Goal: Task Accomplishment & Management: Use online tool/utility

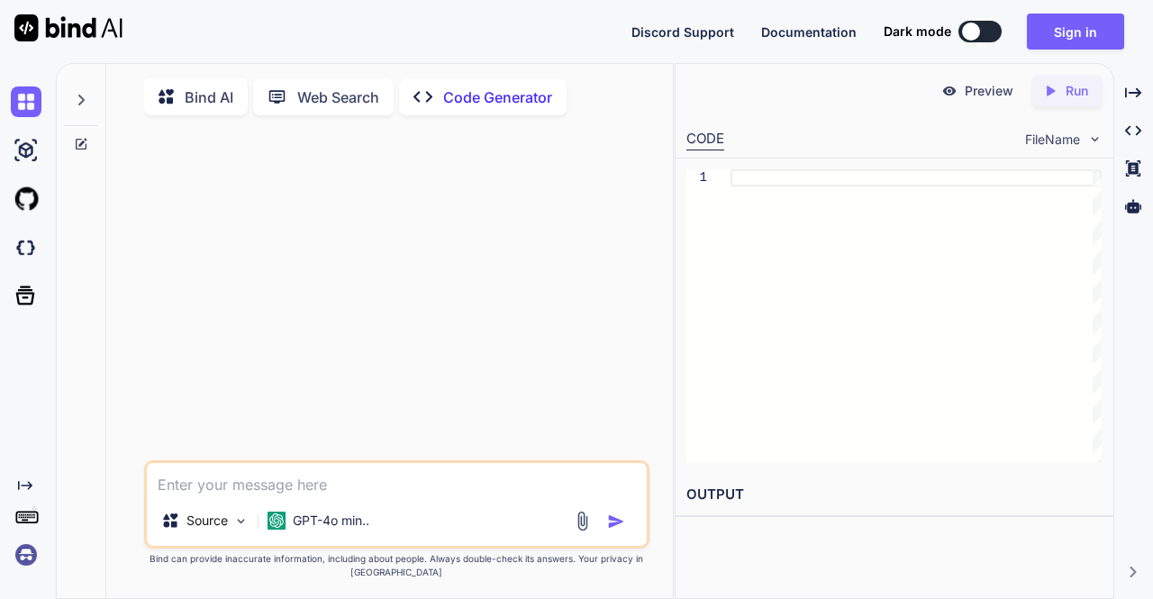
type textarea "x"
click at [265, 485] on textarea at bounding box center [397, 479] width 501 height 32
click at [1054, 85] on icon "Created with Pixso." at bounding box center [1050, 91] width 16 height 16
click at [458, 479] on textarea at bounding box center [397, 479] width 501 height 32
paste textarea ""use client"; import { useTranslations } from "next-intl"; import { useState } …"
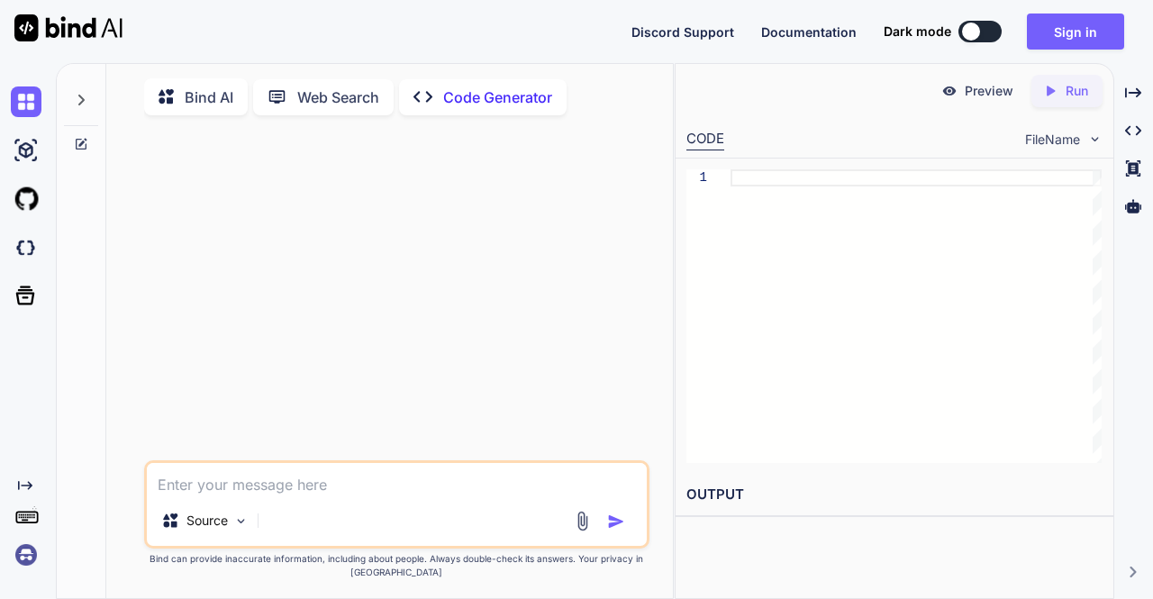
type textarea ""use client"; import { useTranslations } from "next-intl"; import { useState } …"
type textarea "x"
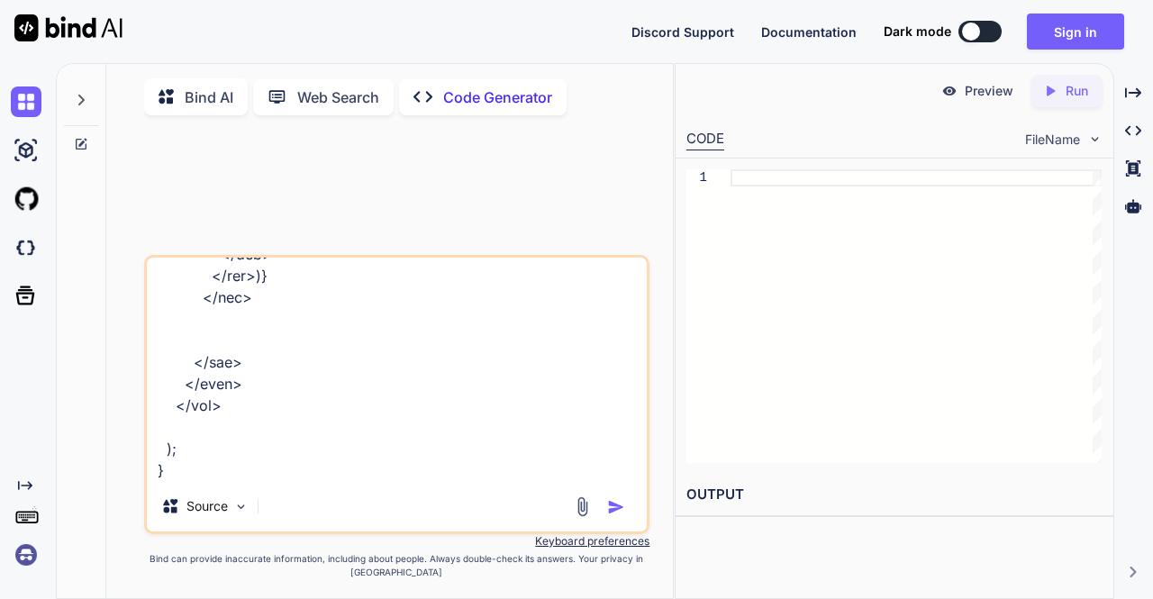
type textarea ""use client"; import { useTranslations } from "next-intl"; import { useState } …"
type textarea "x"
type textarea ""use client"; import { useTranslations } from "next-intl"; import { useState } …"
type textarea "x"
type textarea ""use client"; import { useTranslations } from "next-intl"; import { useState } …"
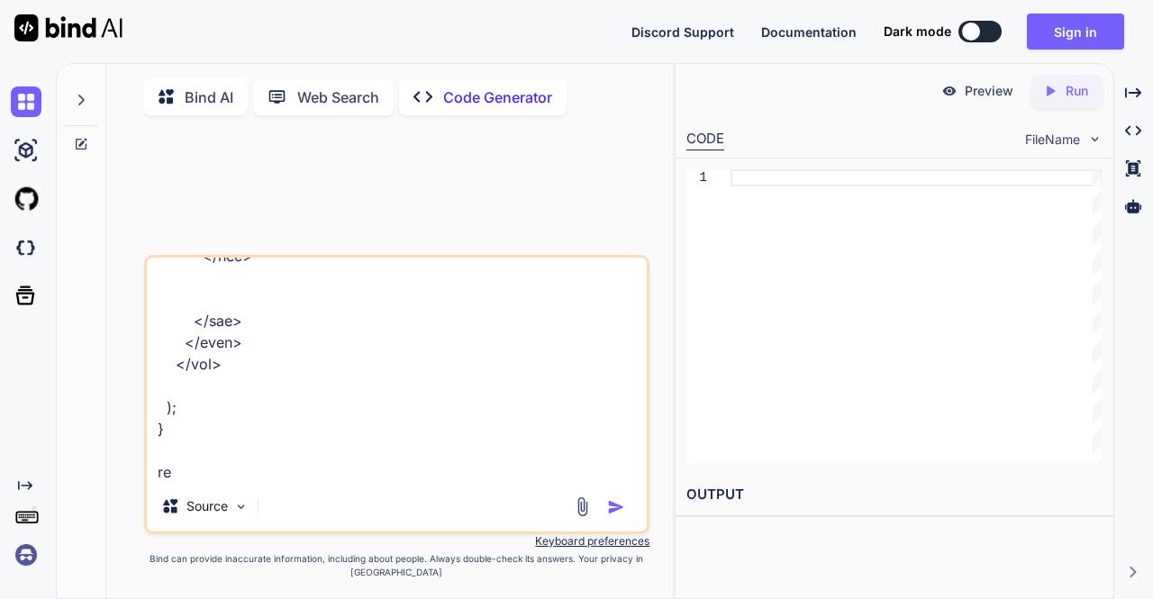
type textarea "x"
type textarea ""use client"; import { useTranslations } from "next-intl"; import { useState } …"
type textarea "x"
type textarea ""use client"; import { useTranslations } from "next-intl"; import { useState } …"
type textarea "x"
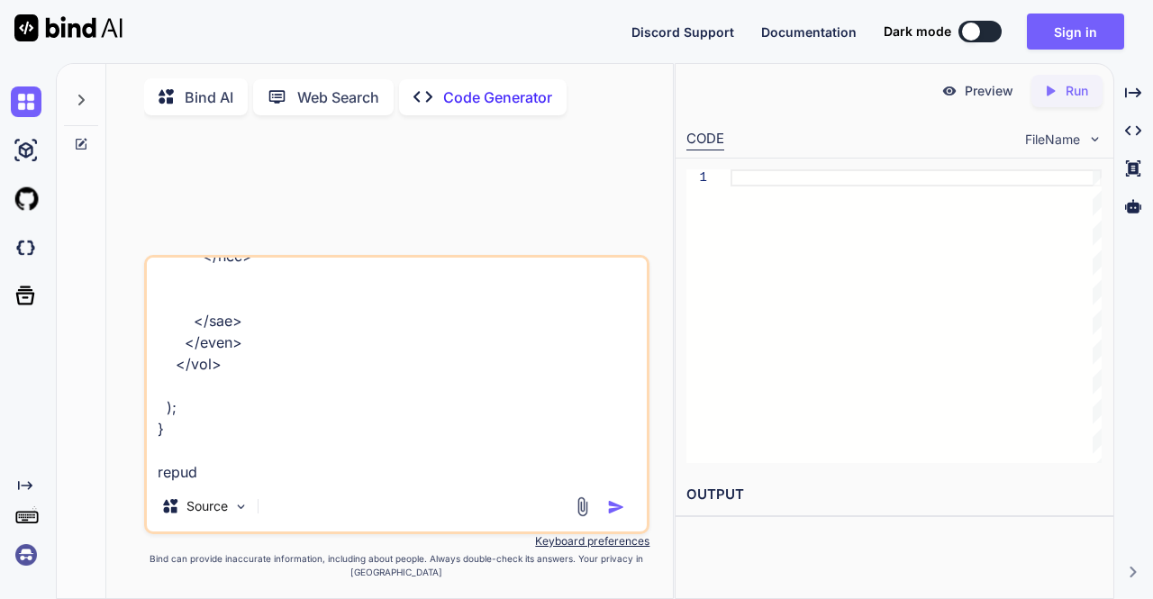
type textarea ""use client"; import { useTranslations } from "next-intl"; import { useState } …"
type textarea "x"
type textarea ""use client"; import { useTranslations } from "next-intl"; import { useState } …"
type textarea "x"
type textarea ""use client"; import { useTranslations } from "next-intl"; import { useState } …"
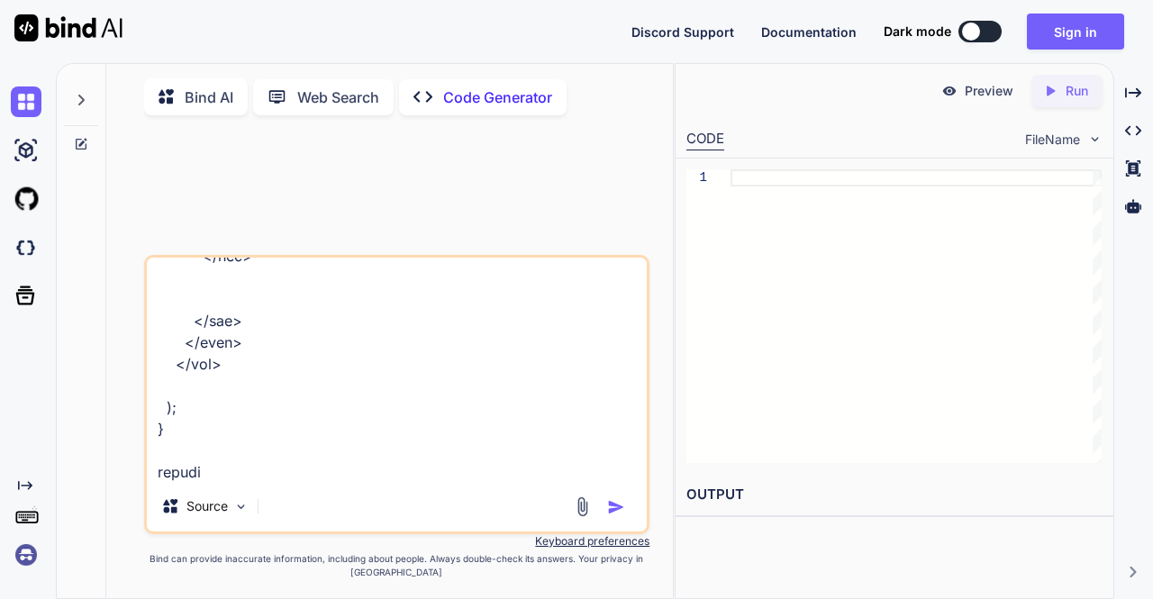
type textarea "x"
type textarea ""use client"; import { useTranslations } from "next-intl"; import { useState } …"
type textarea "x"
type textarea ""use client"; import { useTranslations } from "next-intl"; import { useState } …"
type textarea "x"
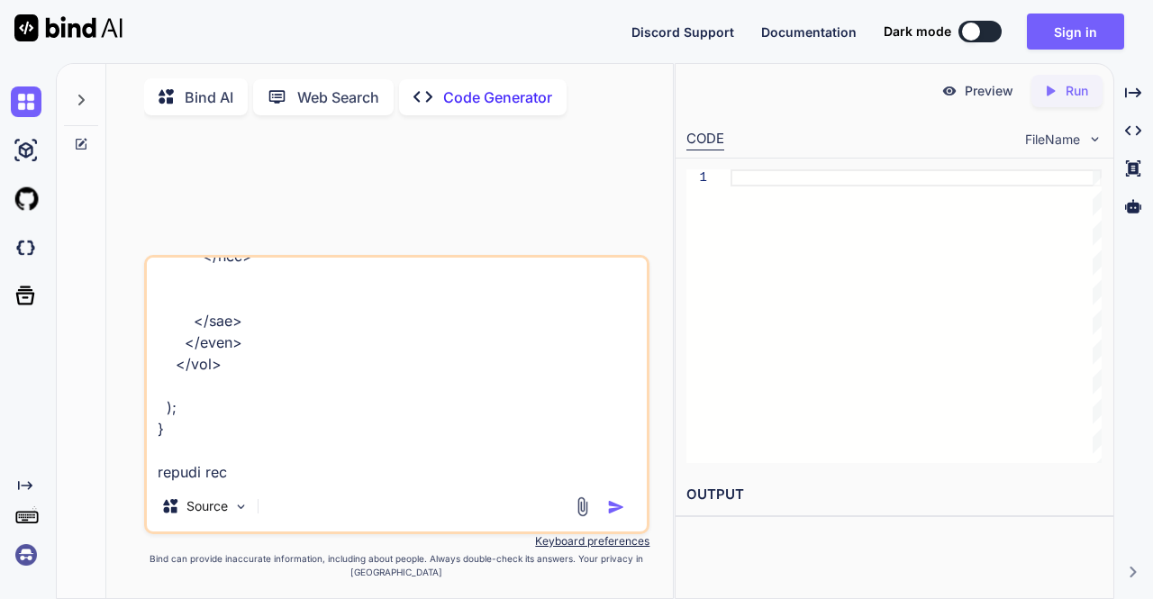
type textarea ""use client"; import { useTranslations } from "next-intl"; import { useState } …"
type textarea "x"
type textarea ""use client"; import { useTranslations } from "next-intl"; import { useState } …"
type textarea "x"
type textarea ""use client"; import { useTranslations } from "next-intl"; import { useState } …"
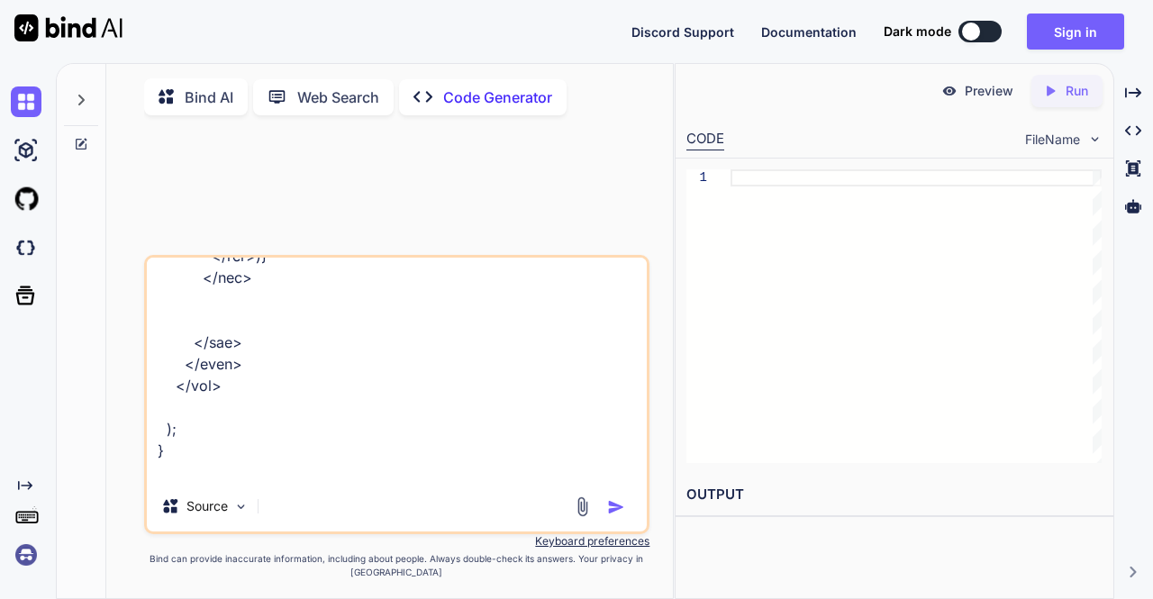
type textarea "x"
type textarea ""use client"; import { useTranslations } from "next-intl"; import { useState } …"
type textarea "x"
type textarea ""use client"; import { useTranslations } from "next-intl"; import { useState } …"
type textarea "x"
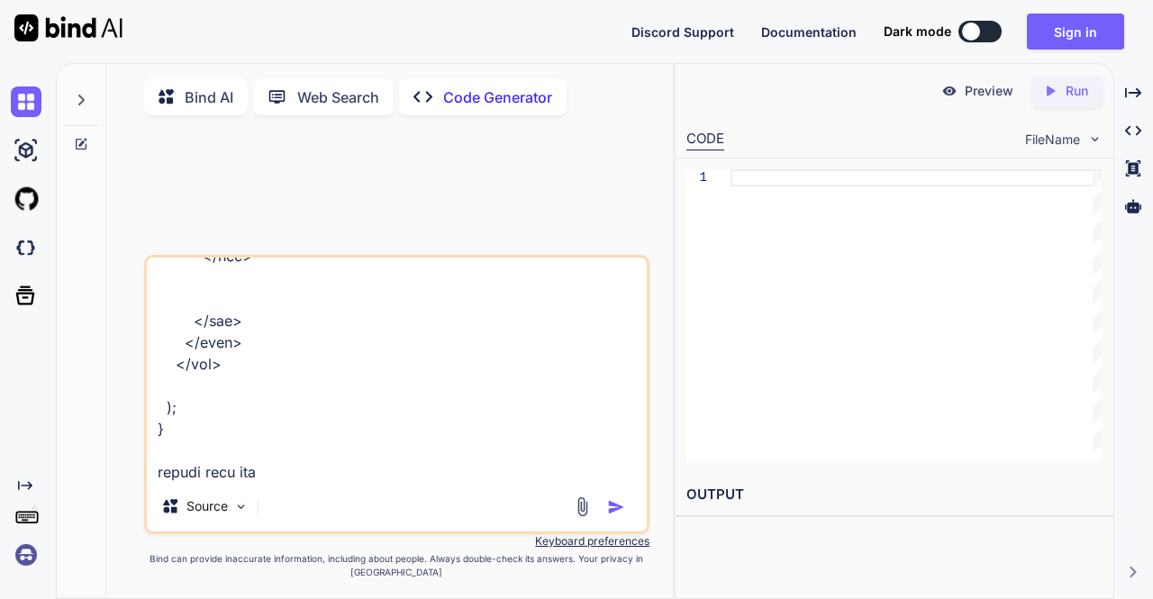
type textarea ""use client"; import { useTranslations } from "next-intl"; import { useState } …"
type textarea "x"
type textarea ""use client"; import { useTranslations } from "next-intl"; import { useState } …"
type textarea "x"
type textarea ""use client"; import { useTranslations } from "next-intl"; import { useState } …"
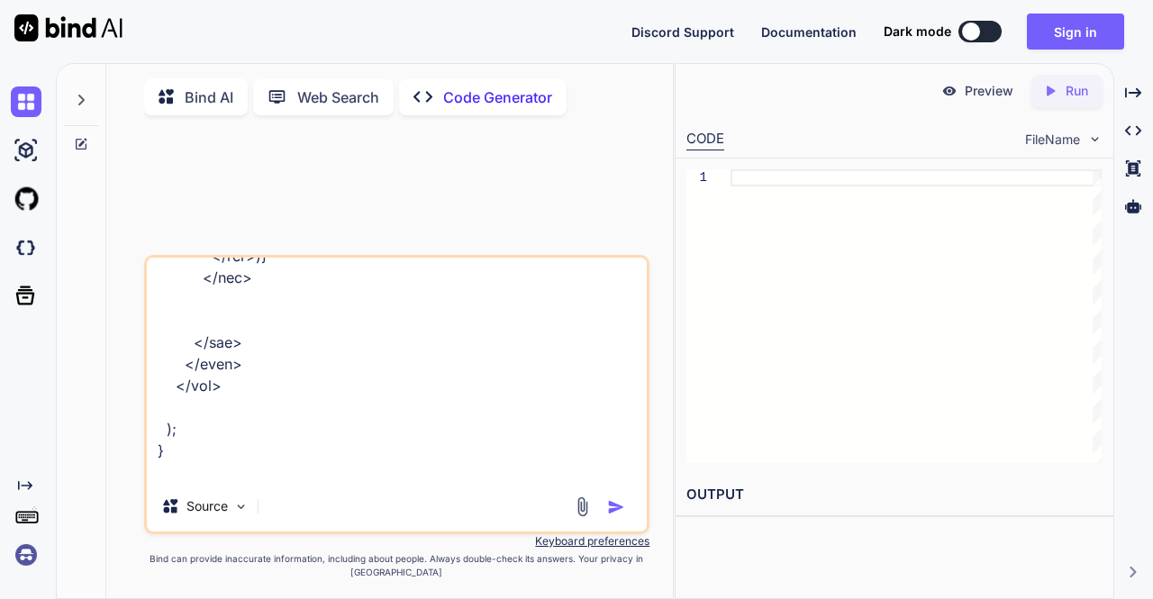
type textarea "x"
type textarea ""use client"; import { useTranslations } from "next-intl"; import { useState } …"
type textarea "x"
type textarea ""use client"; import { useTranslations } from "next-intl"; import { useState } …"
type textarea "x"
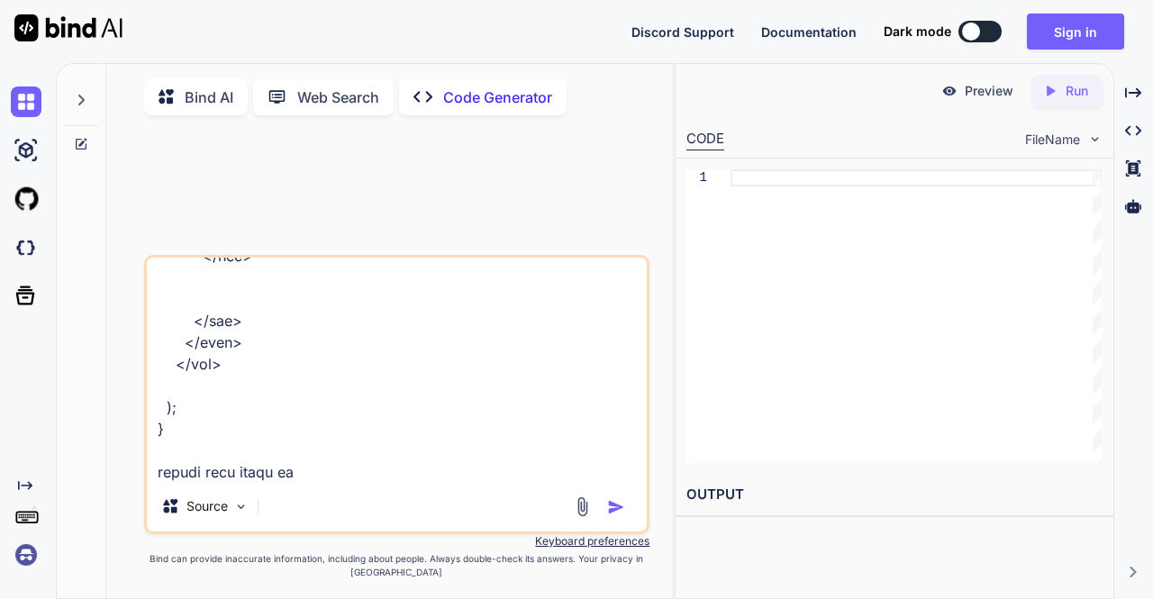
type textarea ""use client"; import { useTranslations } from "next-intl"; import { useState } …"
type textarea "x"
type textarea ""use client"; import { useTranslations } from "next-intl"; import { useState } …"
type textarea "x"
paste textarea ""use client"; import { useTranslations } from "next-intl"; import { useState } …"
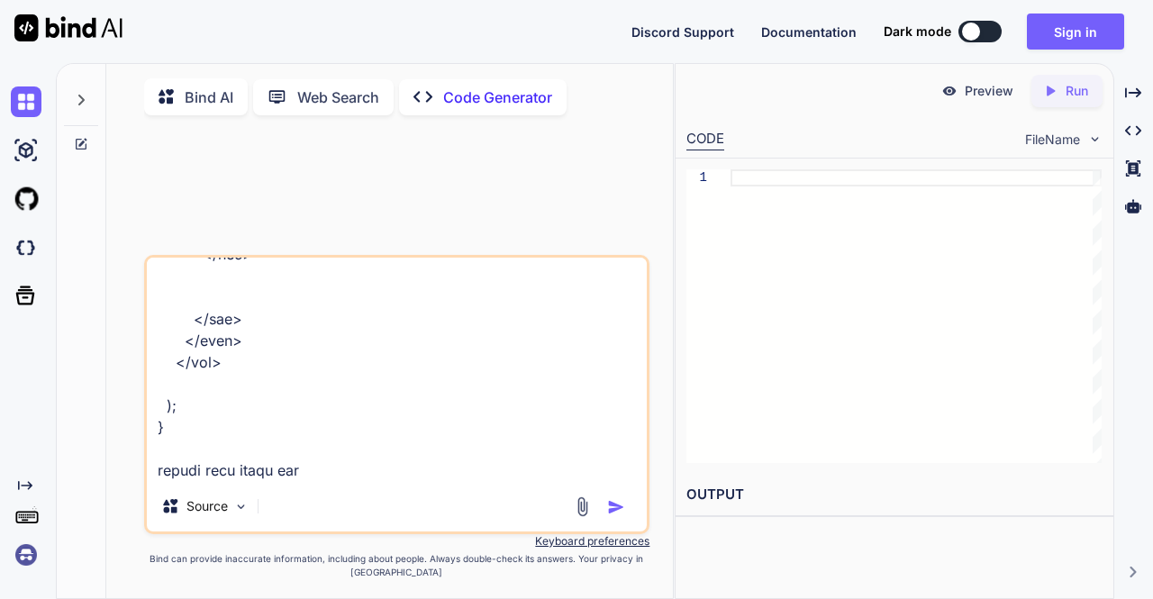
type textarea ""use client"; import { useTranslations } from "next-intl"; import { useState } …"
type textarea "x"
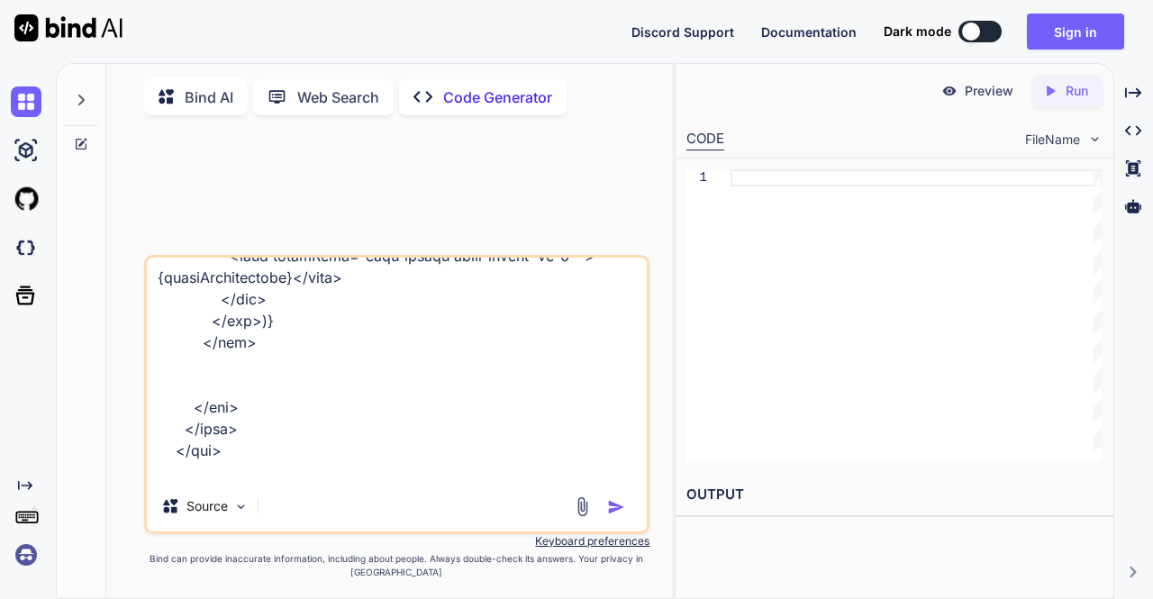
type textarea ""use client"; import { useTranslations } from "next-intl"; import { useState } …"
type textarea "x"
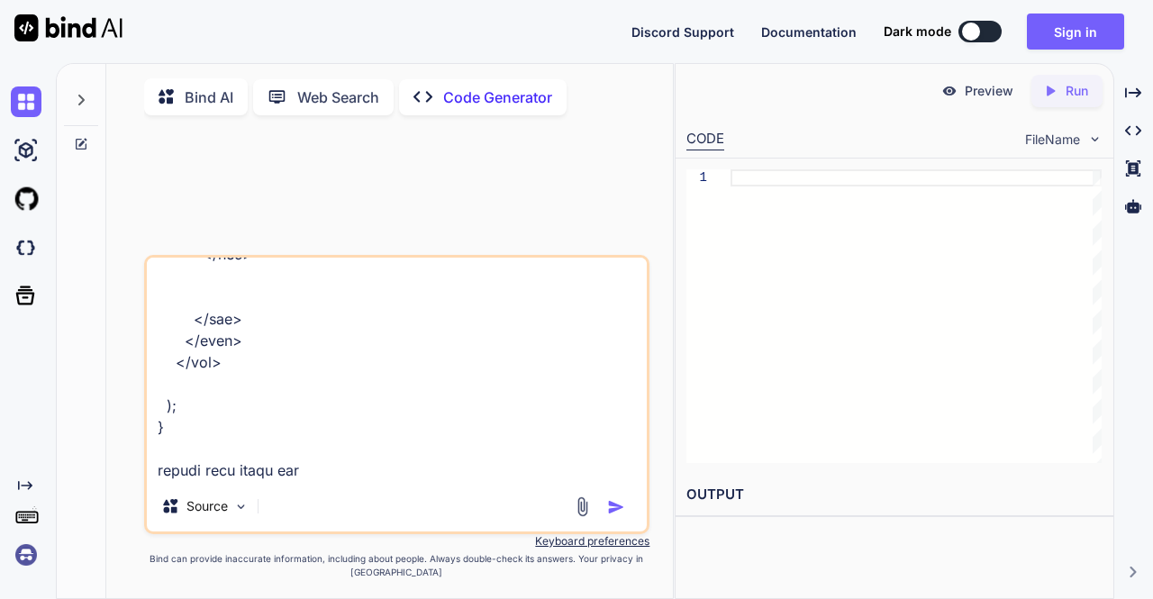
scroll to position [14486, 0]
type textarea ""use client"; import { useTranslations } from "next-intl"; import { useState } …"
type textarea "x"
type textarea ""use client"; import { useTranslations } from "next-intl"; import { useState } …"
type textarea "x"
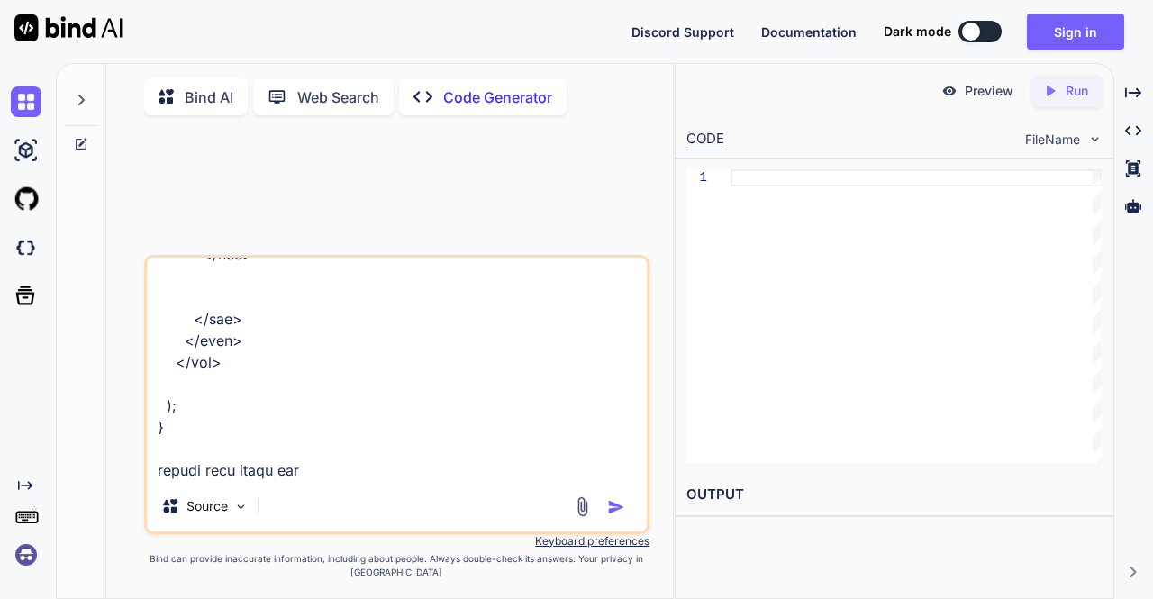
paste textarea "@testing-library/jest-dom"
type textarea ""use client"; import { useTranslations } from "next-intl"; import { useState } …"
type textarea "x"
type textarea ""use client"; import { useTranslations } from "next-intl"; import { useState } …"
click at [616, 507] on img "button" at bounding box center [616, 507] width 18 height 18
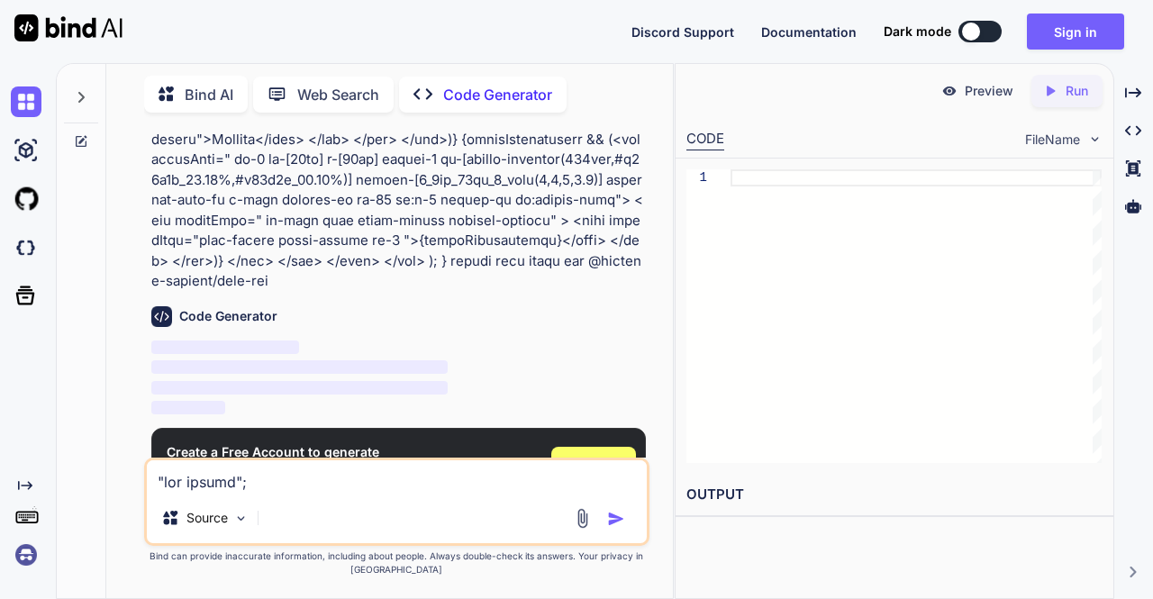
scroll to position [4929, 0]
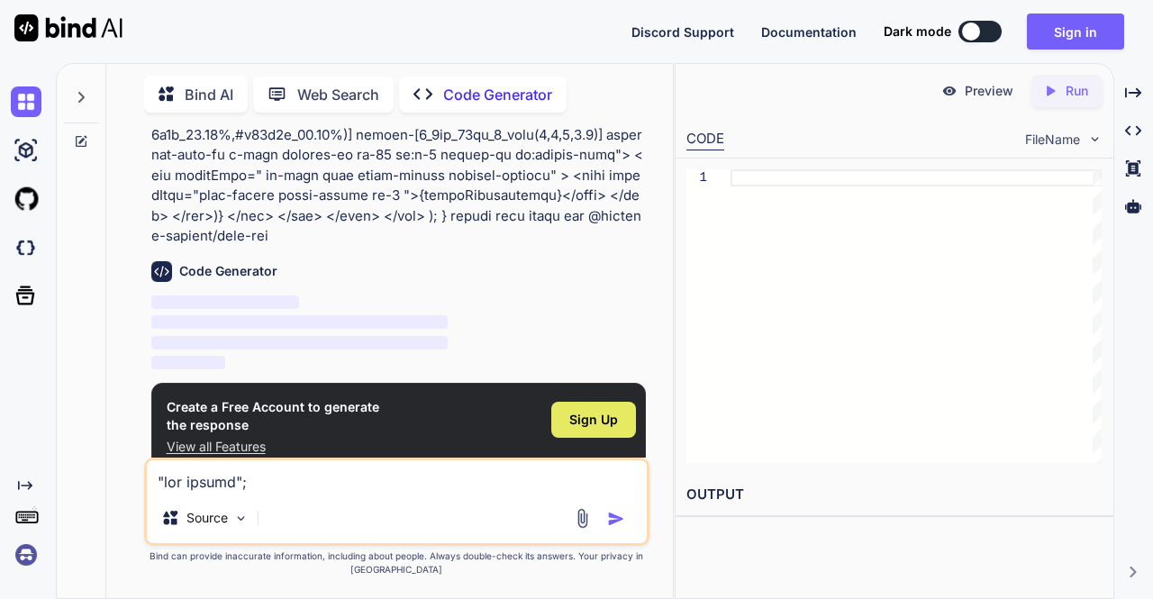
click at [603, 411] on span "Sign Up" at bounding box center [593, 420] width 49 height 18
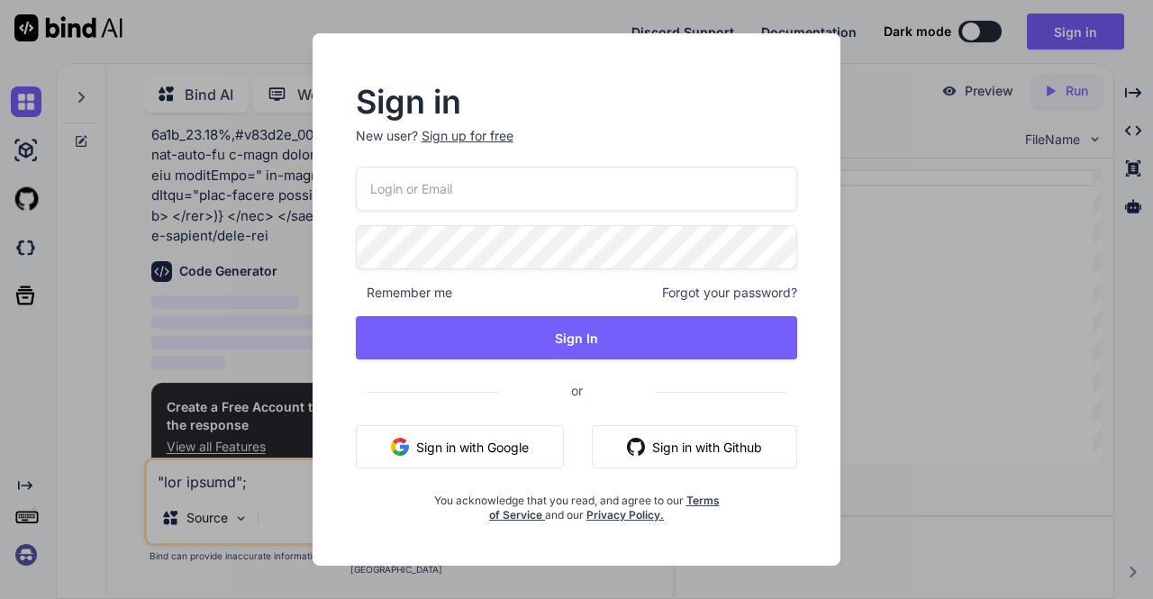
click at [521, 441] on button "Sign in with Google" at bounding box center [460, 446] width 208 height 43
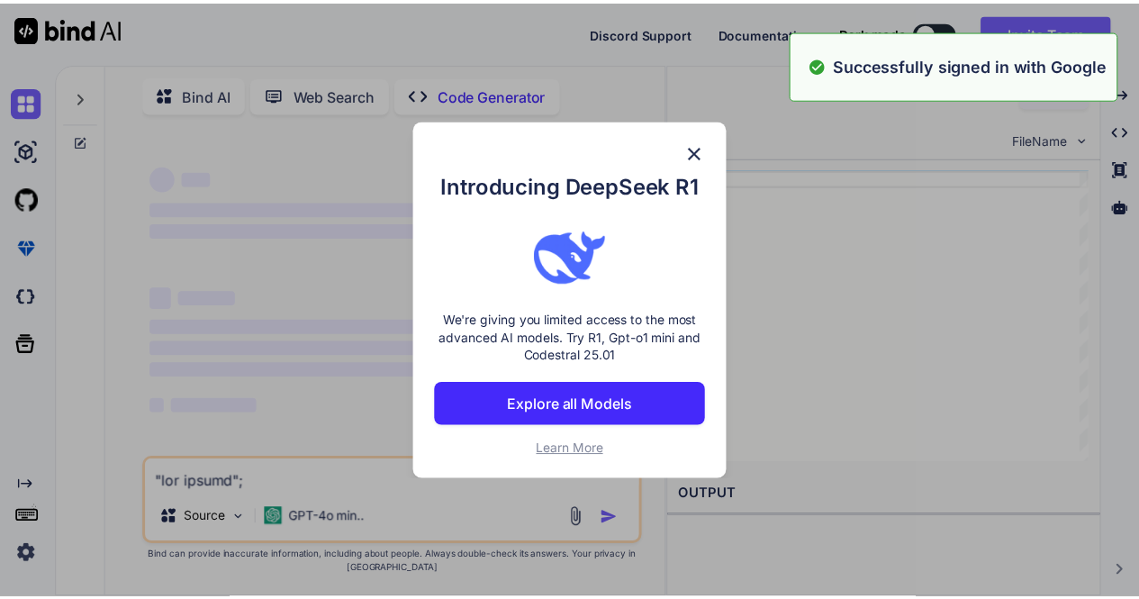
scroll to position [0, 0]
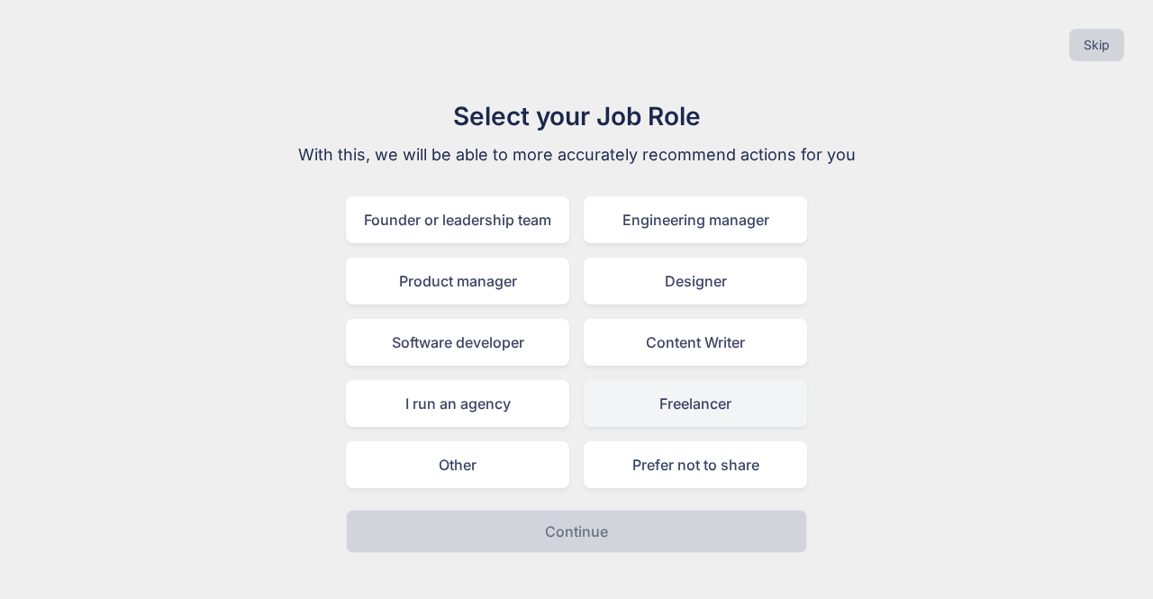
click at [757, 412] on div "Freelancer" at bounding box center [695, 403] width 223 height 47
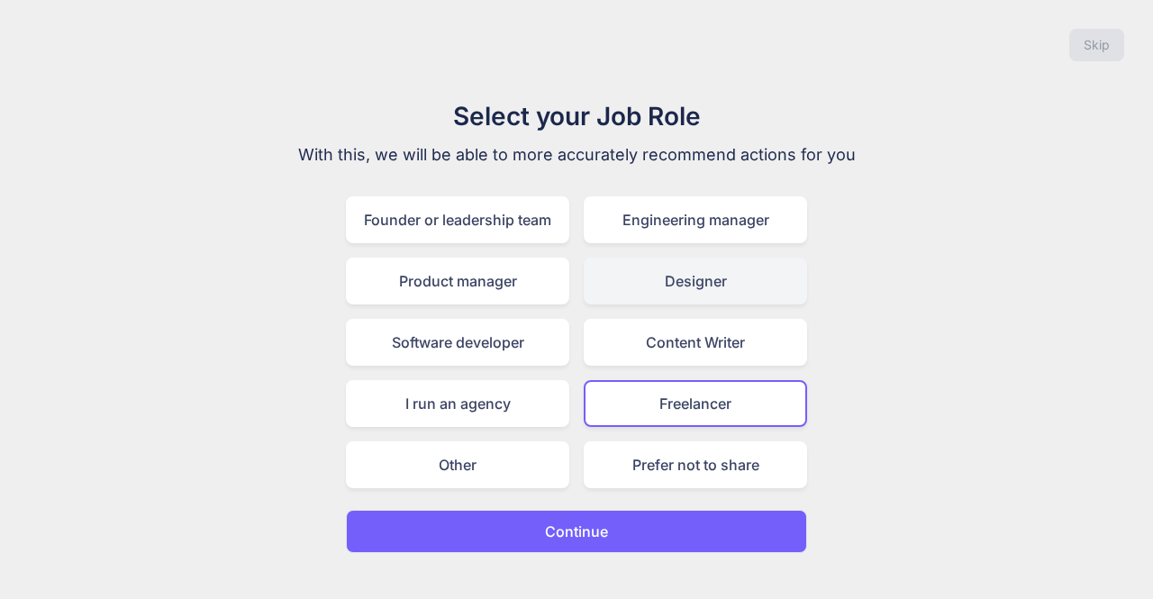
click at [728, 291] on div "Designer" at bounding box center [695, 281] width 223 height 47
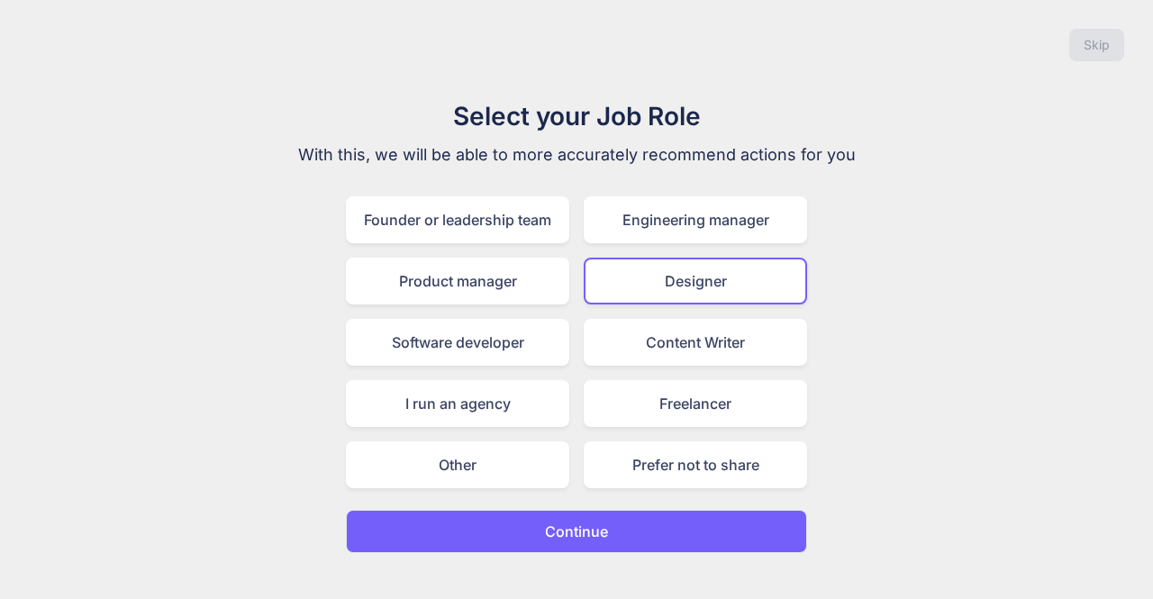
click at [594, 521] on p "Continue" at bounding box center [576, 532] width 63 height 22
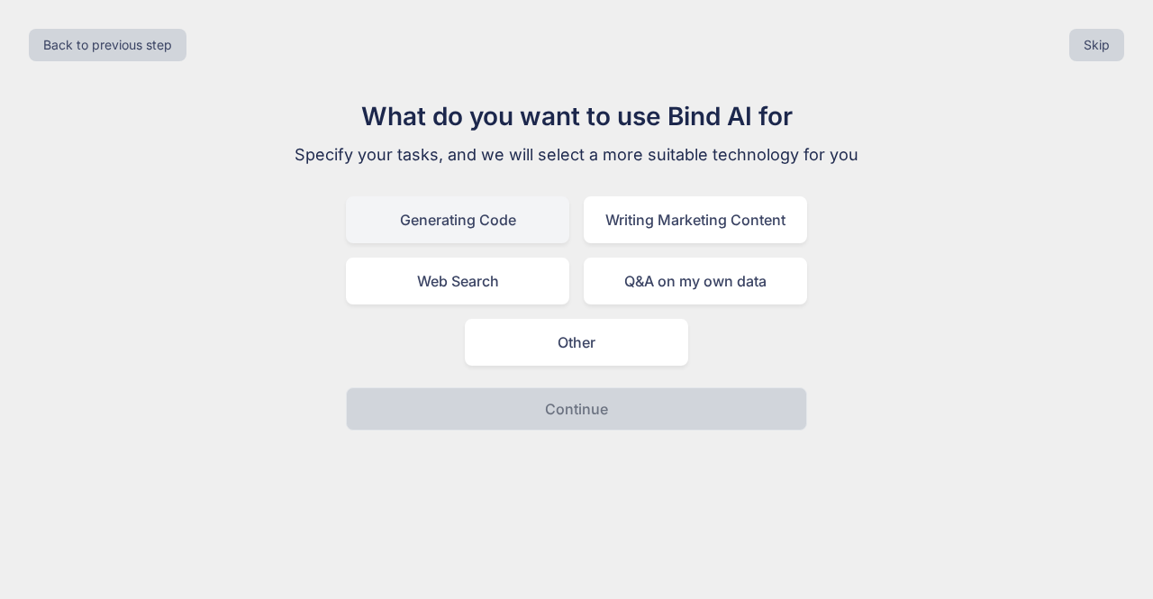
click at [504, 231] on div "Generating Code" at bounding box center [457, 219] width 223 height 47
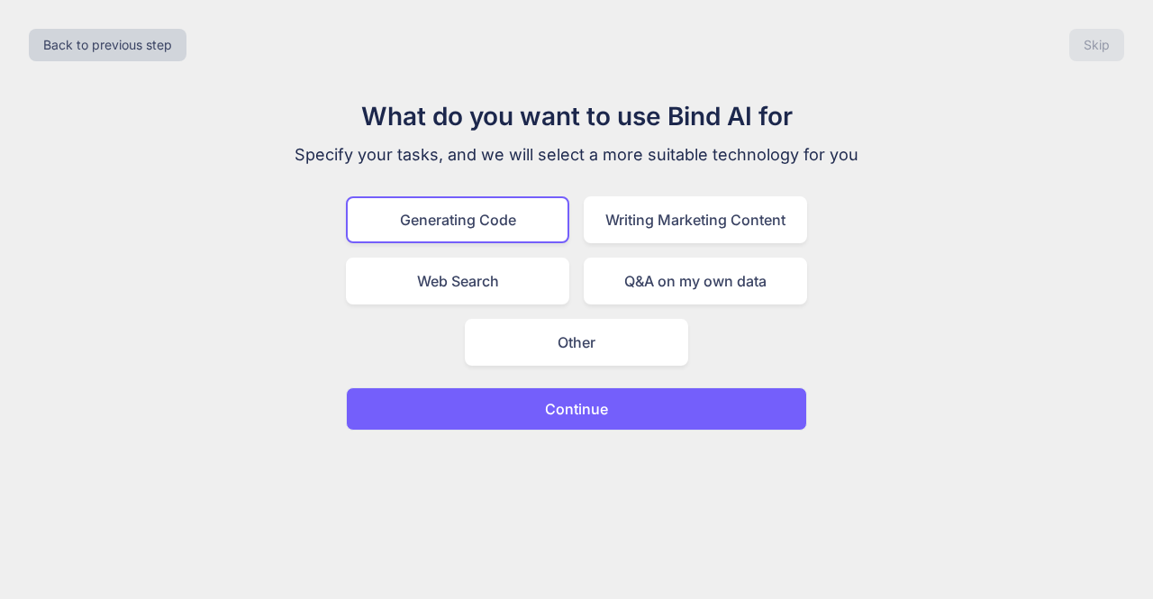
click at [573, 408] on p "Continue" at bounding box center [576, 409] width 63 height 22
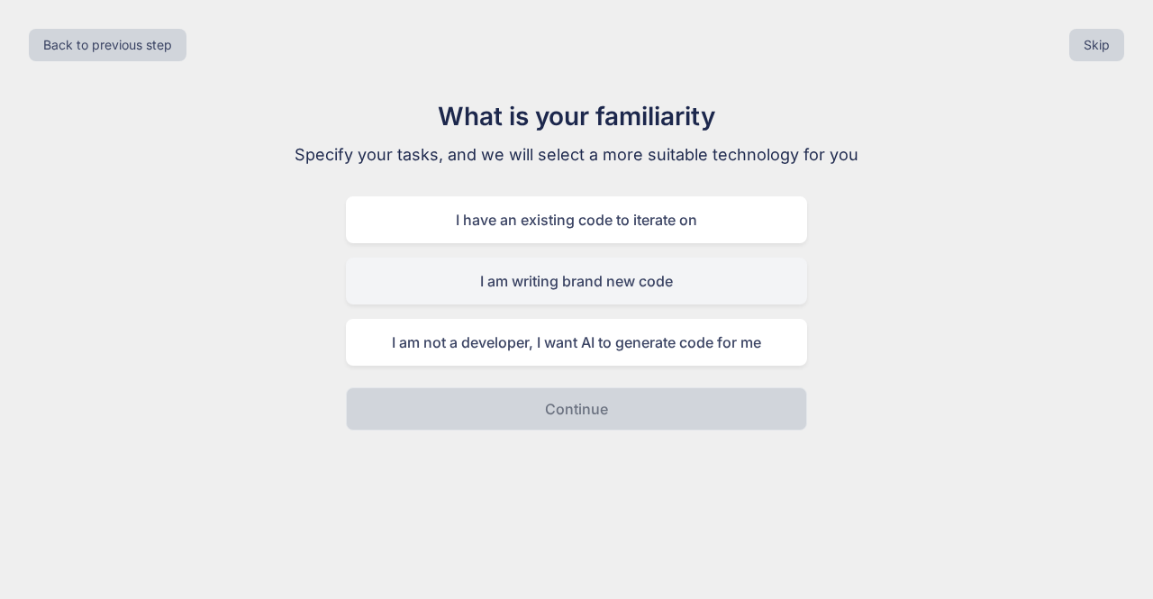
click at [585, 291] on div "I am writing brand new code" at bounding box center [576, 281] width 461 height 47
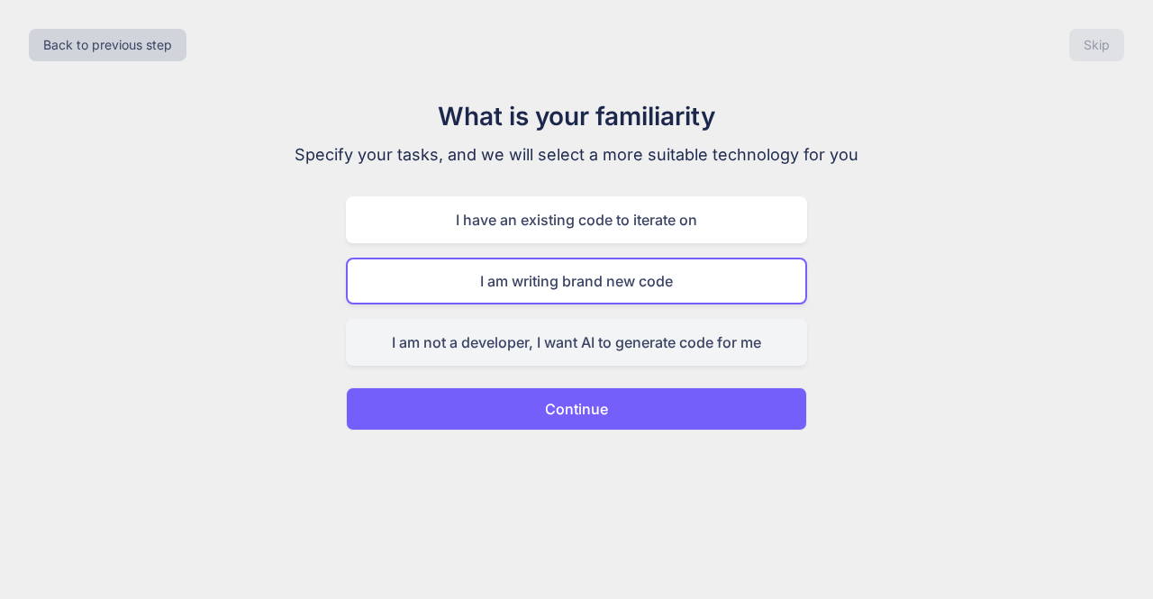
click at [614, 349] on div "I am not a developer, I want AI to generate code for me" at bounding box center [576, 342] width 461 height 47
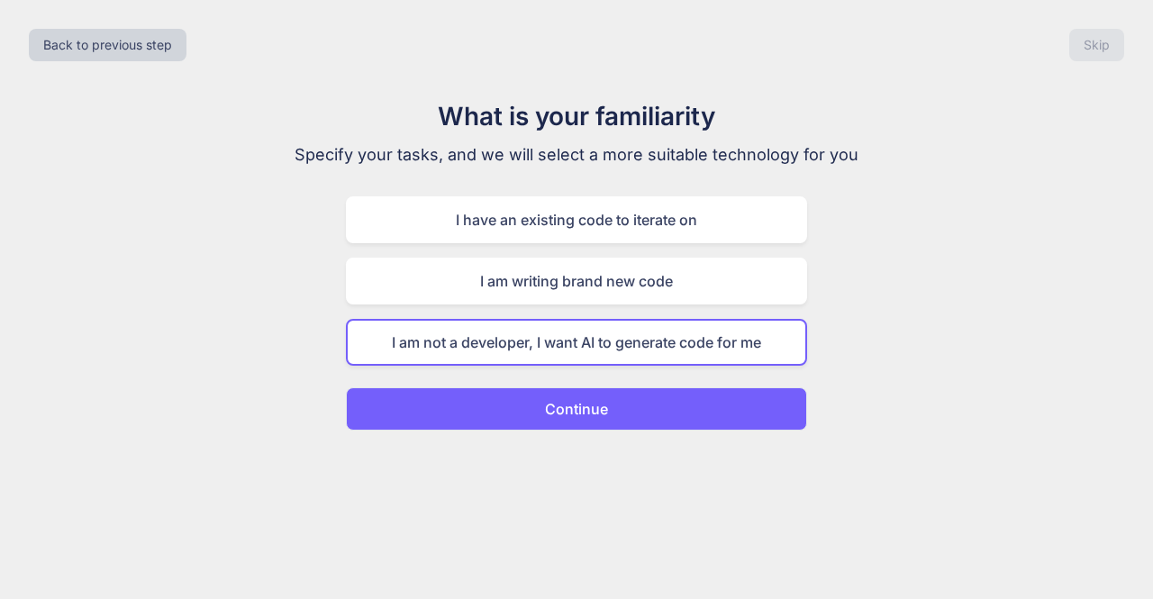
click at [596, 404] on p "Continue" at bounding box center [576, 409] width 63 height 22
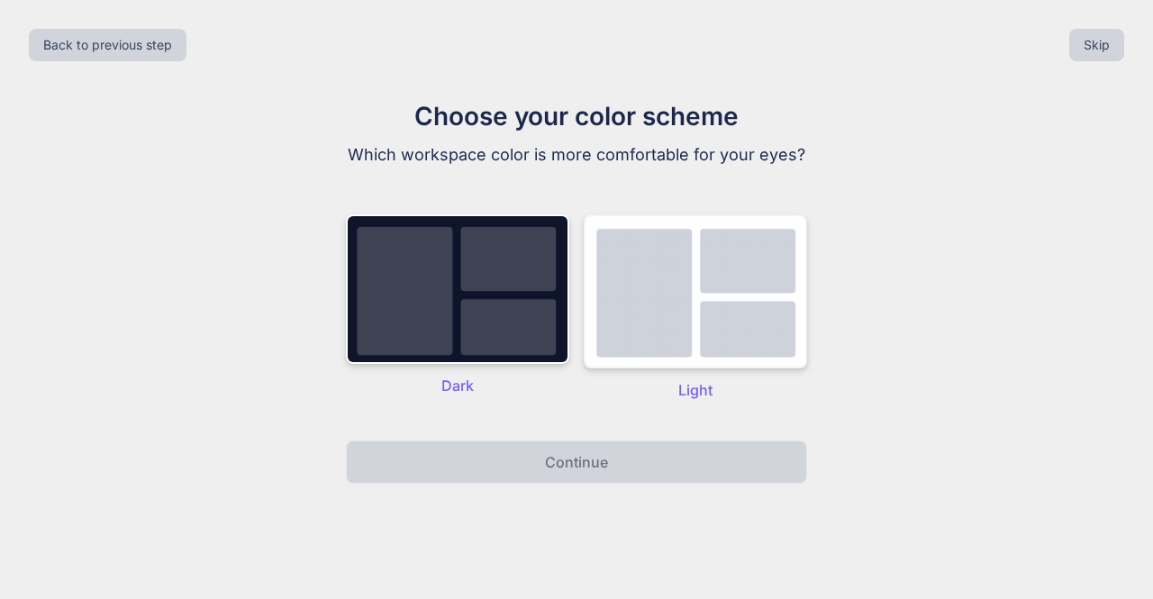
click at [636, 332] on img at bounding box center [695, 291] width 223 height 154
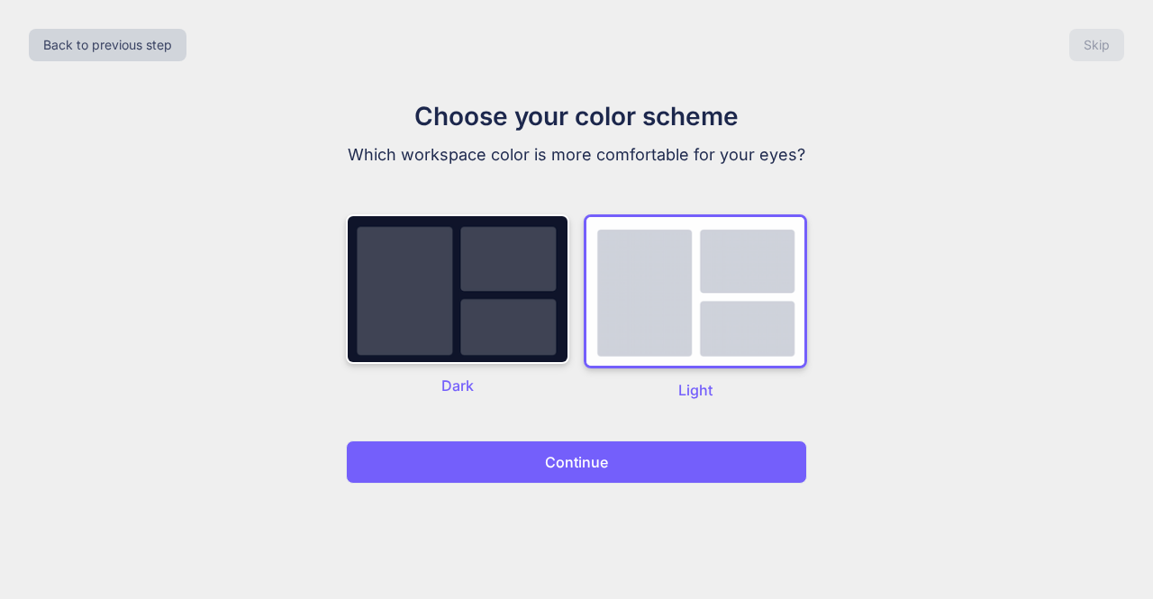
click at [583, 464] on p "Continue" at bounding box center [576, 462] width 63 height 22
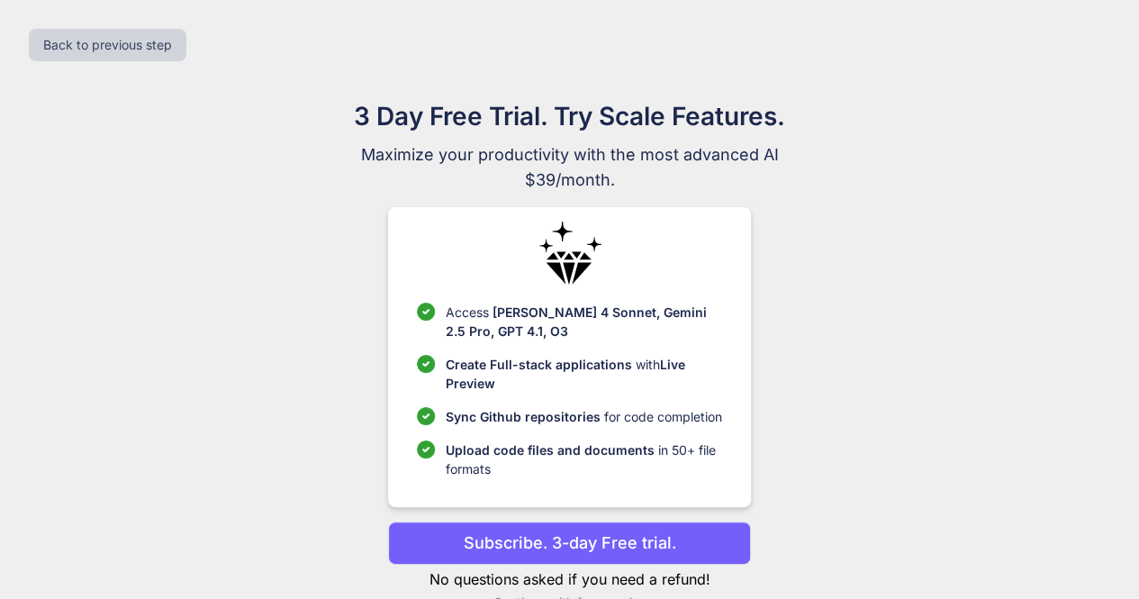
scroll to position [41, 0]
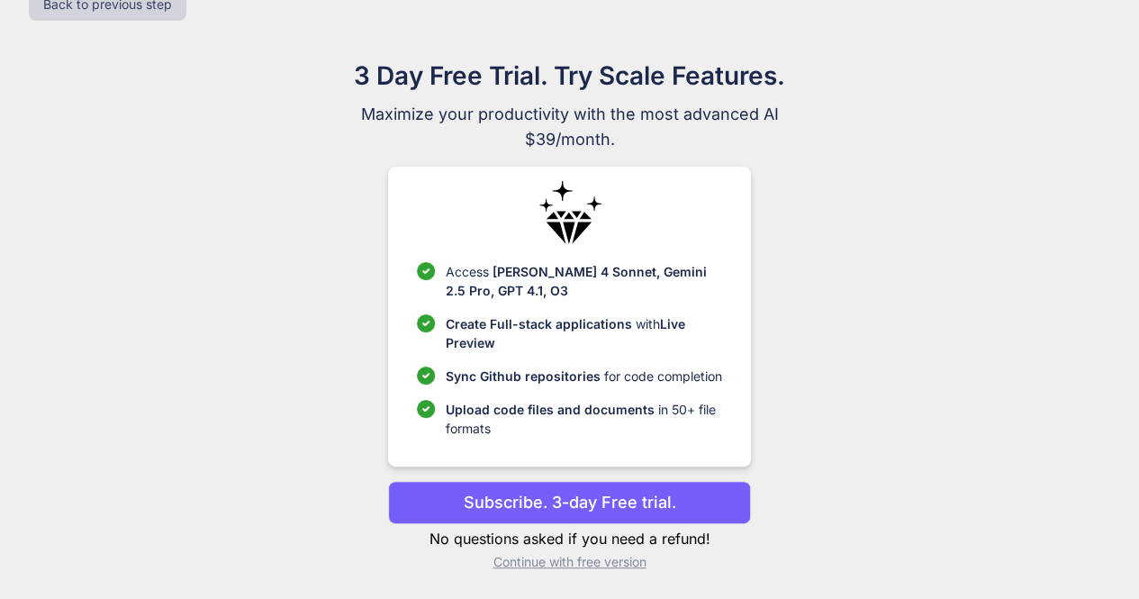
click at [623, 567] on p "Continue with free version" at bounding box center [569, 562] width 363 height 18
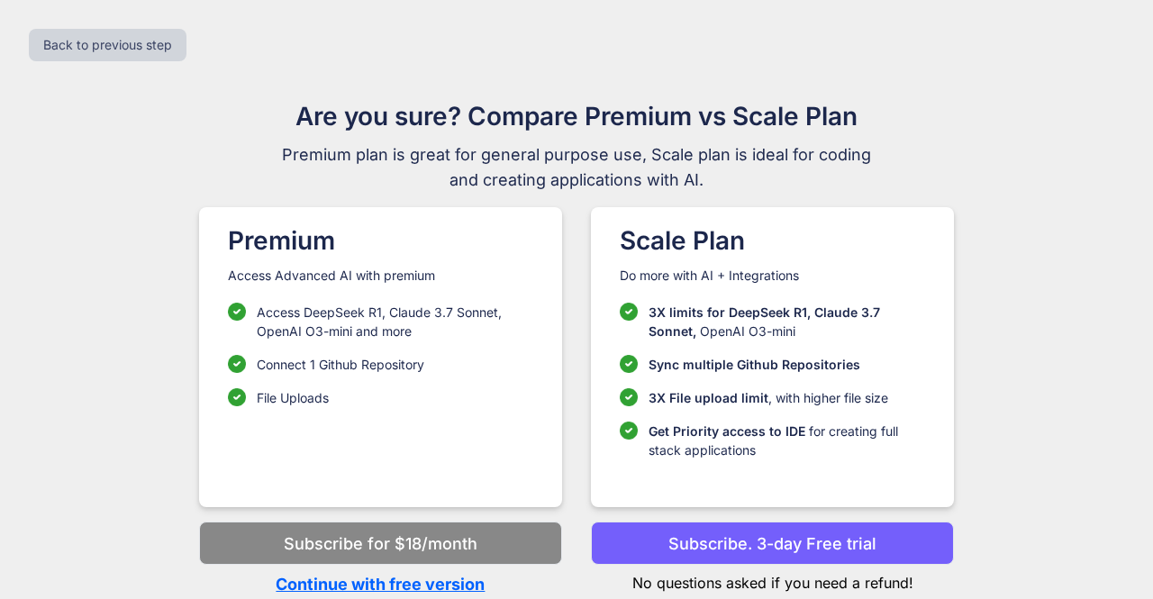
click at [440, 575] on p "Continue with free version" at bounding box center [380, 584] width 363 height 24
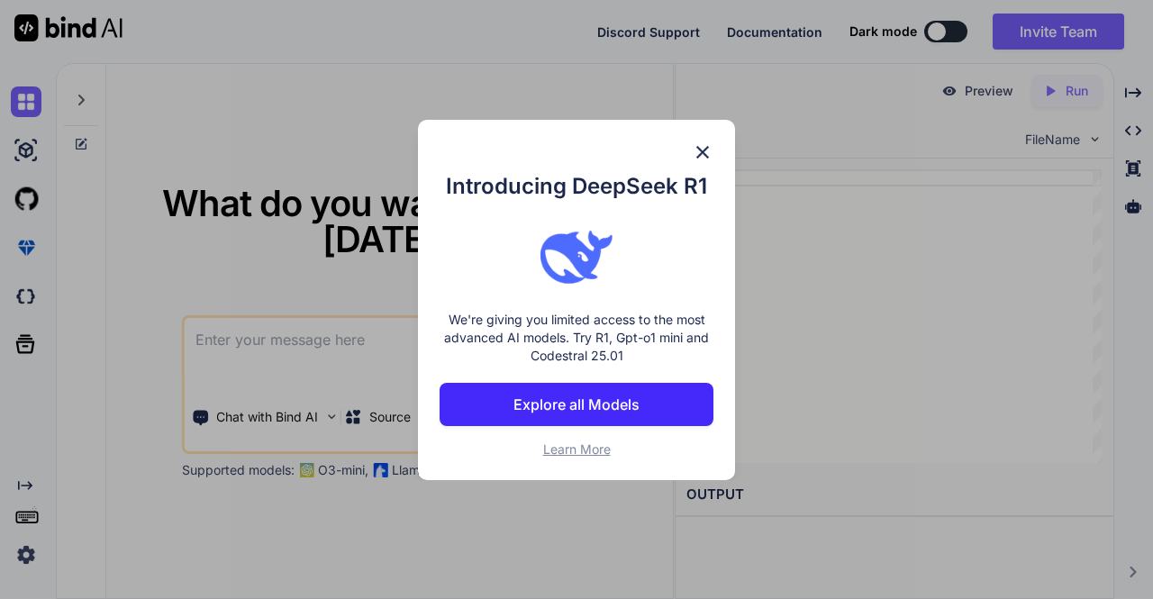
click at [707, 158] on img at bounding box center [703, 152] width 22 height 22
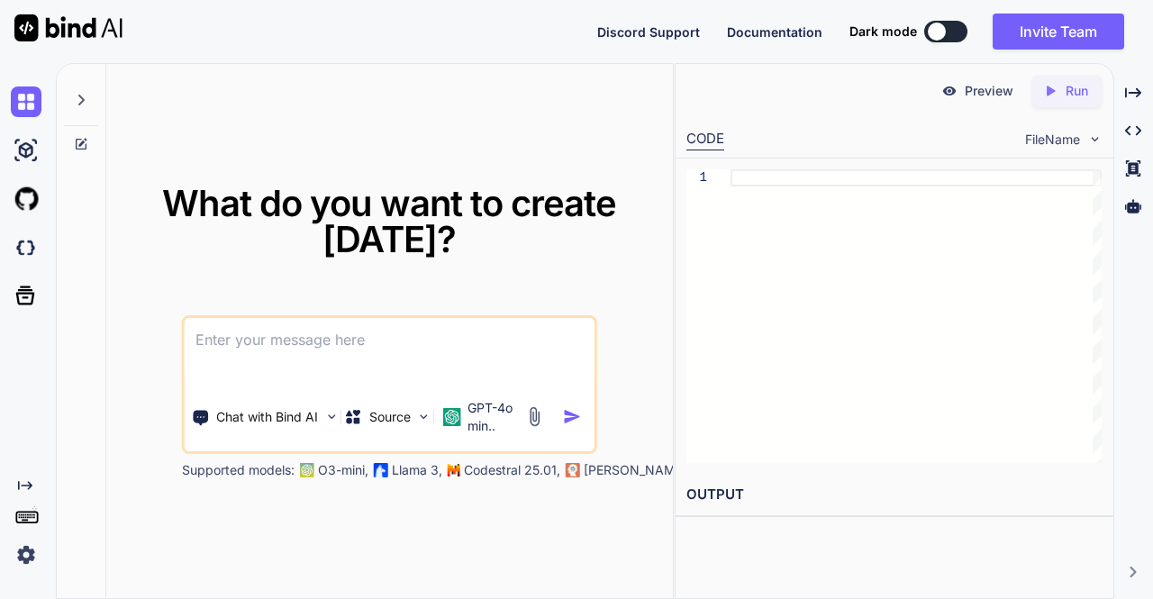
click at [422, 359] on textarea at bounding box center [390, 351] width 410 height 67
paste textarea "@testing-library/jest-dom"
type textarea "x"
type textarea "@testing-library/jest-dom"
type textarea "x"
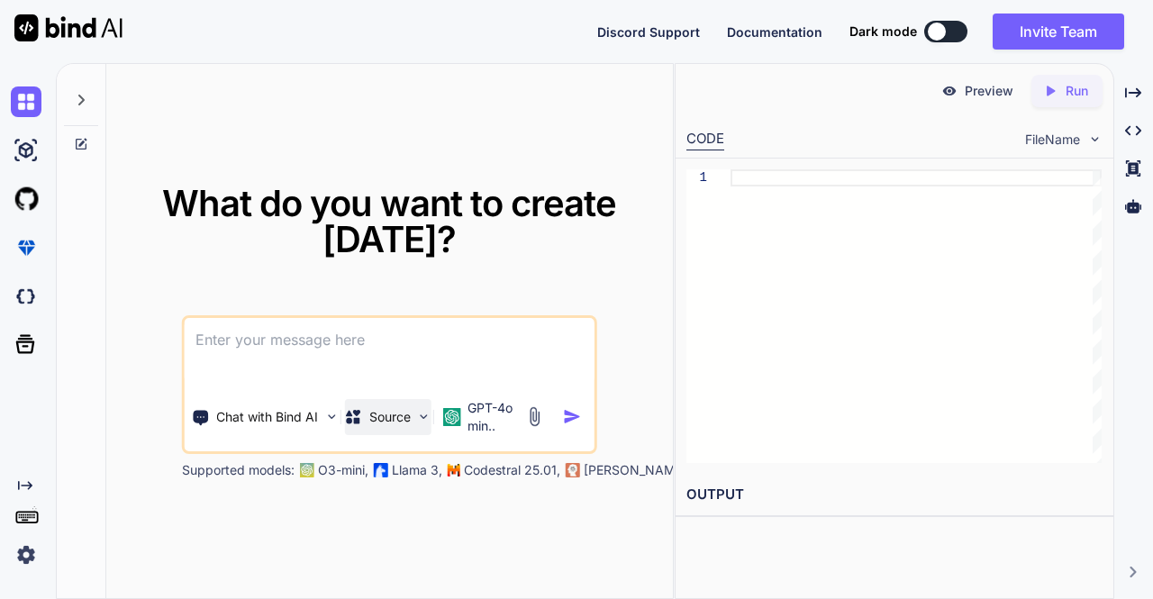
paste textarea ""use client"; import { useTranslations } from "next-intl"; import { useState } …"
type textarea "x"
type textarea ""use client"; import { useTranslations } from "next-intl"; import { useState } …"
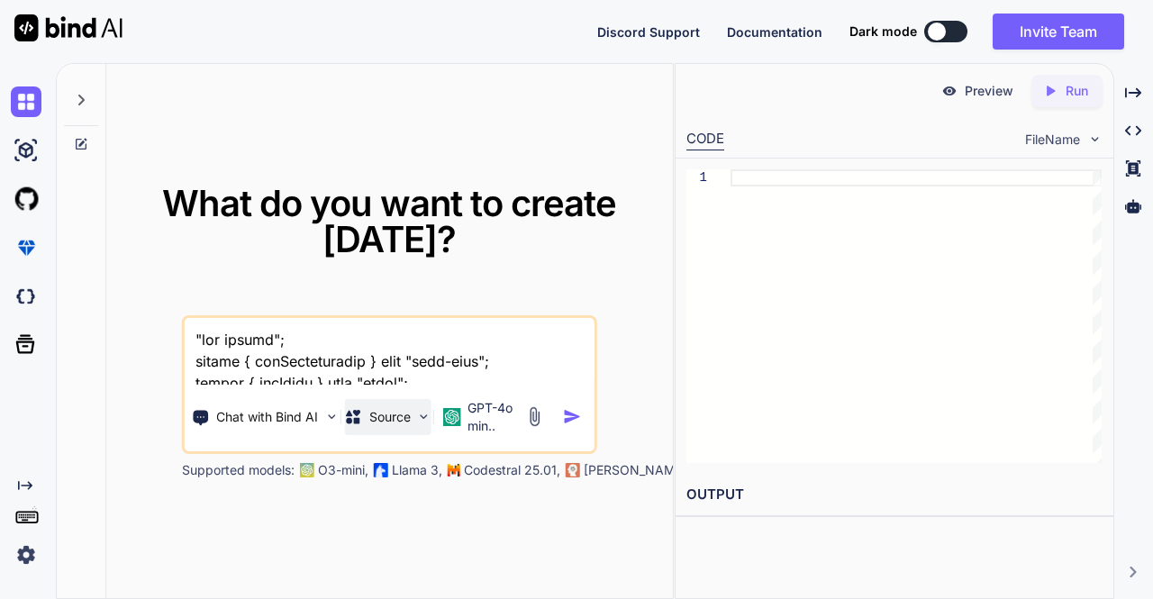
scroll to position [16149, 0]
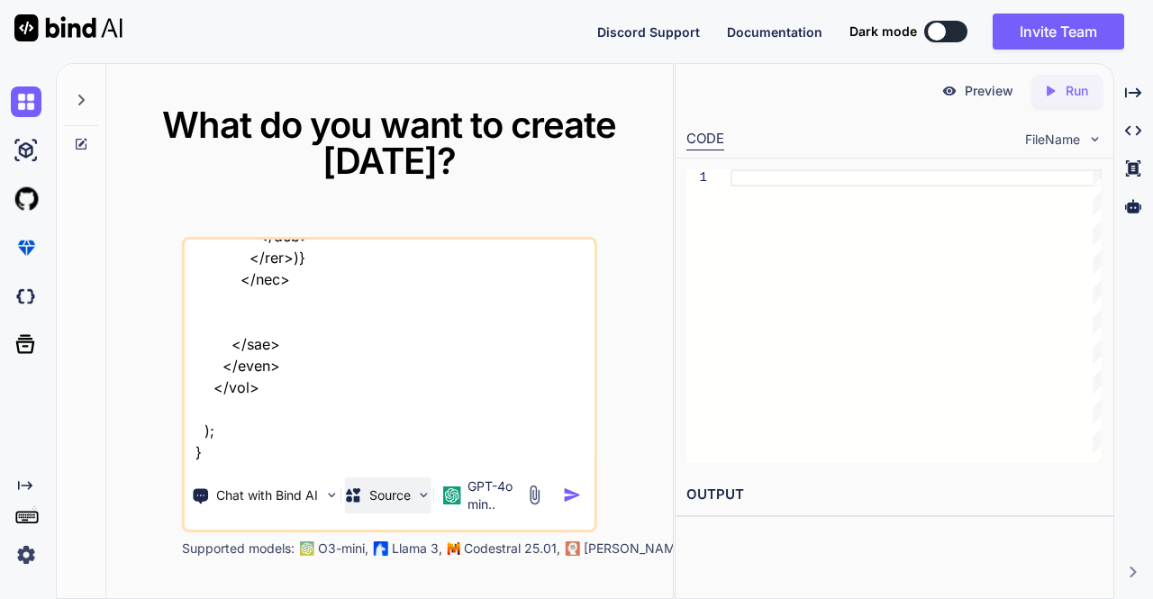
click at [400, 415] on textarea at bounding box center [390, 351] width 410 height 223
type textarea "x"
type textarea ""use client"; import { useTranslations } from "next-intl"; import { useState } …"
type textarea "x"
type textarea ""use client"; import { useTranslations } from "next-intl"; import { useState } …"
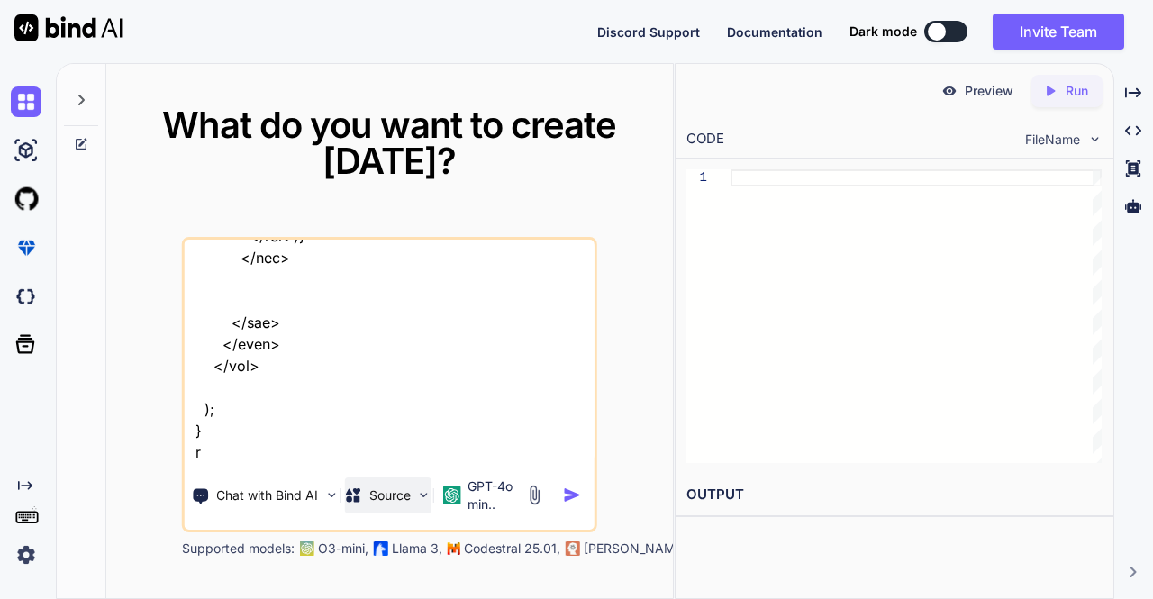
type textarea "x"
type textarea ""use client"; import { useTranslations } from "next-intl"; import { useState } …"
type textarea "x"
type textarea ""use client"; import { useTranslations } from "next-intl"; import { useState } …"
type textarea "x"
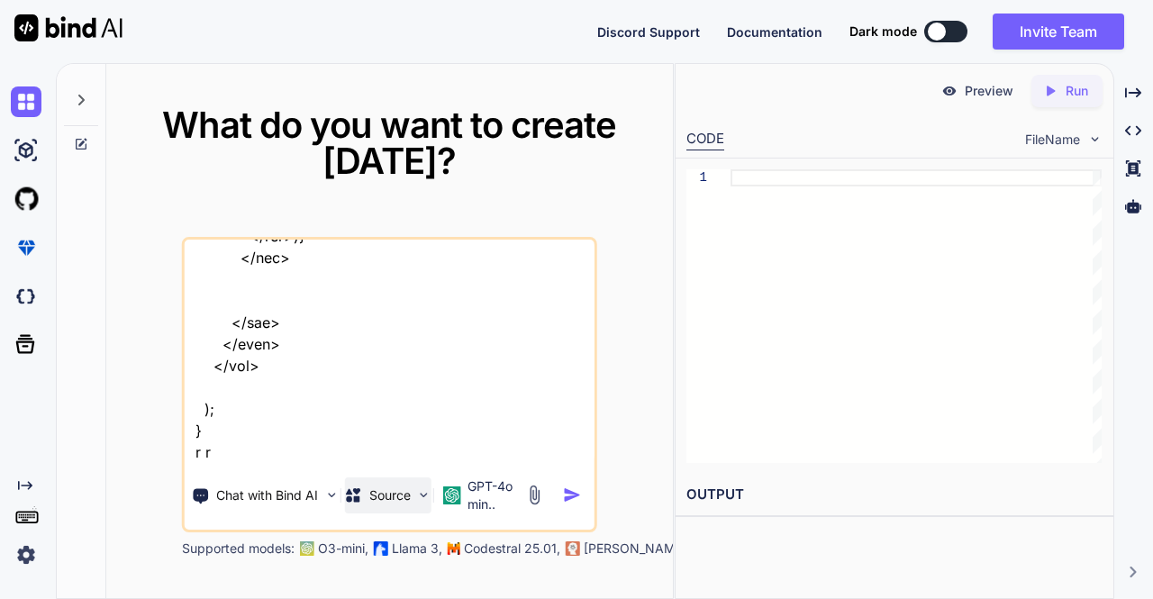
type textarea ""use client"; import { useTranslations } from "next-intl"; import { useState } …"
type textarea "x"
type textarea ""use client"; import { useTranslations } from "next-intl"; import { useState } …"
type textarea "x"
type textarea ""use client"; import { useTranslations } from "next-intl"; import { useState } …"
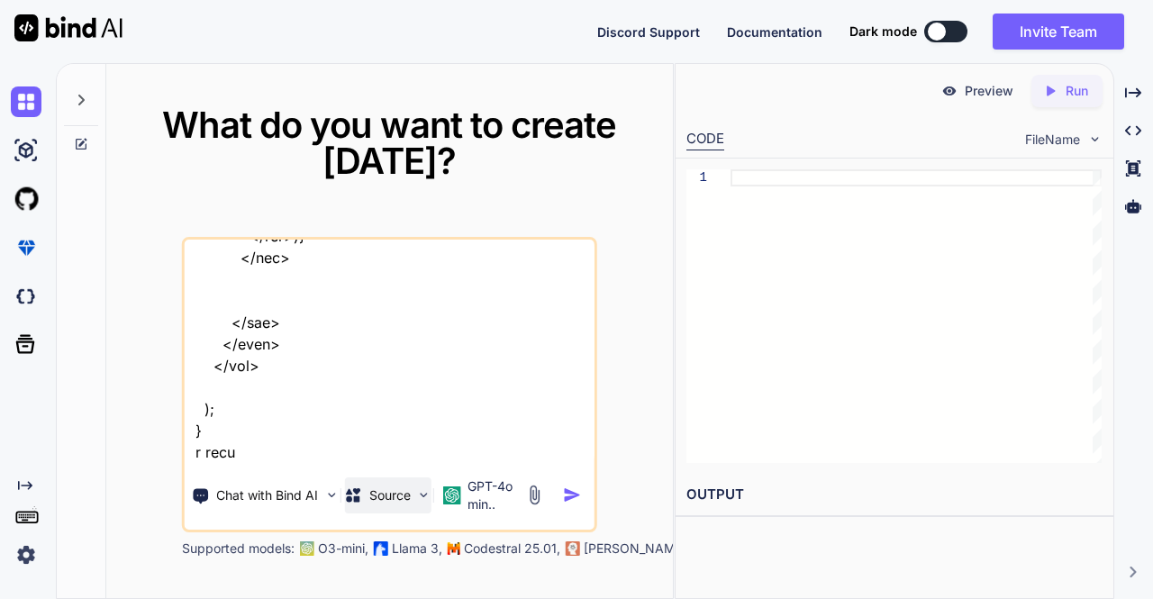
type textarea "x"
type textarea ""use client"; import { useTranslations } from "next-intl"; import { useState } …"
type textarea "x"
type textarea ""use client"; import { useTranslations } from "next-intl"; import { useState } …"
type textarea "x"
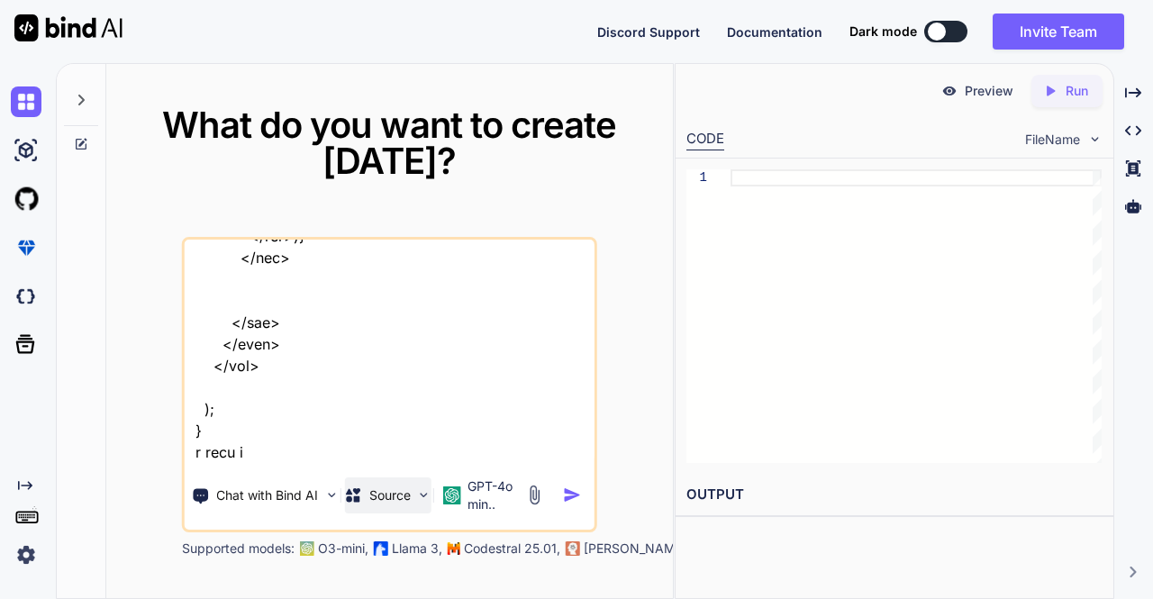
type textarea ""use client"; import { useTranslations } from "next-intl"; import { useState } …"
type textarea "x"
type textarea ""use client"; import { useTranslations } from "next-intl"; import { useState } …"
type textarea "x"
type textarea ""use client"; import { useTranslations } from "next-intl"; import { useState } …"
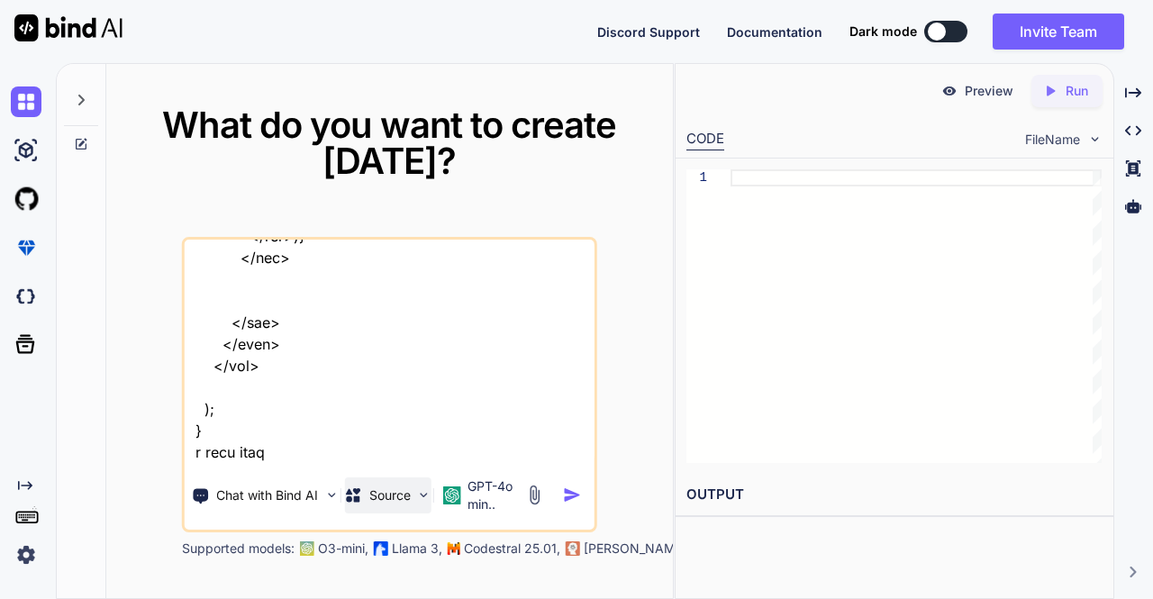
type textarea "x"
type textarea ""use client"; import { useTranslations } from "next-intl"; import { useState } …"
type textarea "x"
type textarea ""use client"; import { useTranslations } from "next-intl"; import { useState } …"
type textarea "x"
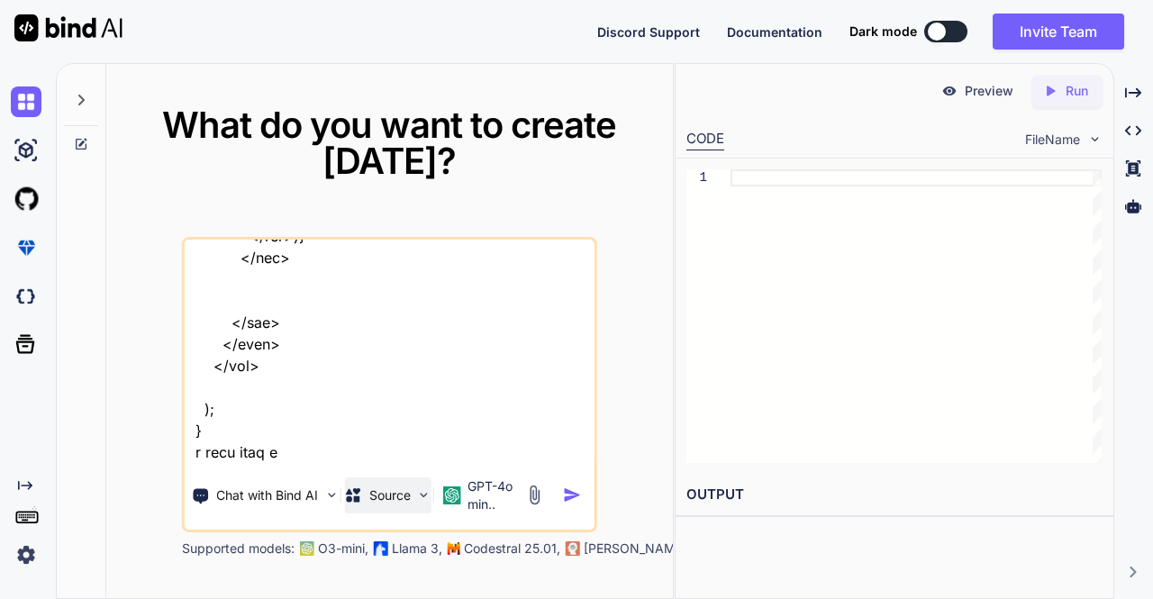
type textarea ""use client"; import { useTranslations } from "next-intl"; import { useState } …"
type textarea "x"
type textarea ""use client"; import { useTranslations } from "next-intl"; import { useState } …"
type textarea "x"
type textarea ""use client"; import { useTranslations } from "next-intl"; import { useState } …"
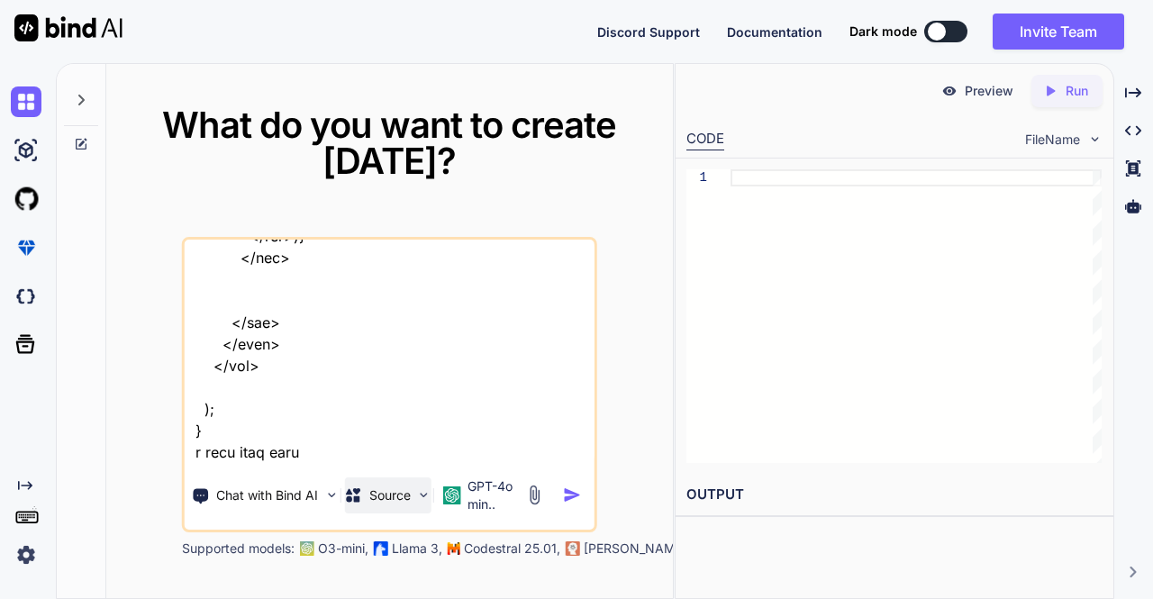
type textarea "x"
type textarea ""use client"; import { useTranslations } from "next-intl"; import { useState } …"
type textarea "x"
type textarea ""use client"; import { useTranslations } from "next-intl"; import { useState } …"
type textarea "x"
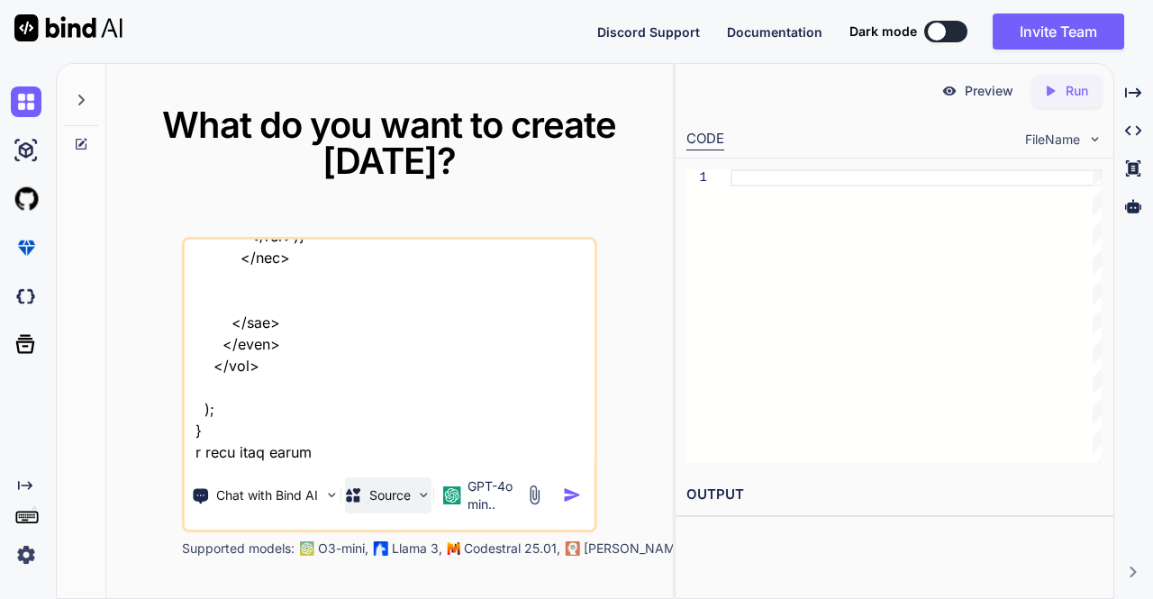
type textarea ""use client"; import { useTranslations } from "next-intl"; import { useState } …"
type textarea "x"
type textarea ""use client"; import { useTranslations } from "next-intl"; import { useState } …"
type textarea "x"
type textarea ""use client"; import { useTranslations } from "next-intl"; import { useState } …"
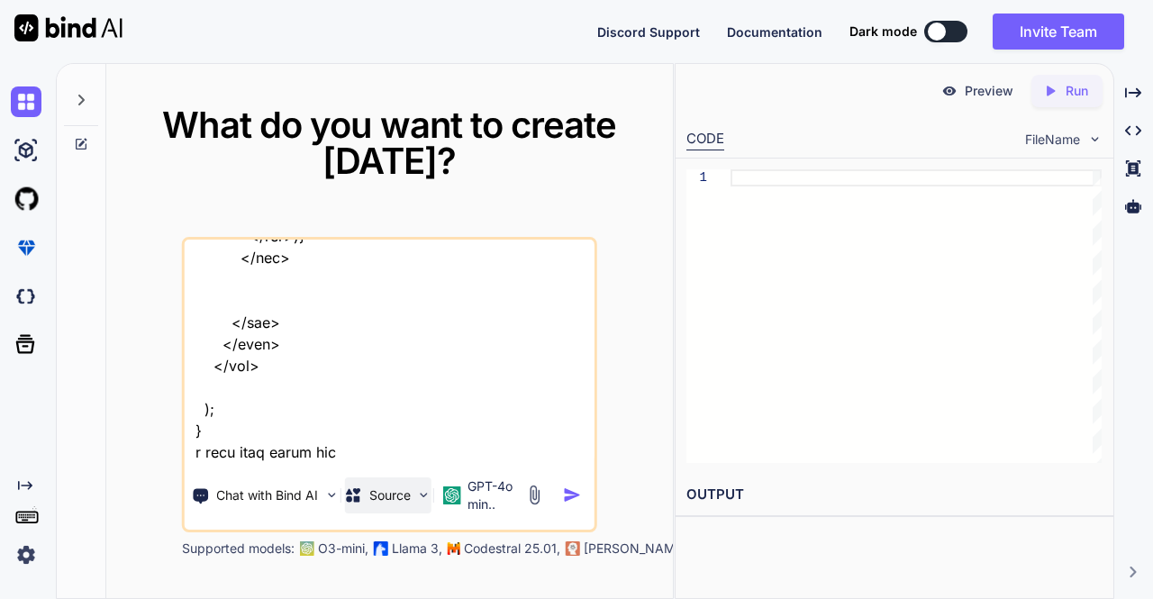
type textarea "x"
type textarea ""use client"; import { useTranslations } from "next-intl"; import { useState } …"
type textarea "x"
type textarea ""use client"; import { useTranslations } from "next-intl"; import { useState } …"
type textarea "x"
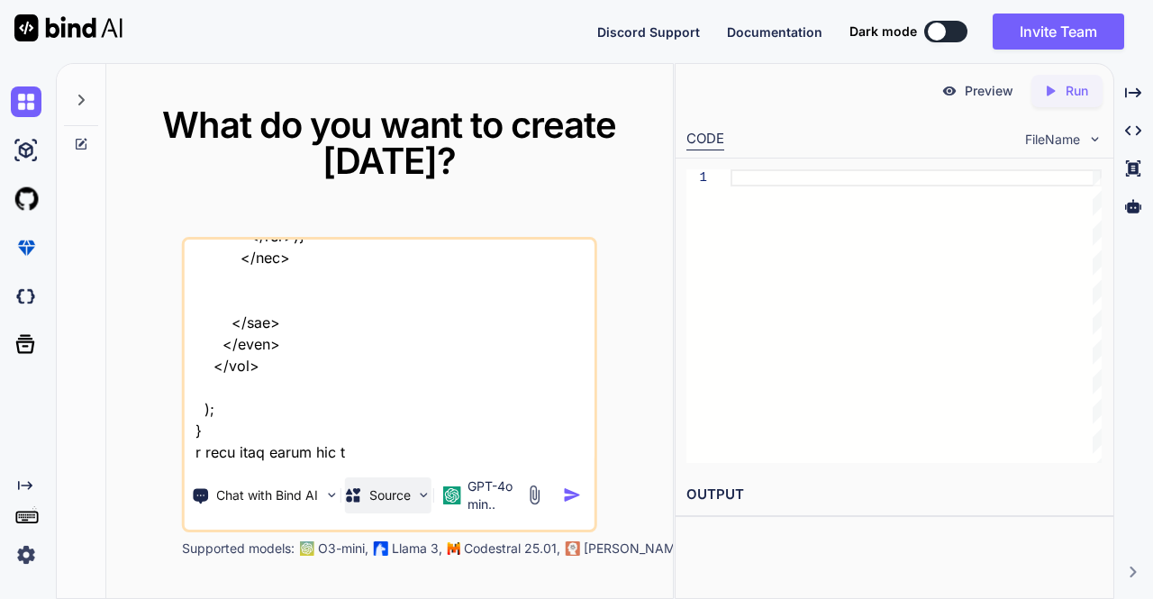
type textarea ""use client"; import { useTranslations } from "next-intl"; import { useState } …"
type textarea "x"
type textarea ""use client"; import { useTranslations } from "next-intl"; import { useState } …"
type textarea "x"
type textarea ""use client"; import { useTranslations } from "next-intl"; import { useState } …"
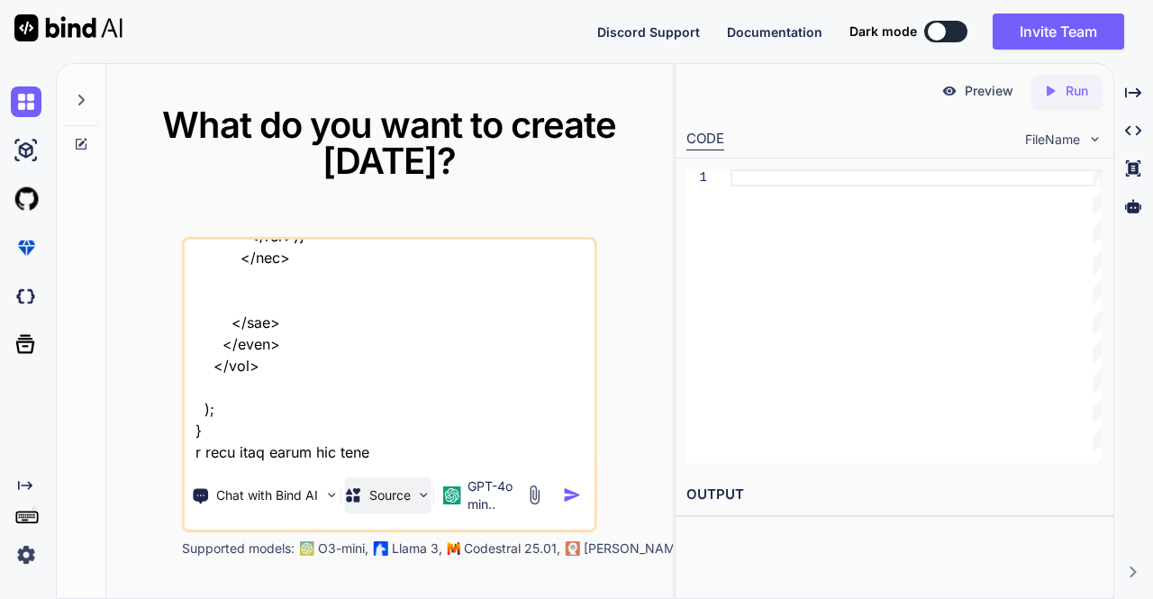
type textarea "x"
type textarea ""use client"; import { useTranslations } from "next-intl"; import { useState } …"
type textarea "x"
type textarea ""use client"; import { useTranslations } from "next-intl"; import { useState } …"
type textarea "x"
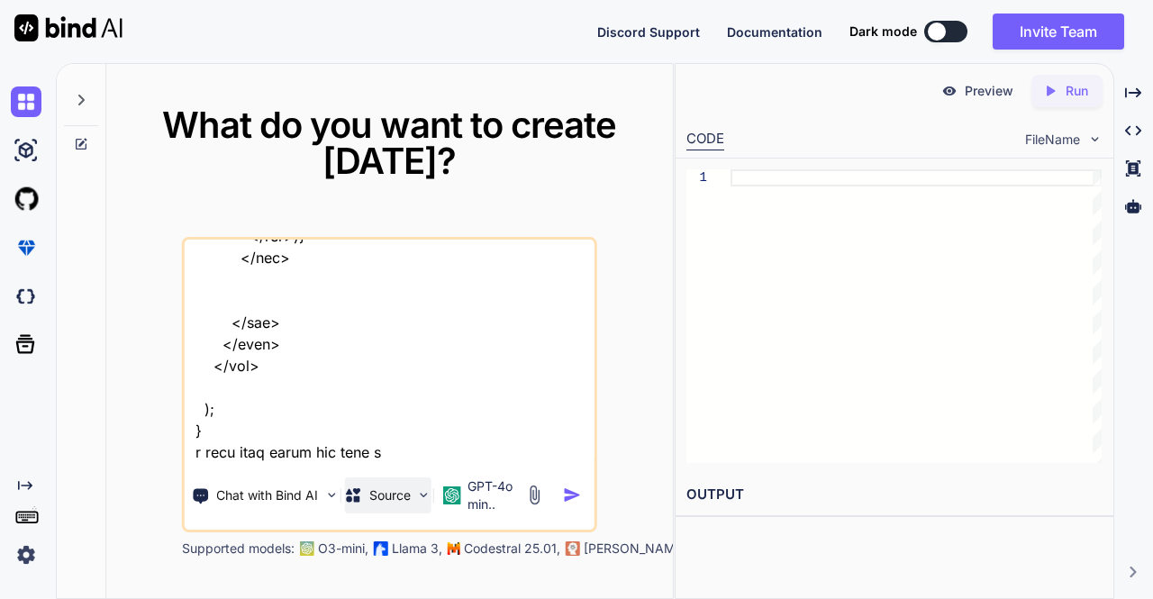
type textarea ""use client"; import { useTranslations } from "next-intl"; import { useState } …"
type textarea "x"
type textarea ""use client"; import { useTranslations } from "next-intl"; import { useState } …"
type textarea "x"
type textarea ""use client"; import { useTranslations } from "next-intl"; import { useState } …"
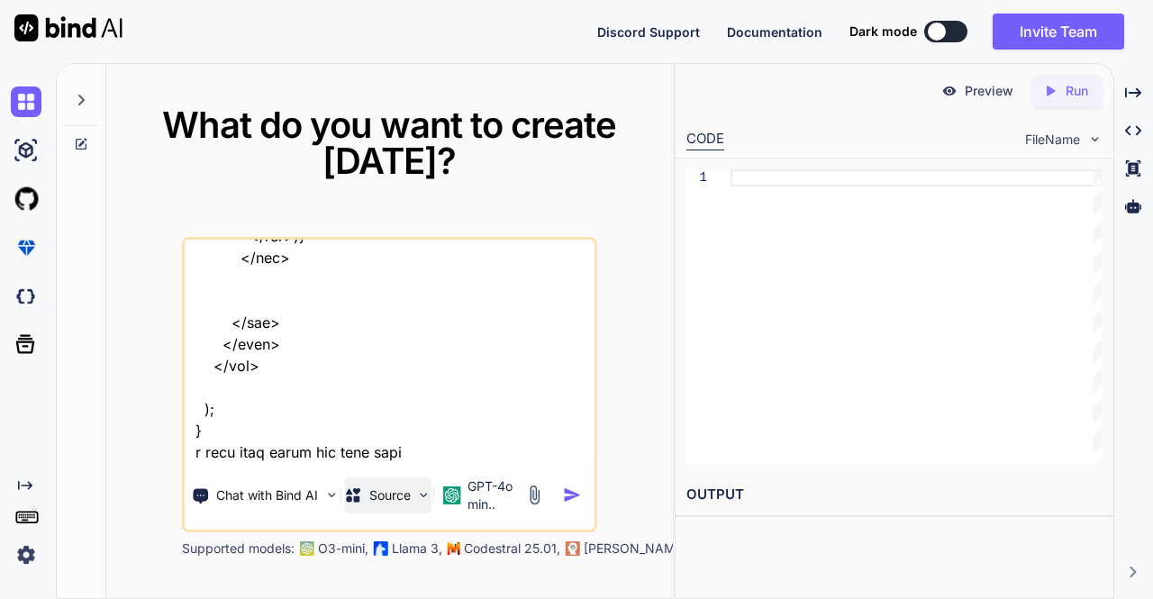
type textarea "x"
type textarea ""use client"; import { useTranslations } from "next-intl"; import { useState } …"
type textarea "x"
type textarea ""use client"; import { useTranslations } from "next-intl"; import { useState } …"
type textarea "x"
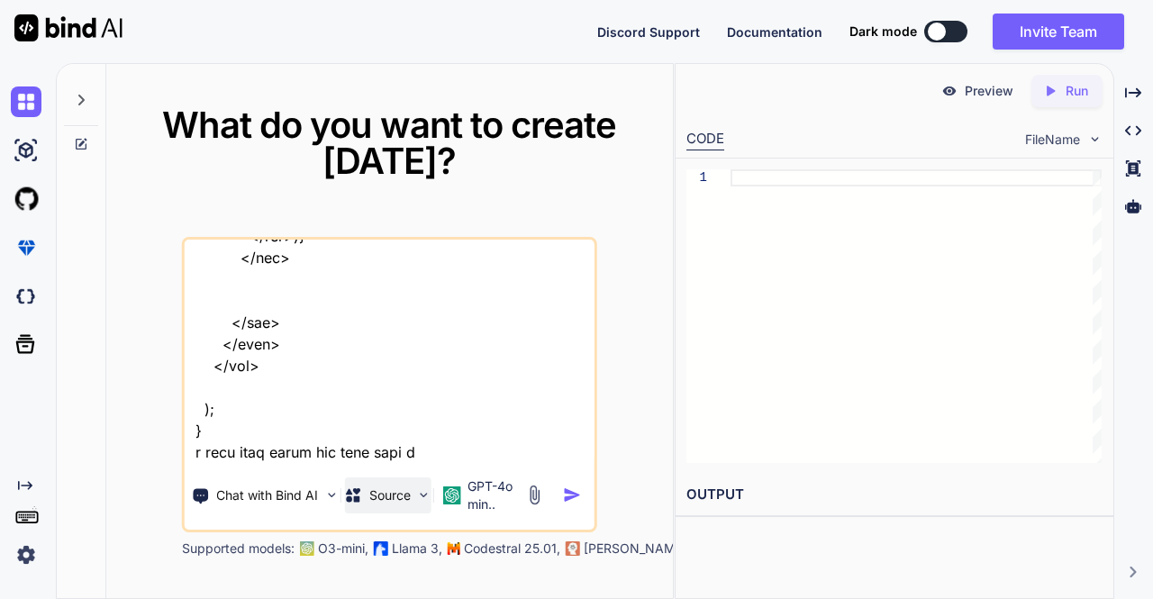
type textarea ""use client"; import { useTranslations } from "next-intl"; import { useState } …"
type textarea "x"
type textarea ""use client"; import { useTranslations } from "next-intl"; import { useState } …"
type textarea "x"
type textarea ""use client"; import { useTranslations } from "next-intl"; import { useState } …"
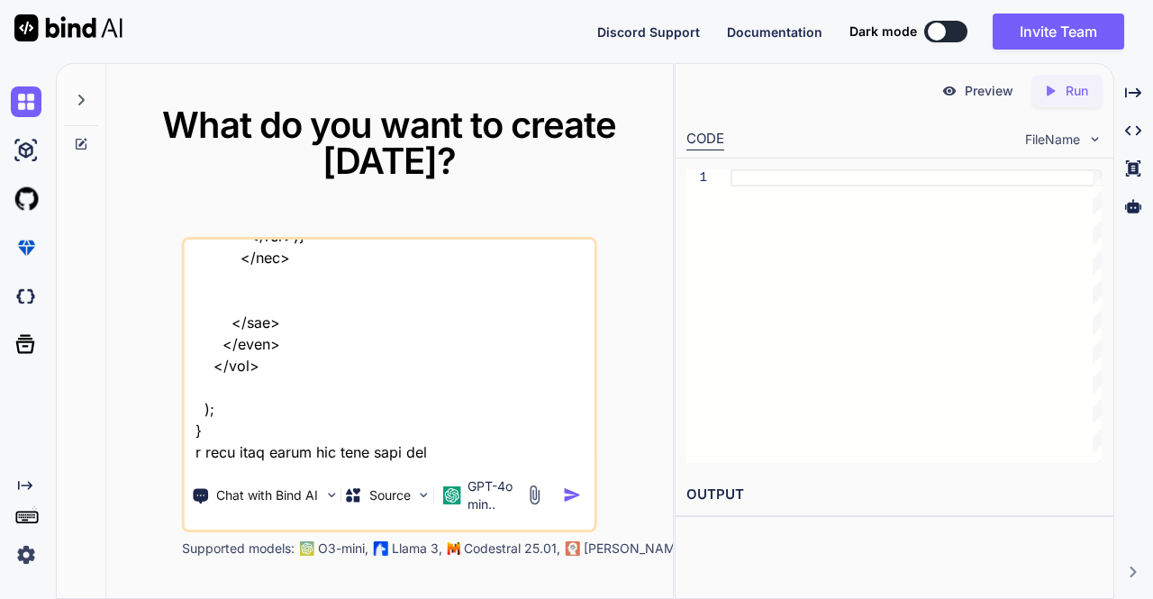
click at [665, 516] on div "What do you want to create [DATE]? Chat with Bind AI Source GPT-4o min.. Suppor…" at bounding box center [389, 332] width 567 height 536
click at [477, 439] on textarea at bounding box center [390, 351] width 410 height 223
paste textarea "@testing-library/jest-dom"
type textarea "x"
type textarea ""use client"; import { useTranslations } from "next-intl"; import { useState } …"
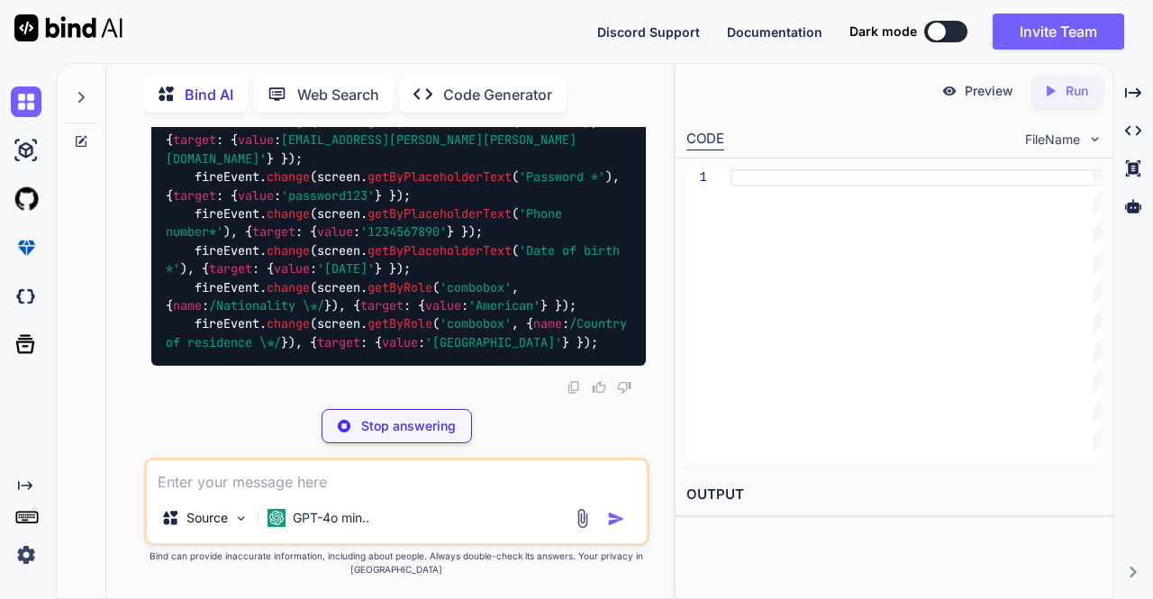
scroll to position [7654, 0]
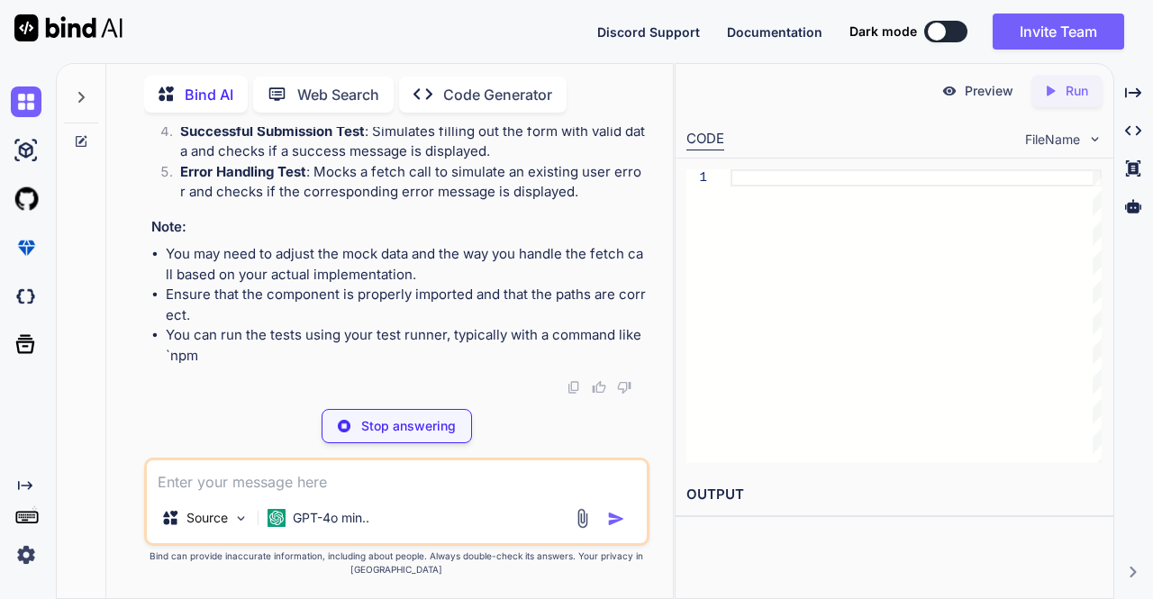
type textarea "x"
type textarea "npm install --save-dev @testing-library/react @testing-library/jest-dom"
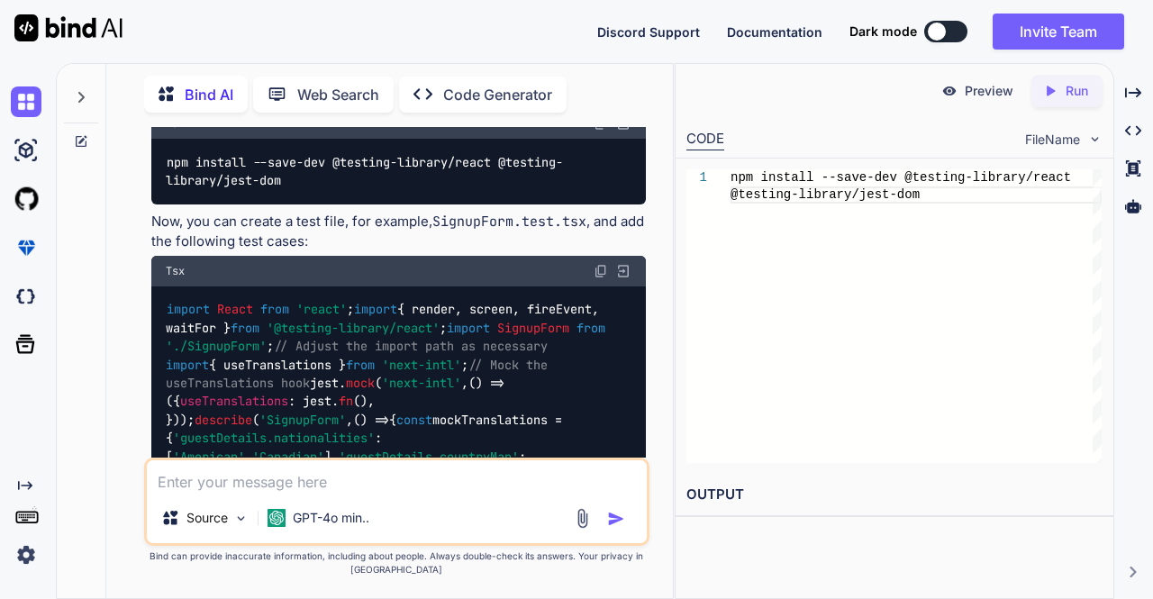
scroll to position [5226, 0]
click at [597, 264] on img at bounding box center [601, 271] width 14 height 14
click at [425, 493] on div "Source GPT-4o min.." at bounding box center [397, 502] width 506 height 88
click at [344, 481] on textarea at bounding box center [397, 476] width 501 height 32
click at [327, 479] on textarea at bounding box center [397, 476] width 501 height 32
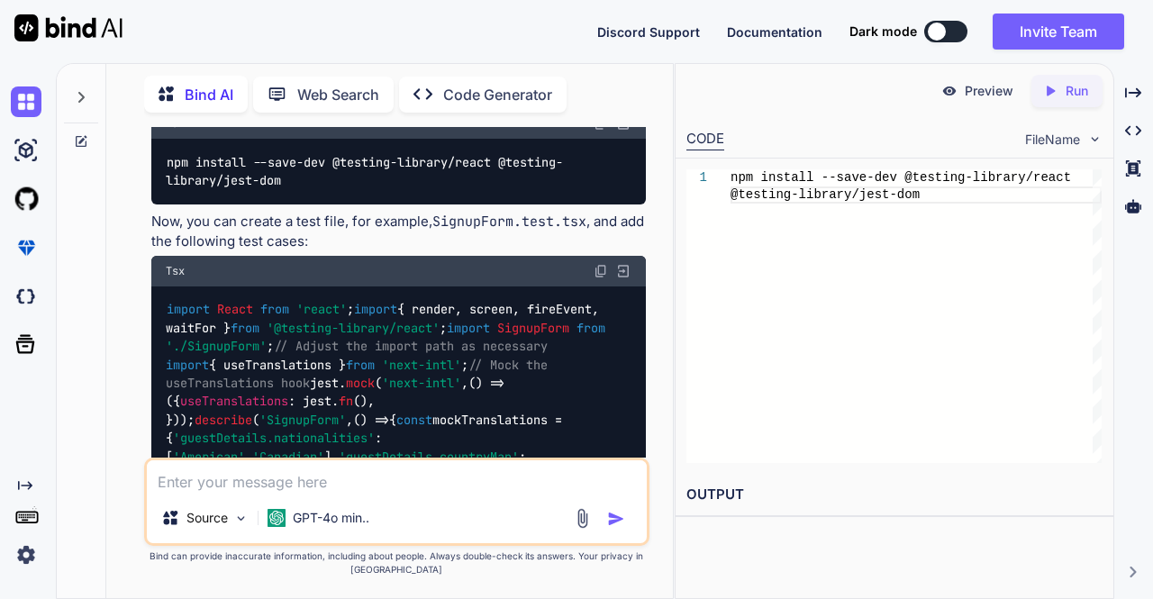
click at [623, 535] on div "Source GPT-4o min.." at bounding box center [397, 521] width 501 height 43
drag, startPoint x: 388, startPoint y: 494, endPoint x: 294, endPoint y: 478, distance: 96.0
click at [294, 478] on div "Source GPT-4o min.." at bounding box center [397, 502] width 506 height 88
click at [294, 478] on textarea at bounding box center [397, 476] width 501 height 32
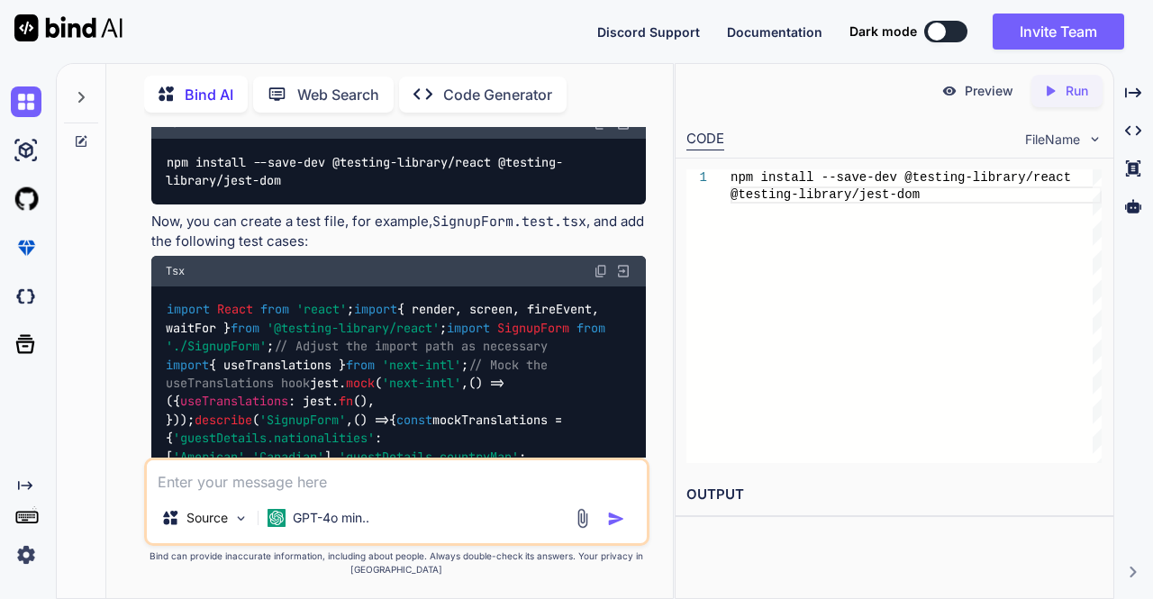
type textarea "x"
type textarea "a"
type textarea "x"
type textarea "al"
type textarea "x"
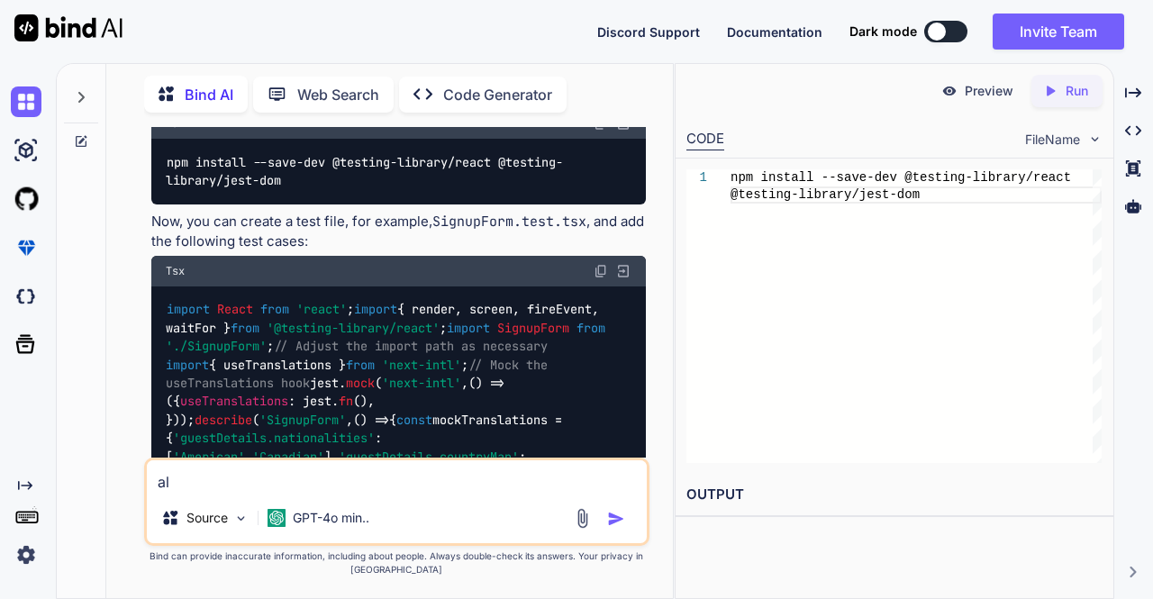
type textarea "all"
type textarea "x"
type textarea "al"
type textarea "x"
type textarea "a"
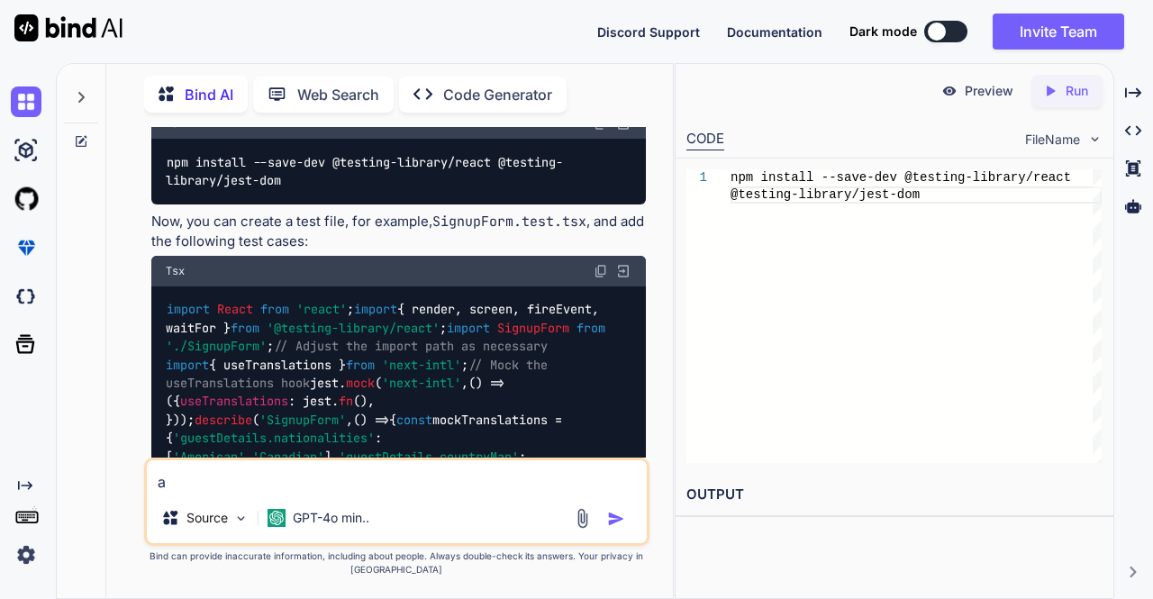
type textarea "x"
paste textarea "a"
click at [294, 478] on textarea at bounding box center [397, 476] width 501 height 32
type textarea "x"
type textarea "a"
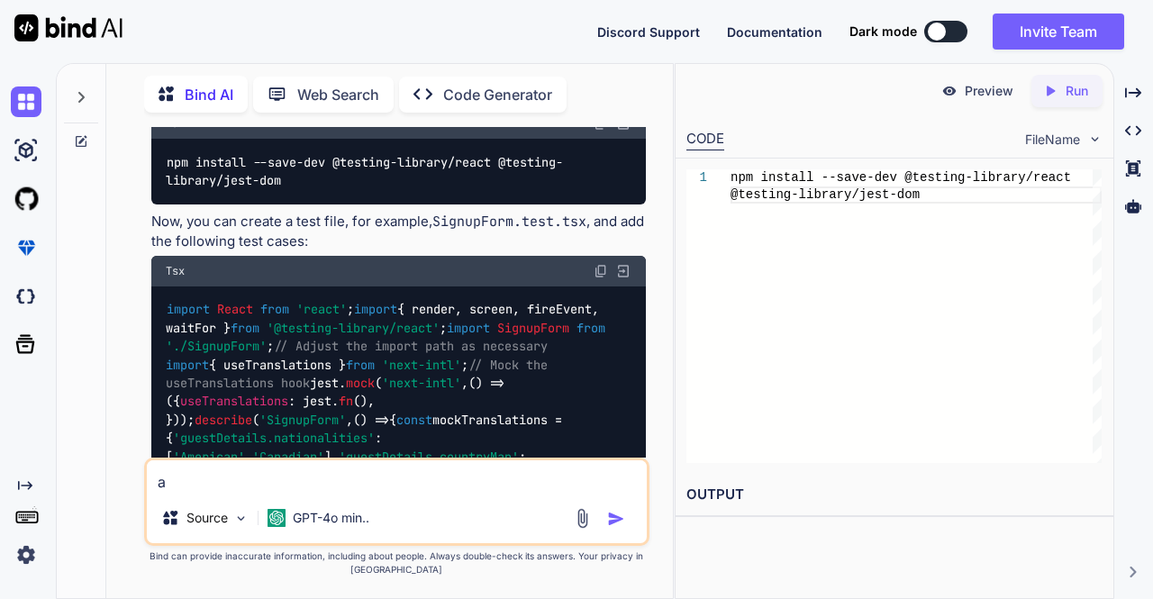
type textarea "x"
type textarea "al"
type textarea "x"
type textarea "all"
type textarea "x"
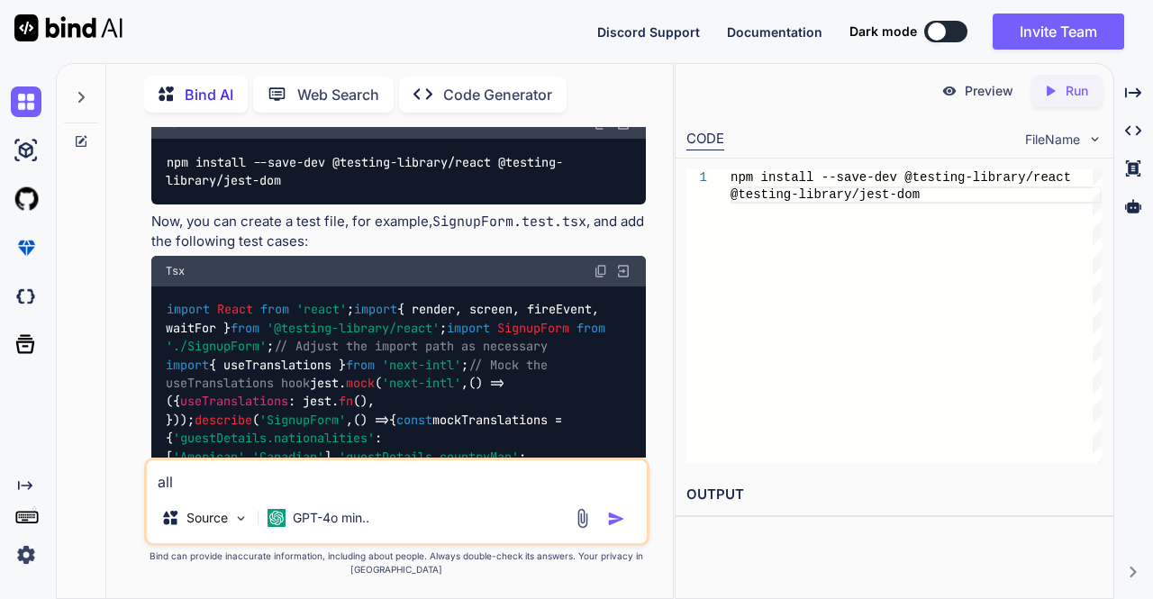
type textarea "all"
type textarea "x"
type textarea "all t"
type textarea "x"
type textarea "all te"
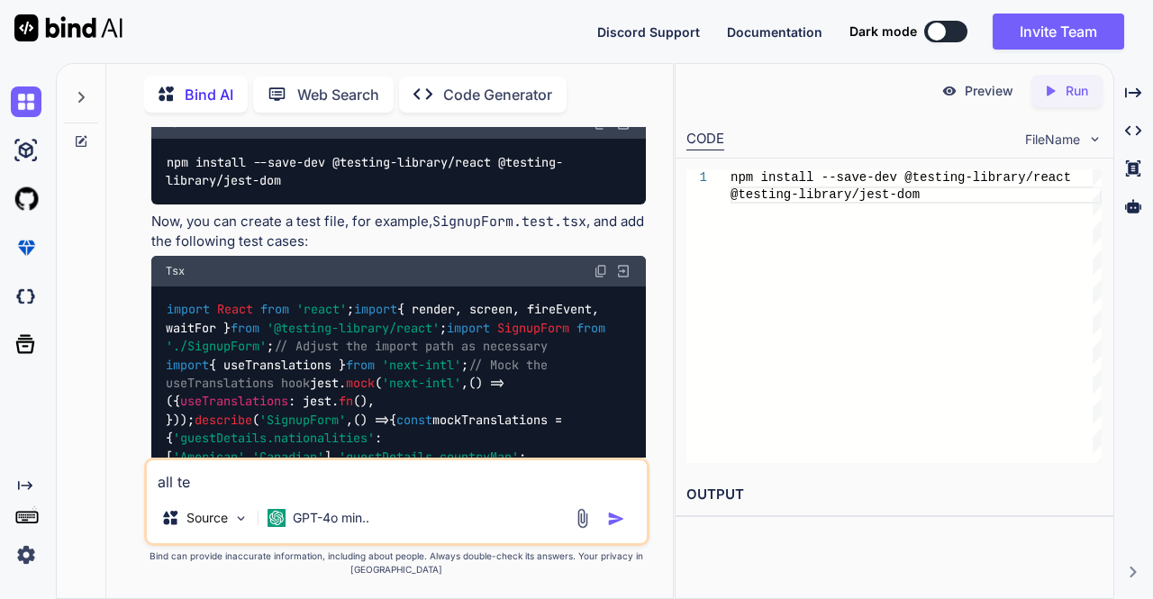
type textarea "x"
type textarea "all tes"
type textarea "x"
type textarea "all test"
type textarea "x"
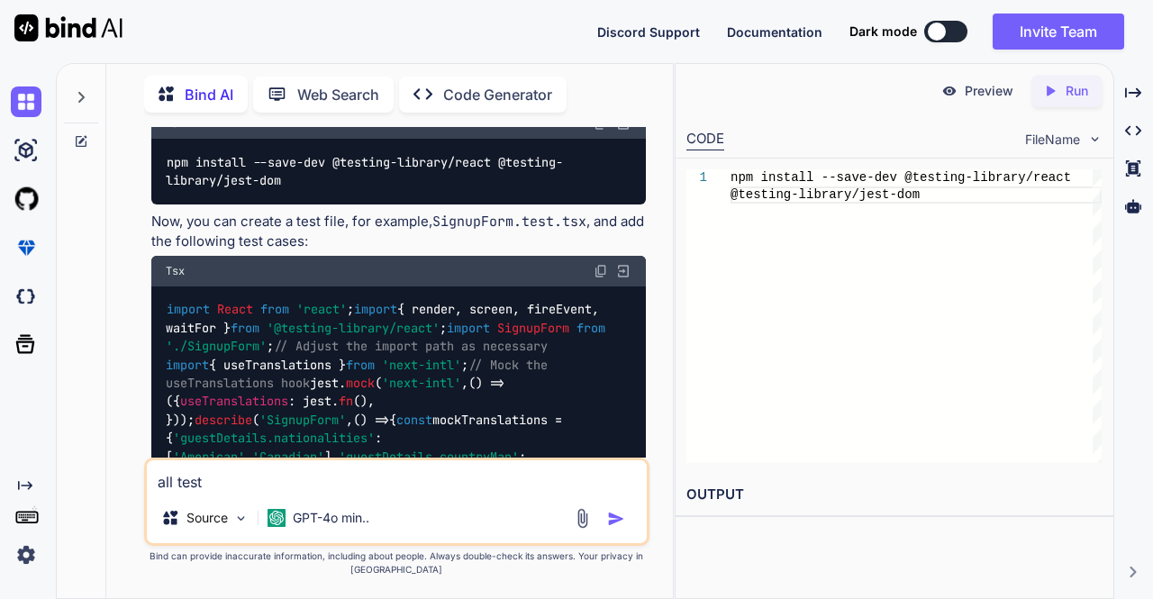
type textarea "all test"
type textarea "x"
type textarea "all test c"
type textarea "x"
type textarea "all test ca"
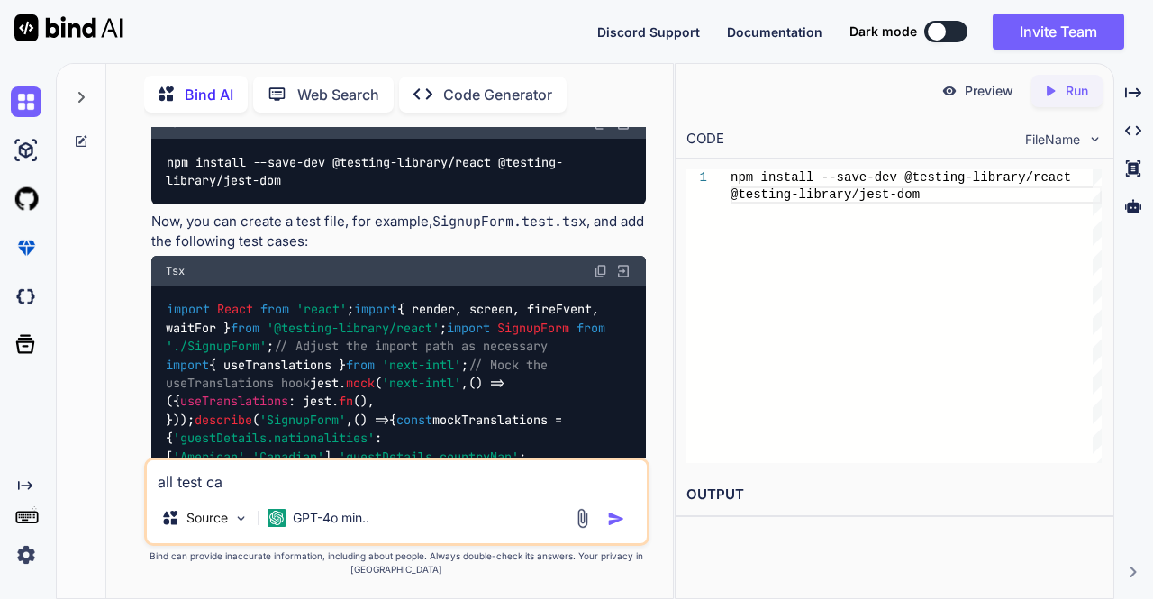
type textarea "x"
type textarea "all test cas"
type textarea "x"
type textarea "all test case"
type textarea "x"
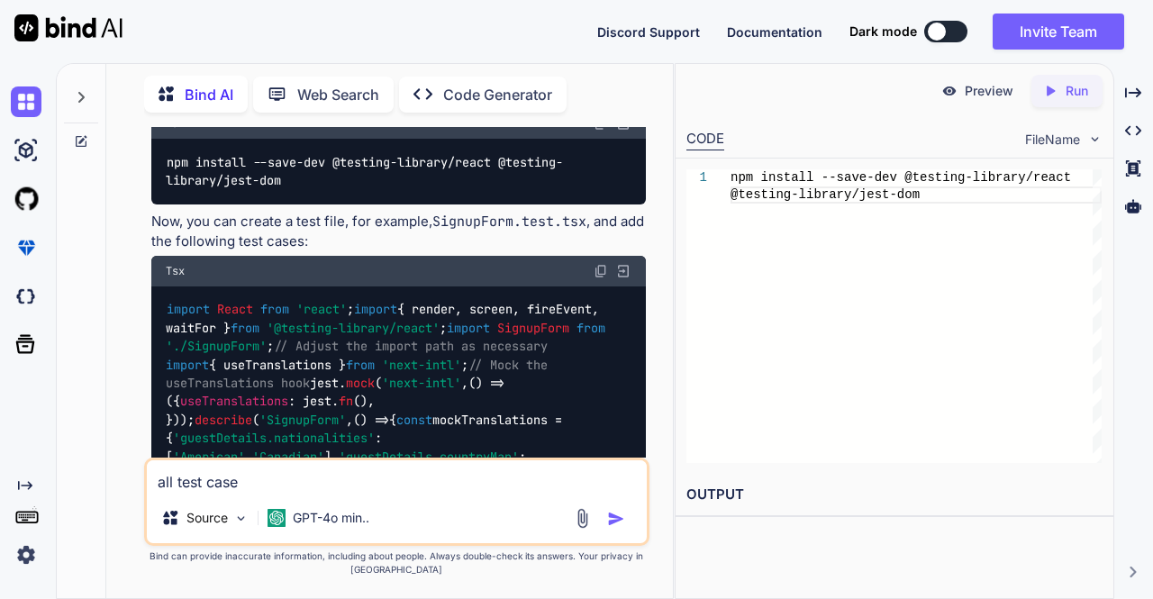
type textarea "all test cases"
type textarea "x"
type textarea "all test cases"
type textarea "x"
type textarea "all test cases a"
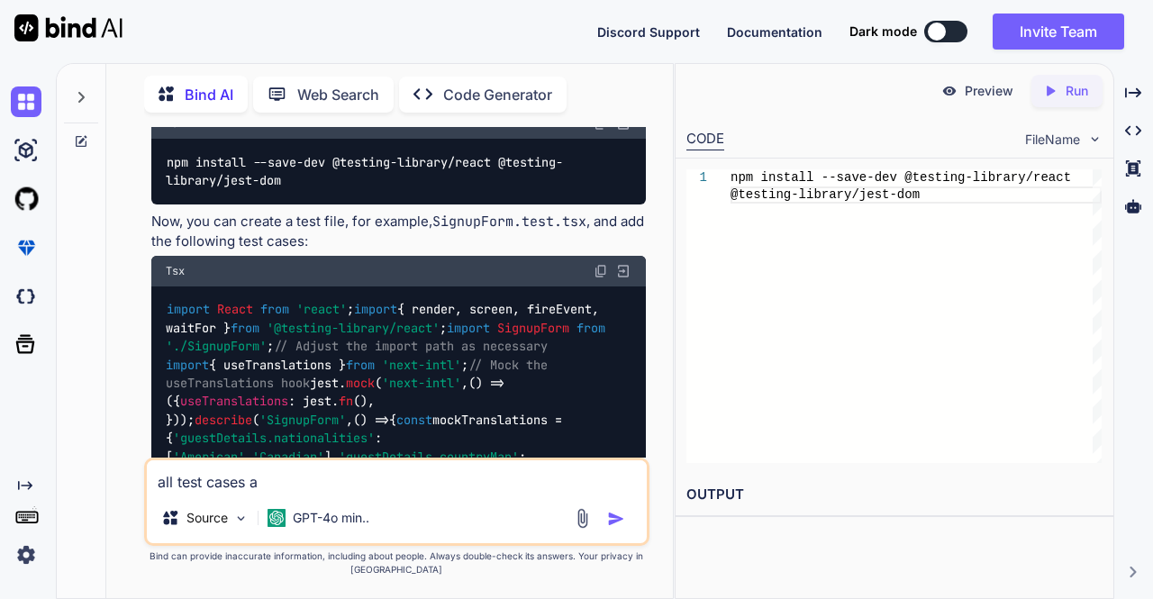
type textarea "x"
type textarea "all test cases ar"
type textarea "x"
type textarea "all test cases are"
type textarea "x"
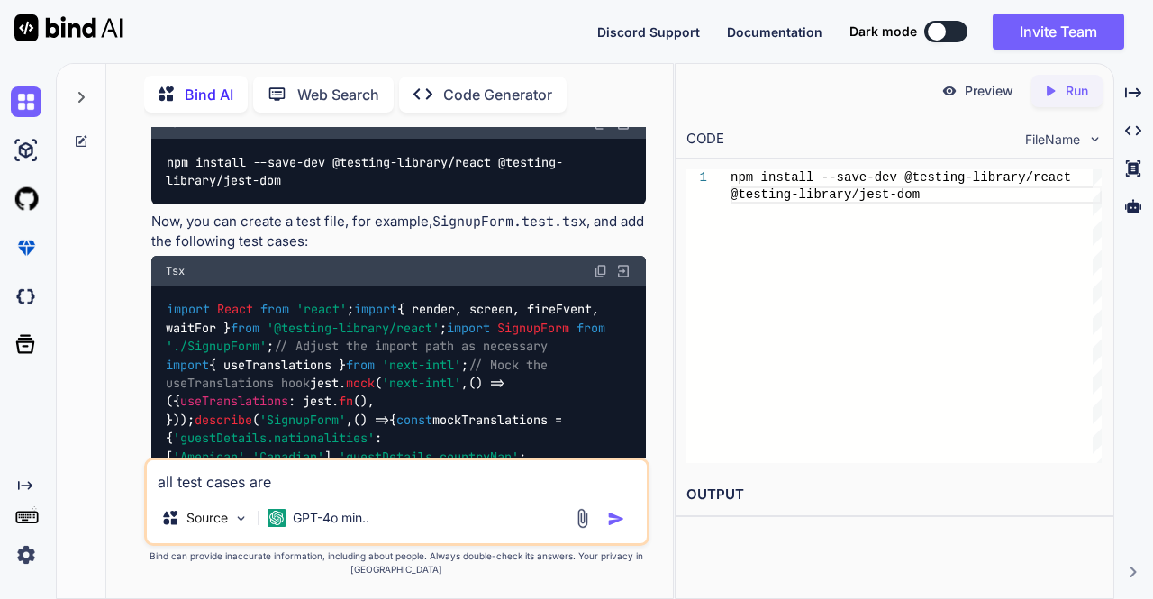
type textarea "all test cases are"
type textarea "x"
type textarea "all test cases are f"
type textarea "x"
type textarea "all test cases are fa"
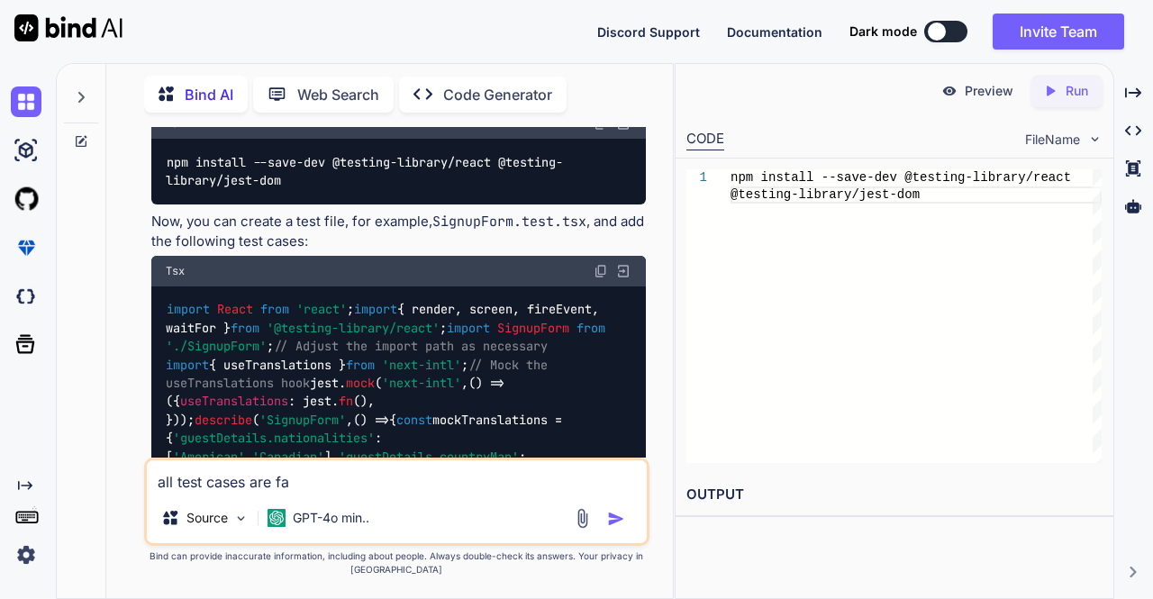
type textarea "x"
type textarea "all test cases are fai"
type textarea "x"
type textarea "all test cases are fail"
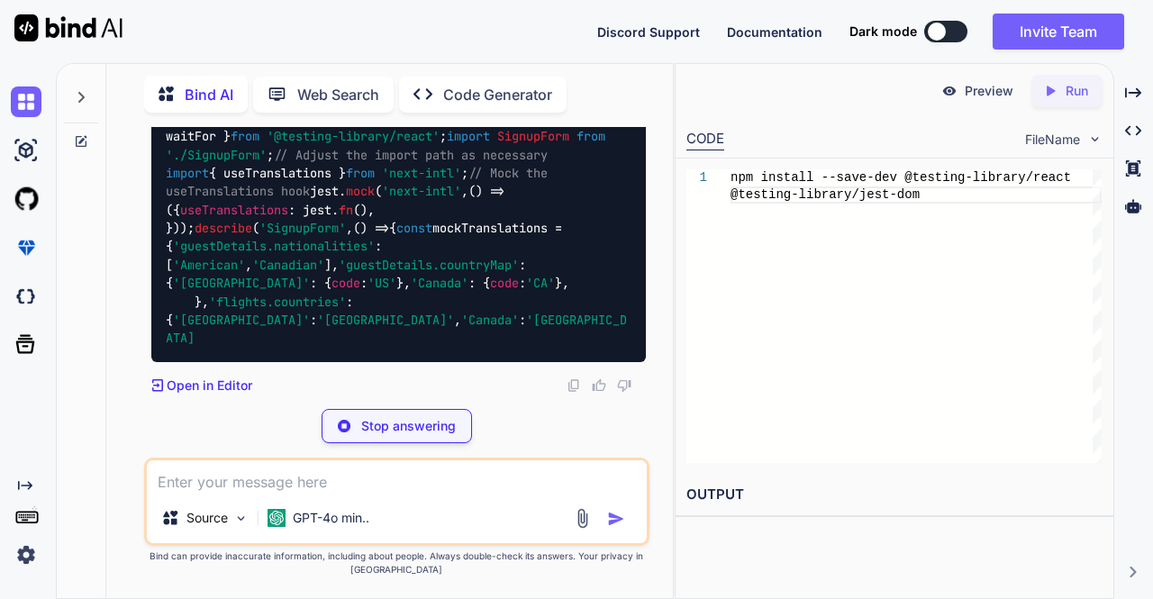
scroll to position [9050, 0]
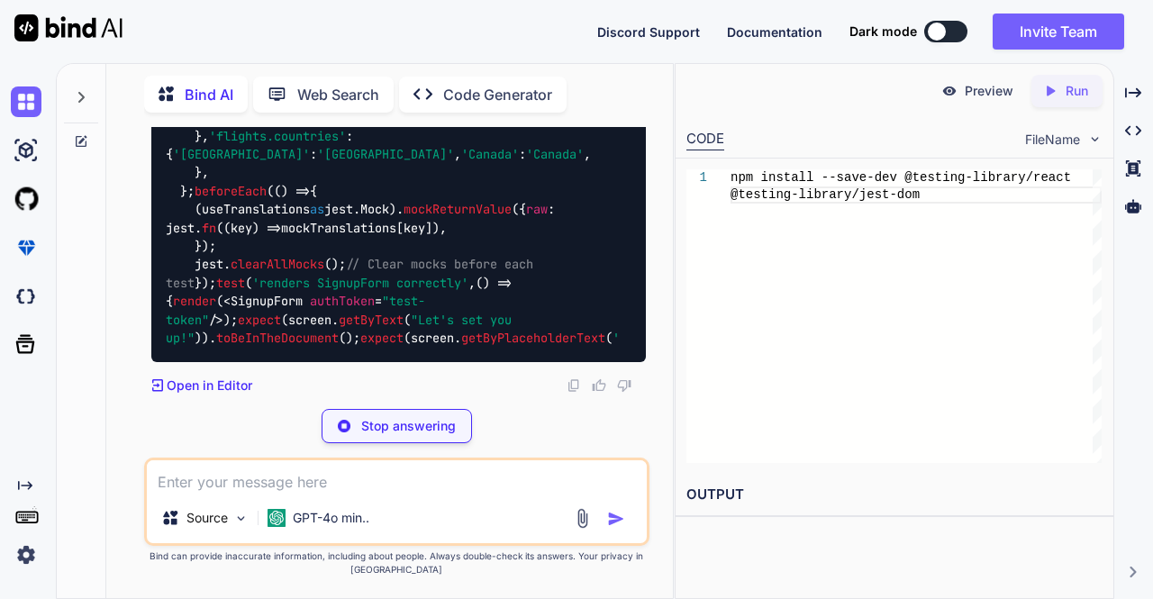
click at [403, 189] on code "import React from 'react' ; import { render, screen, fireEvent, waitFor } from …" at bounding box center [393, 145] width 455 height 404
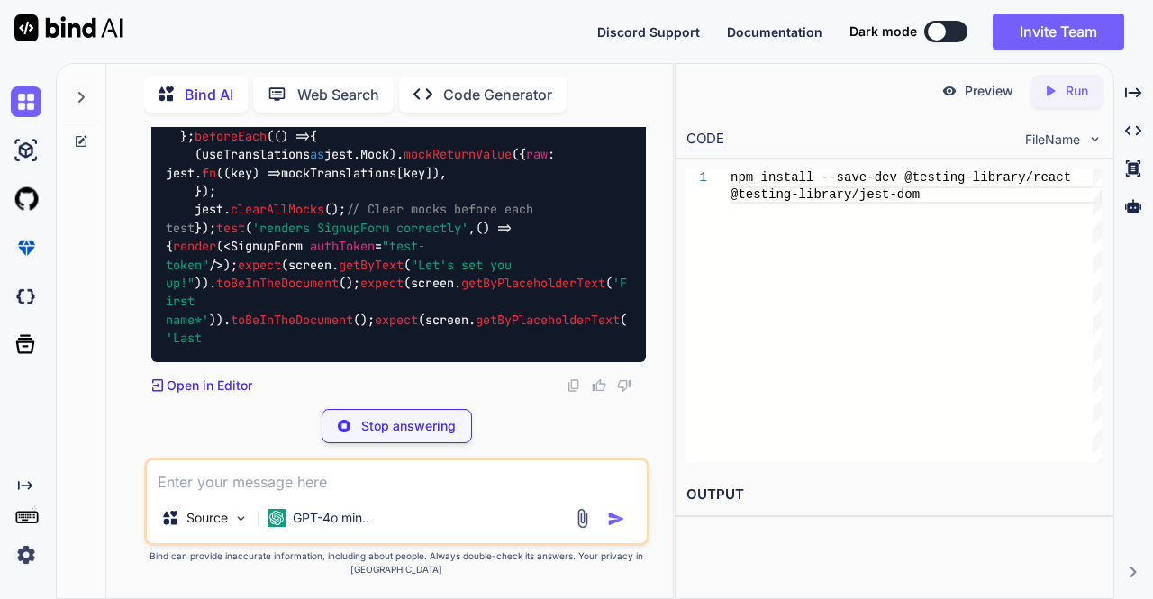
click at [403, 189] on code "import React from 'react' ; import { render, screen, fireEvent, waitFor } from …" at bounding box center [396, 117] width 461 height 459
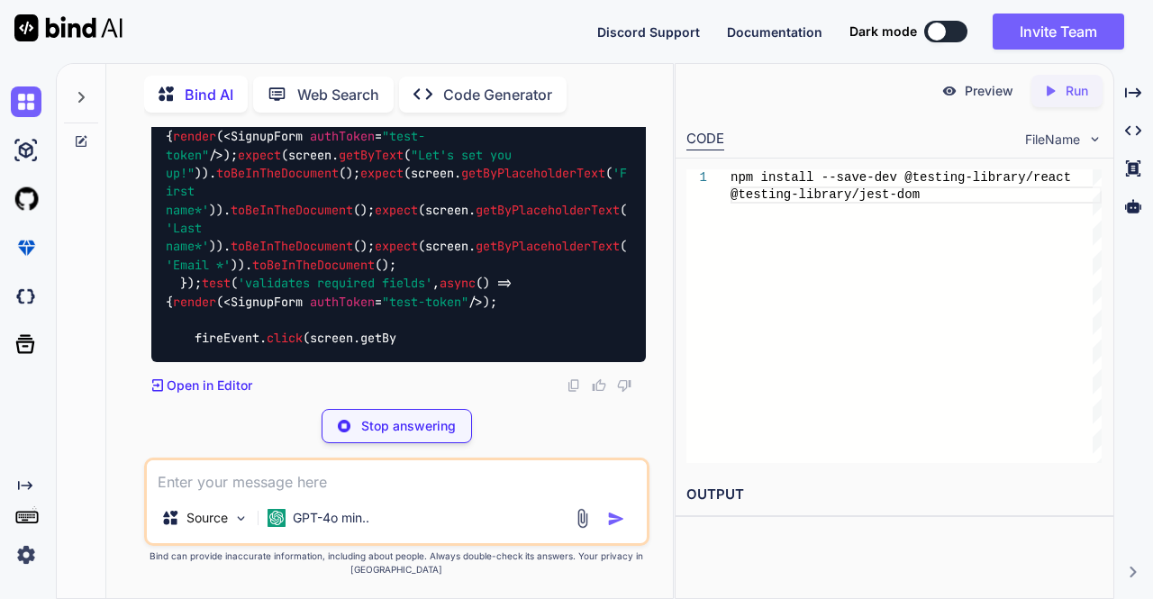
copy code "import { render, screen, fireEvent, waitFor } from '@testing-library/react' ;"
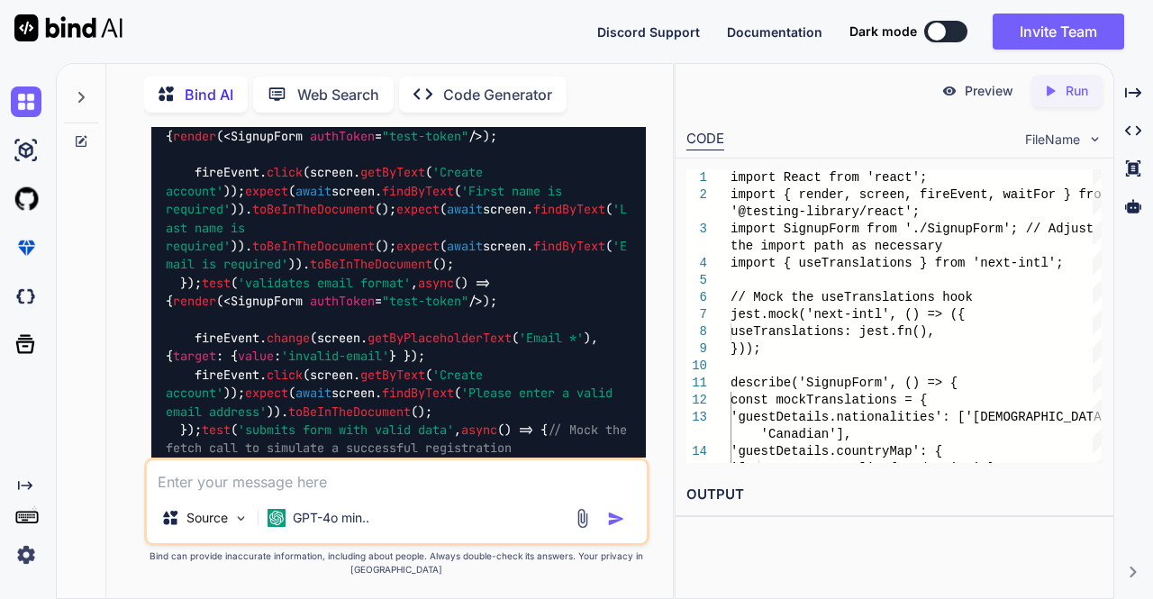
scroll to position [8927, 0]
click at [481, 90] on p "Code Generator" at bounding box center [497, 95] width 109 height 22
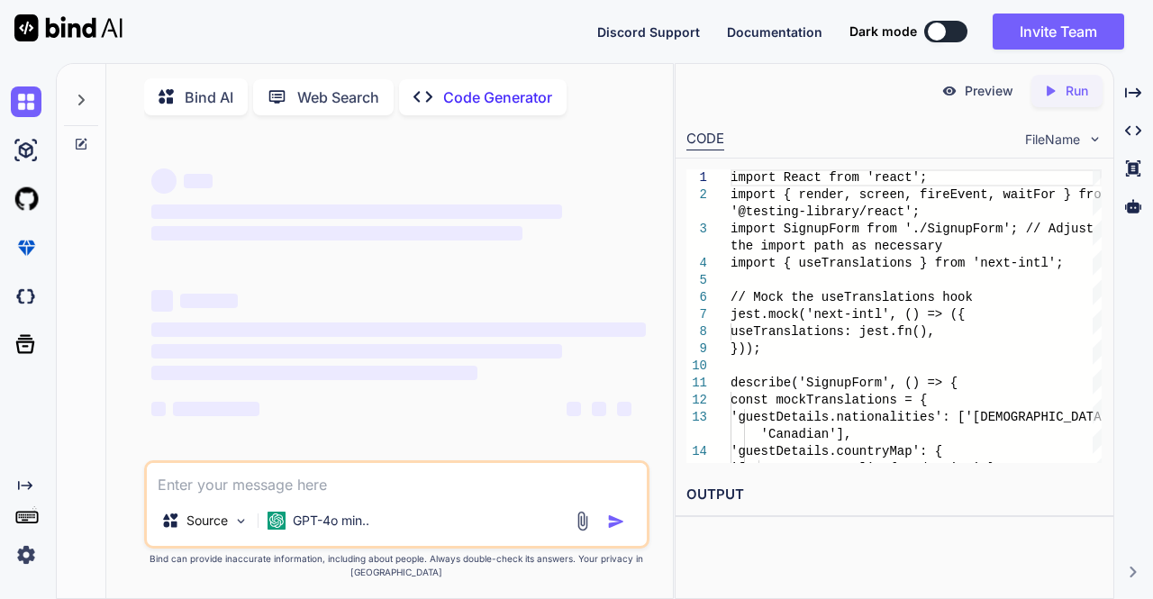
click at [343, 99] on p "Web Search" at bounding box center [338, 97] width 82 height 22
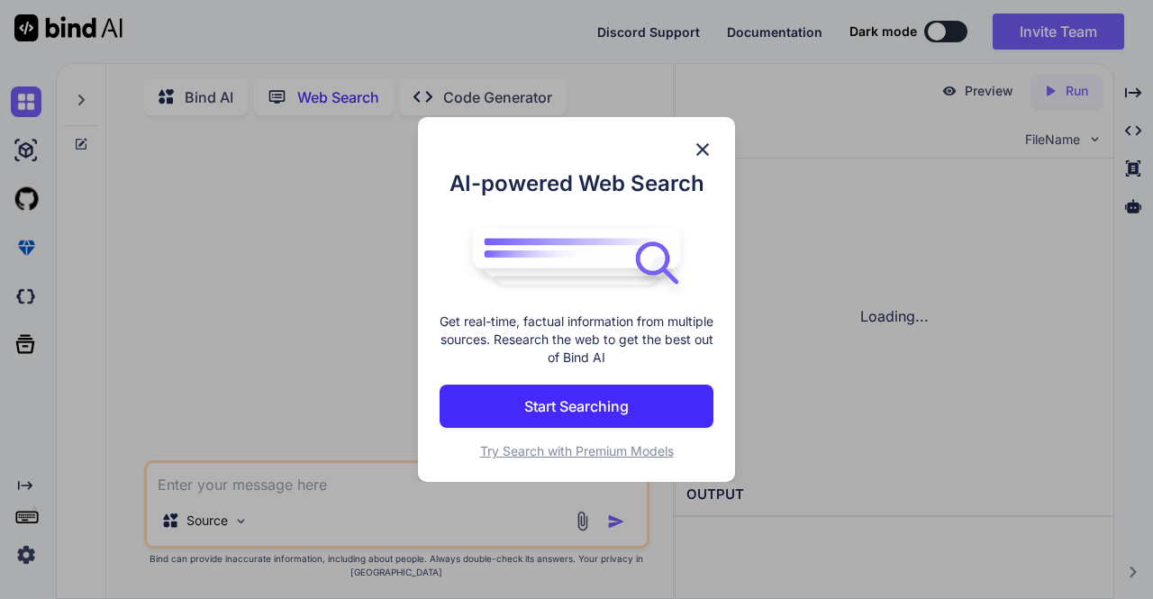
scroll to position [6, 0]
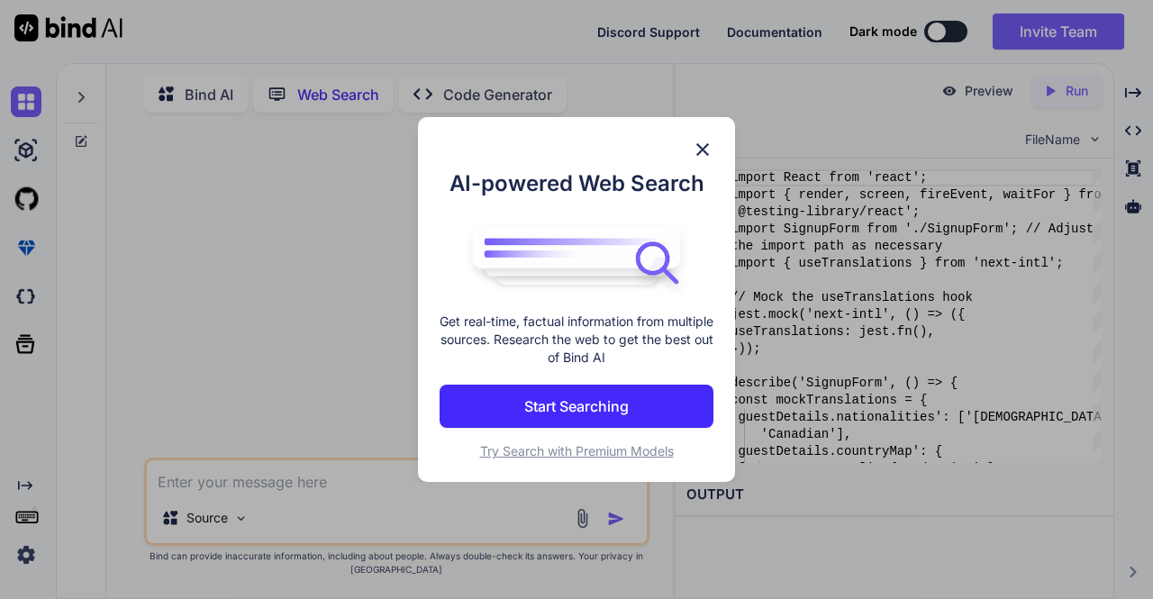
click at [607, 401] on p "Start Searching" at bounding box center [576, 406] width 104 height 22
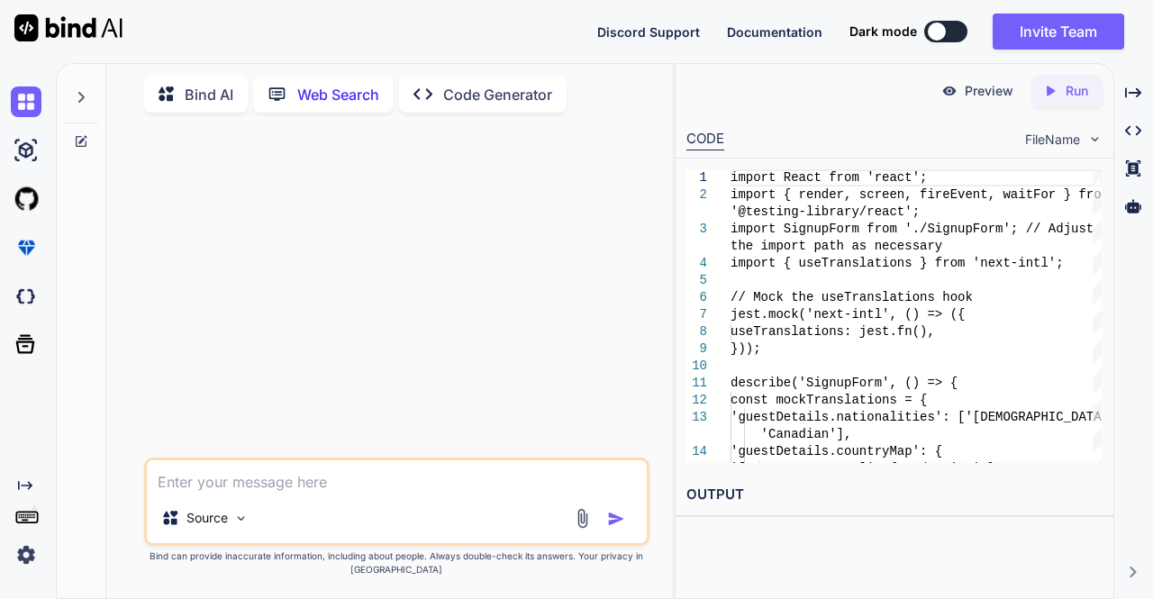
click at [1056, 97] on icon "Created with Pixso." at bounding box center [1050, 91] width 16 height 16
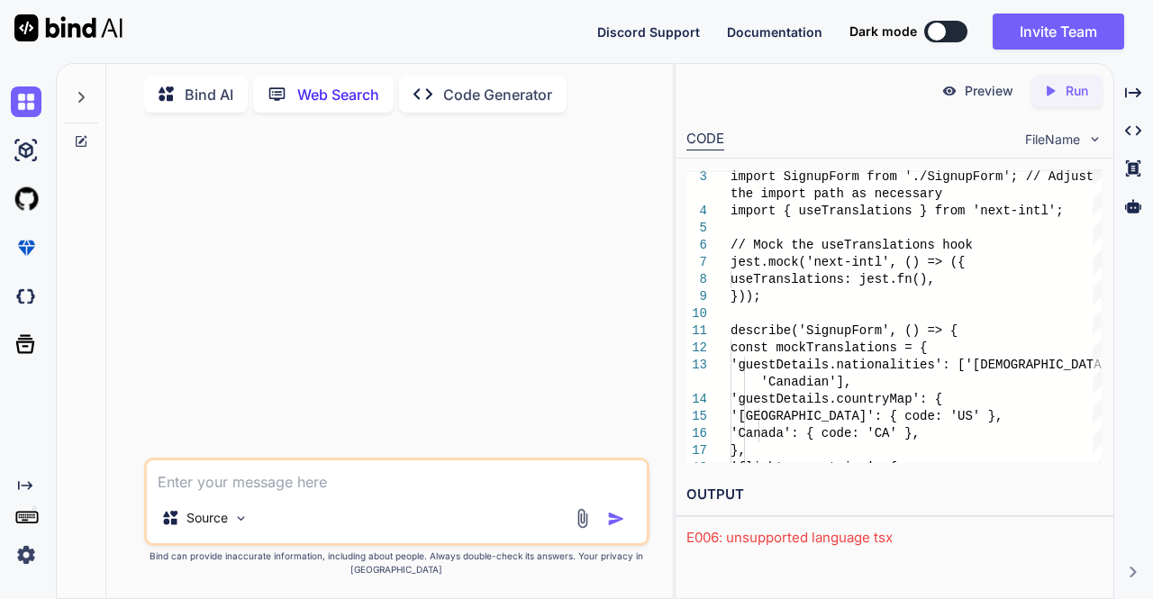
click at [369, 478] on textarea at bounding box center [397, 476] width 501 height 32
paste textarea ""use client"; import { useTranslations } from "next-intl"; import { useState } …"
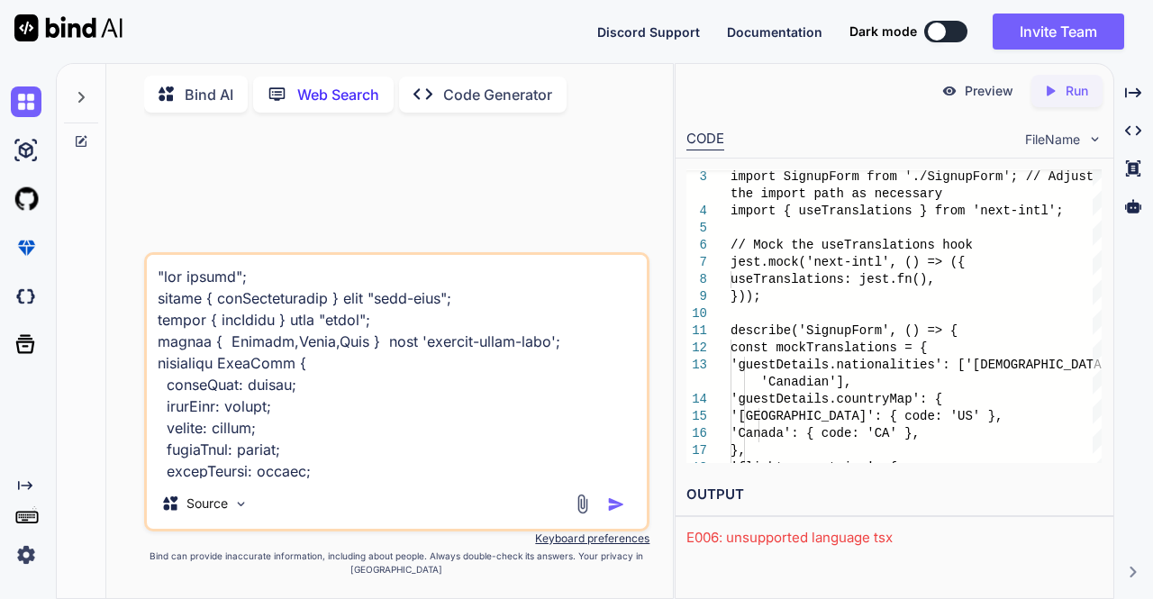
scroll to position [14485, 0]
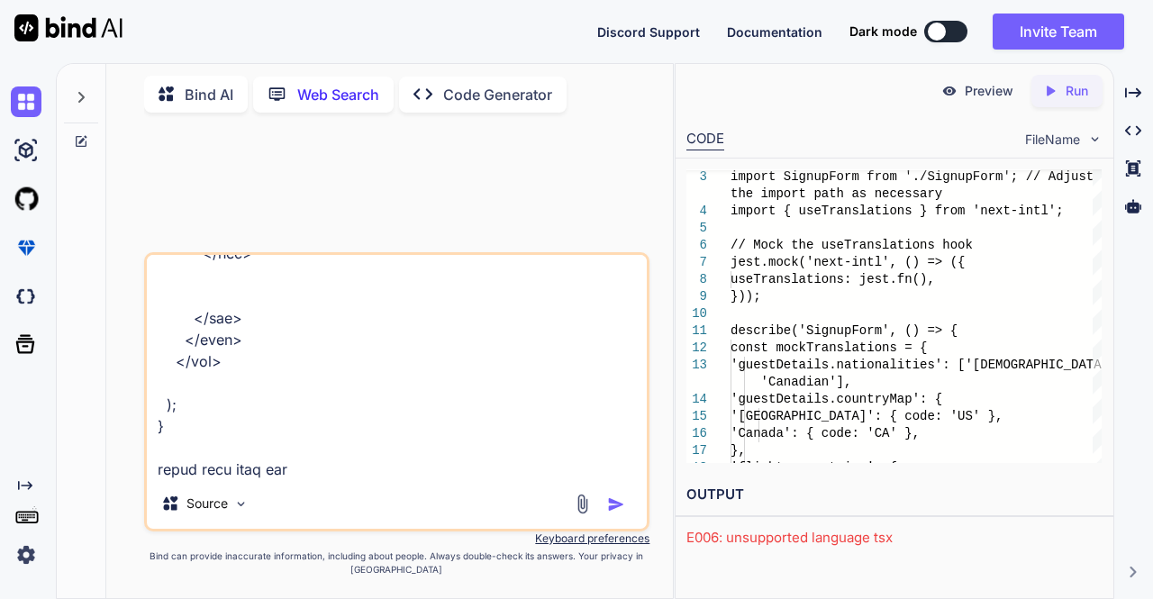
paste textarea "'@testing-library/react"
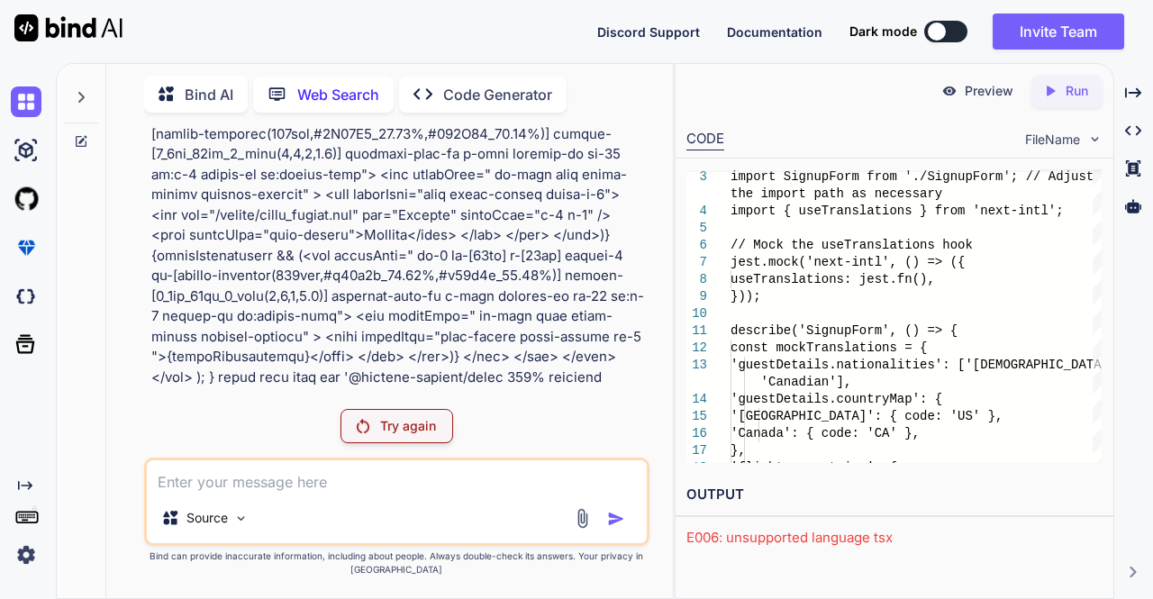
scroll to position [5168, 0]
click at [413, 422] on p "Try again" at bounding box center [408, 426] width 56 height 18
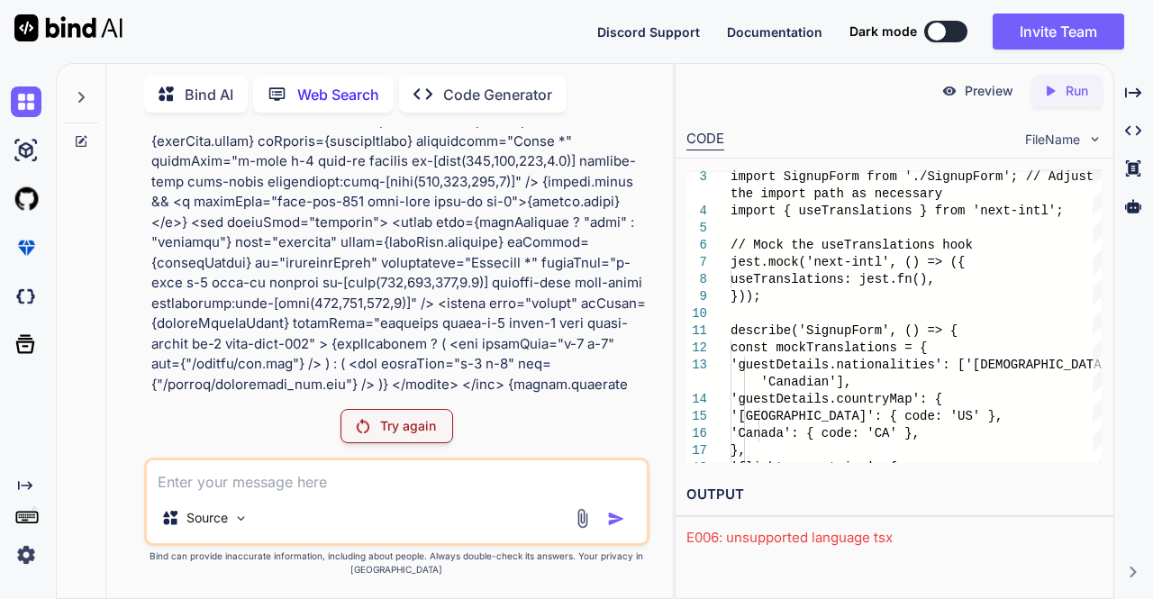
scroll to position [4730, 0]
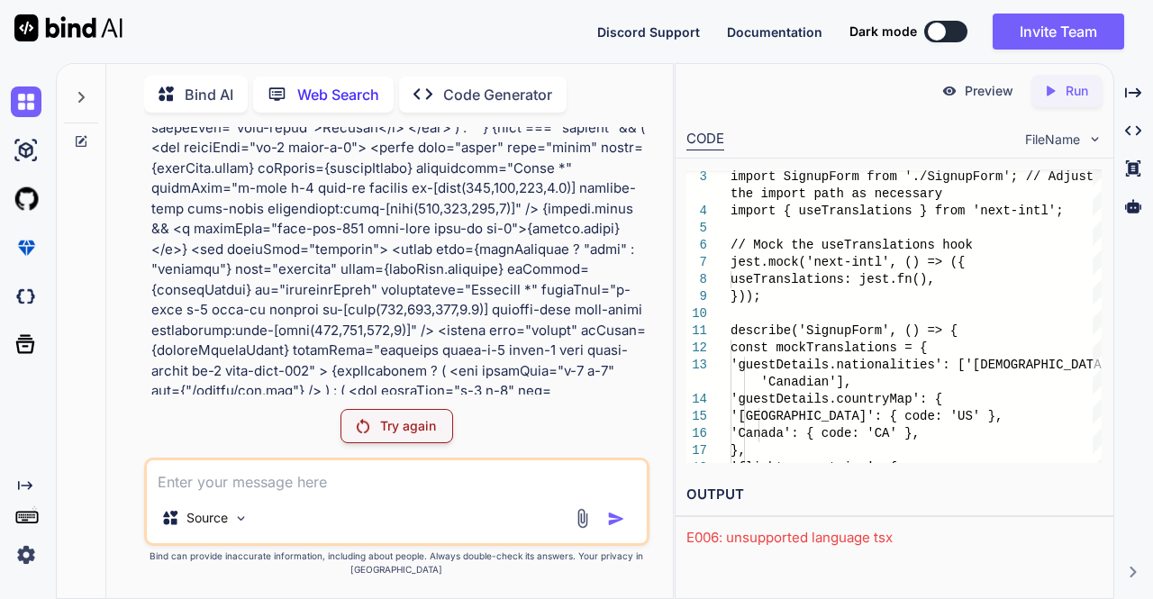
click at [463, 84] on p "Code Generator" at bounding box center [497, 95] width 109 height 22
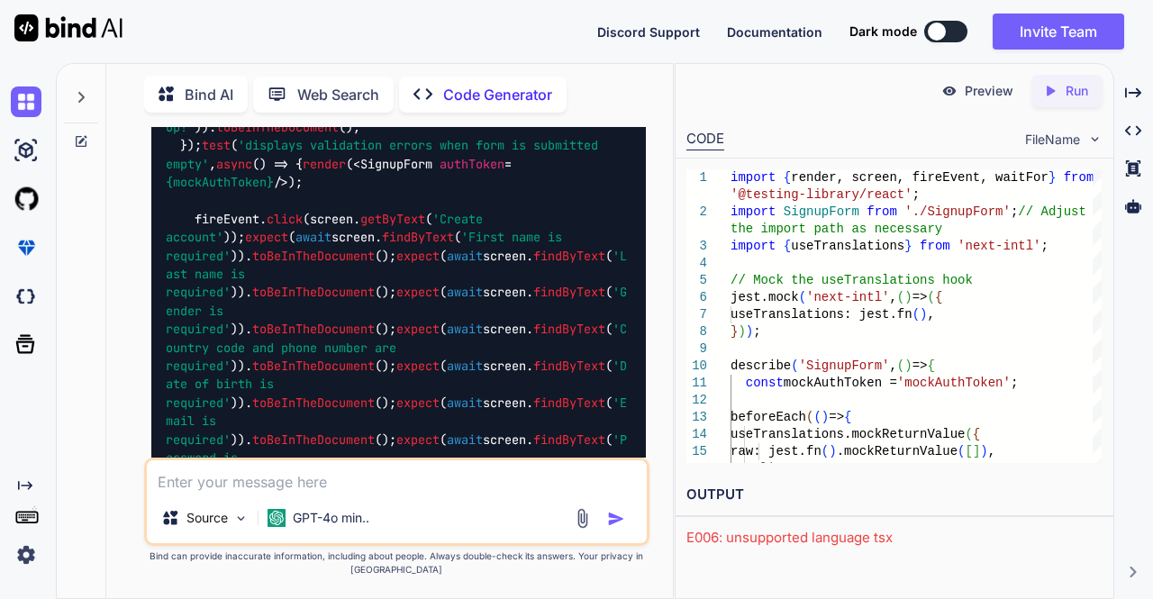
scroll to position [13369, 0]
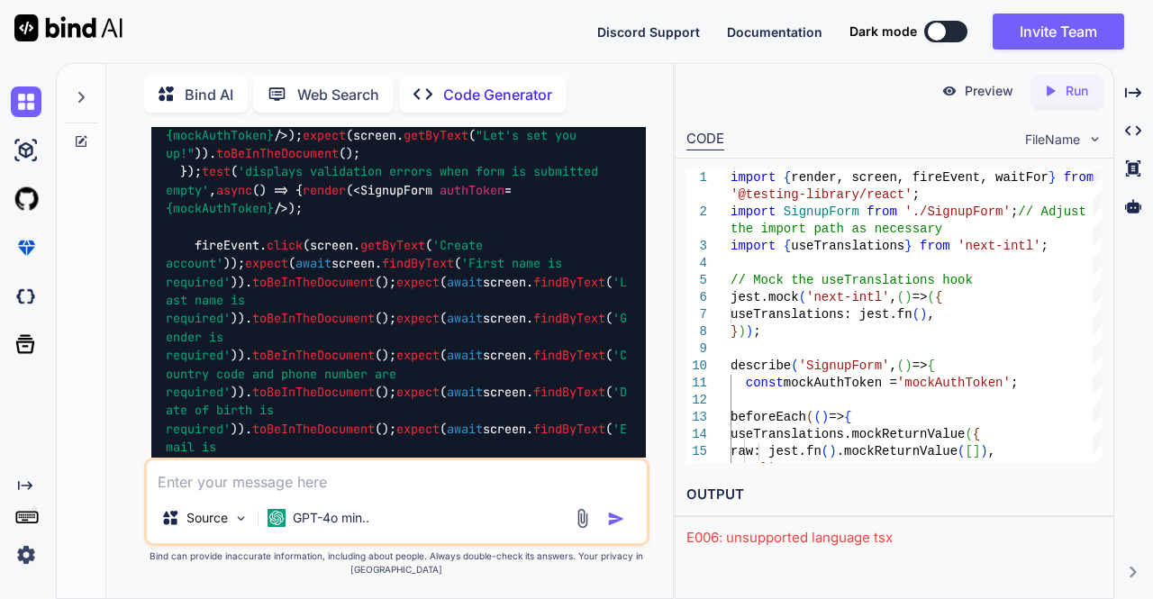
click at [327, 473] on textarea at bounding box center [397, 476] width 501 height 32
paste textarea "<div className="min-h-screen text-white"> <main className="max-w-6xl mx-auto p-…"
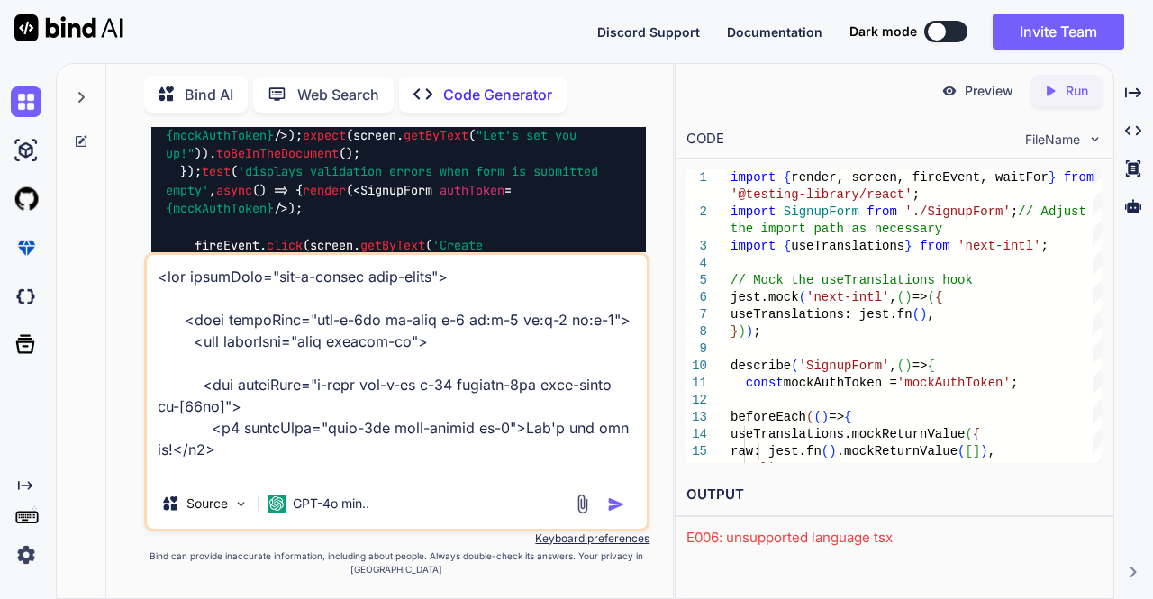
scroll to position [7913, 0]
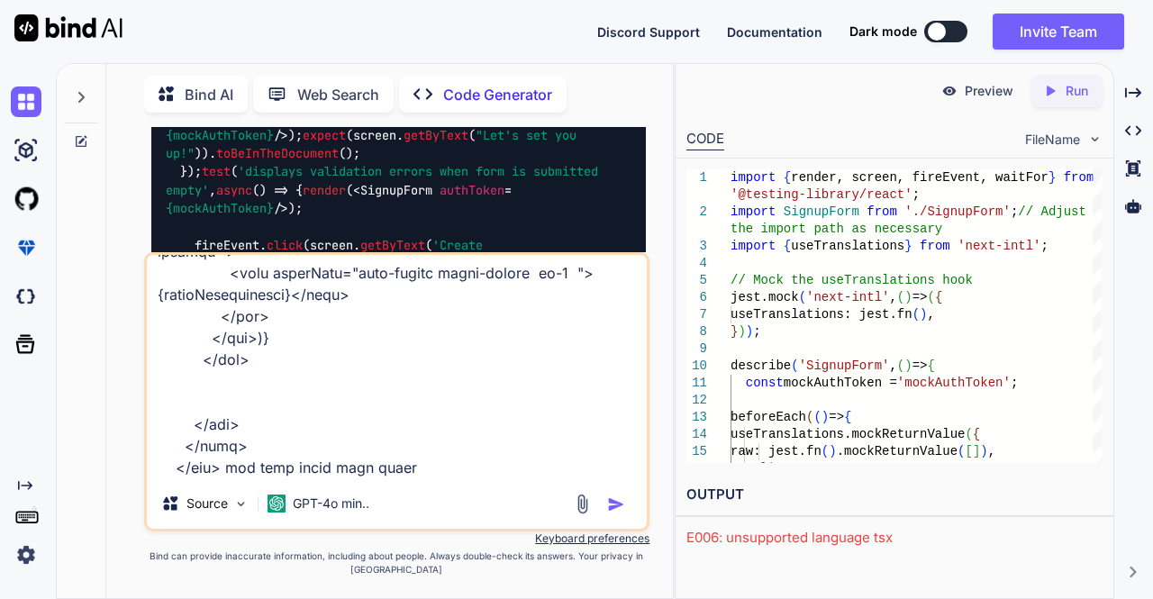
click at [535, 505] on div "Source GPT-4o min.." at bounding box center [397, 506] width 501 height 43
click at [401, 475] on textarea at bounding box center [397, 366] width 501 height 223
paste textarea "testing-library/react"
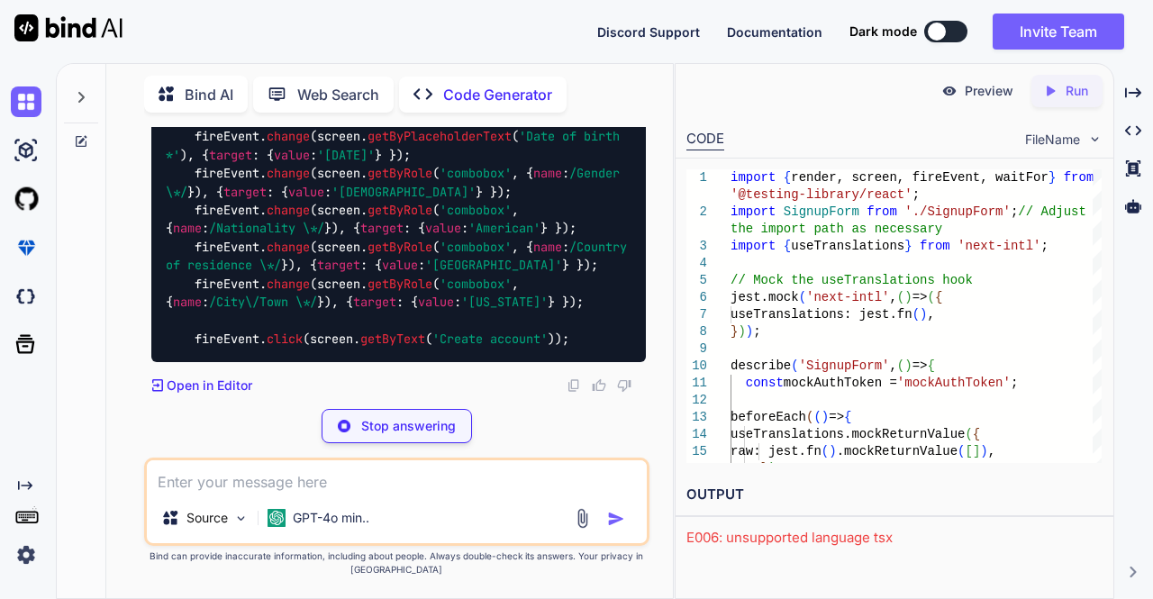
scroll to position [25594, 0]
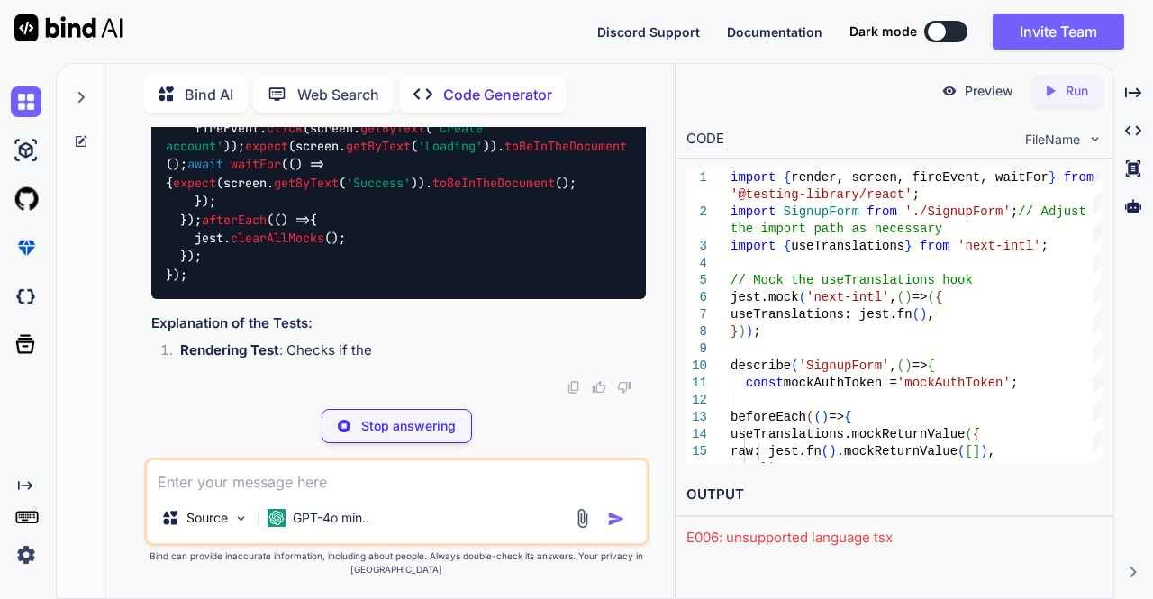
click at [373, 426] on p "Stop answering" at bounding box center [408, 426] width 95 height 18
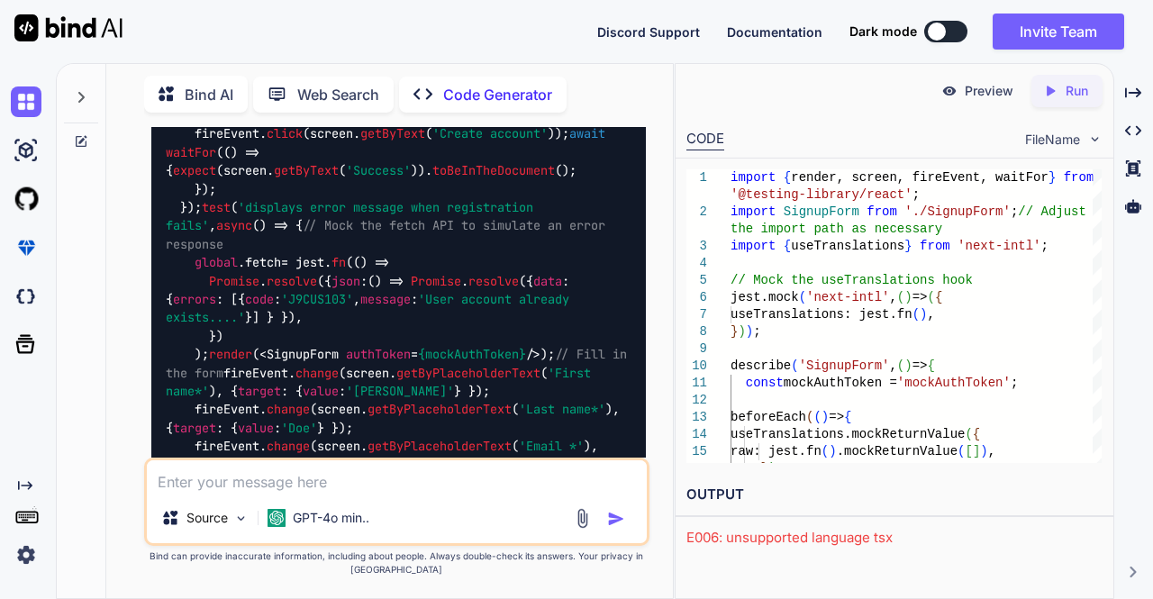
scroll to position [21503, 0]
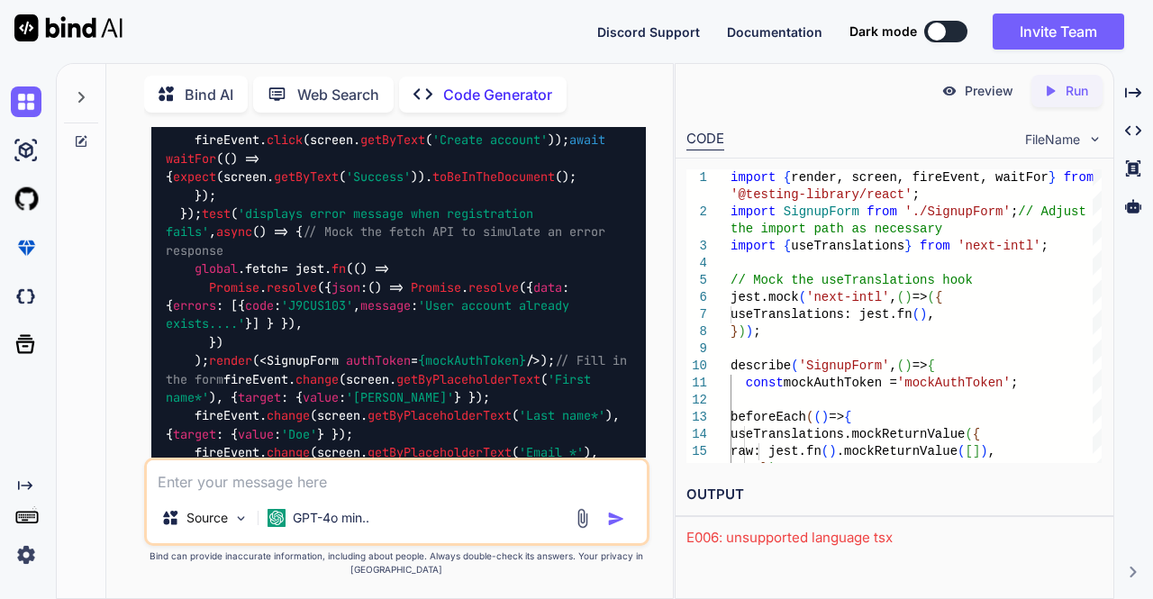
click at [364, 471] on textarea at bounding box center [397, 476] width 501 height 32
paste textarea "Test Suites: 1 failed, 1 total Tests: 8 failed, 8 total"
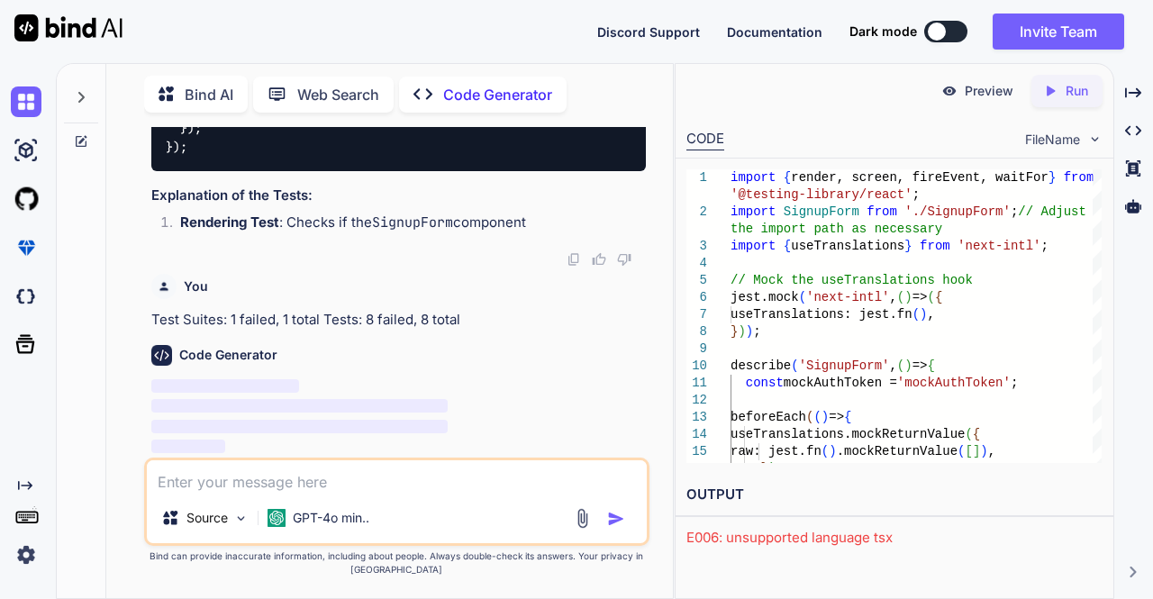
scroll to position [25951, 0]
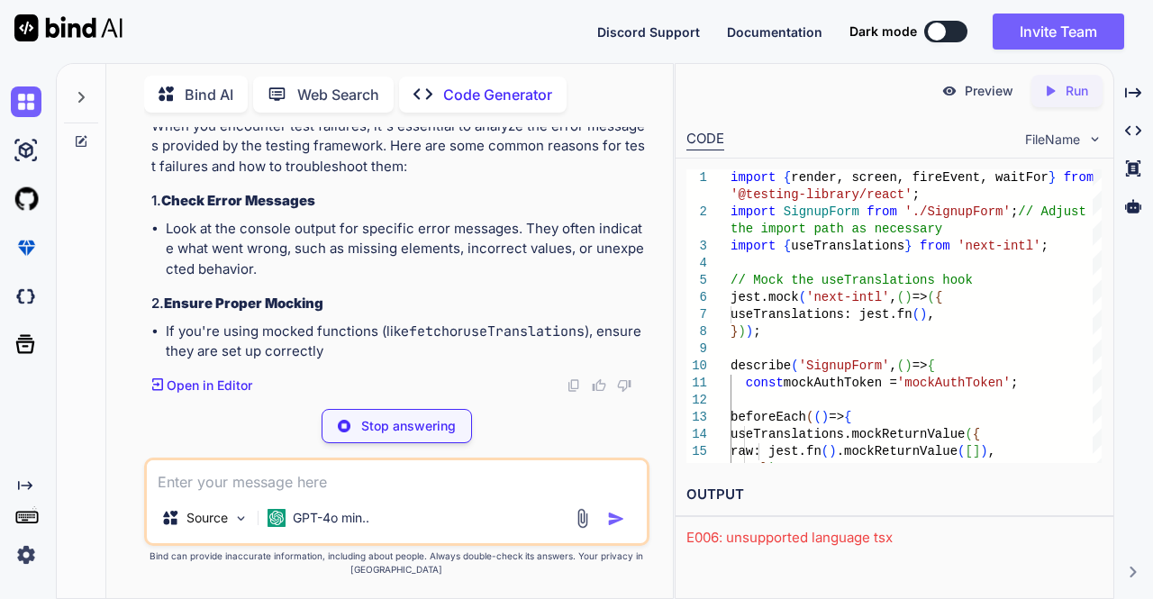
click at [418, 344] on div "Code Generator When you encounter test failures, it's essential to analyze the …" at bounding box center [398, 232] width 495 height 324
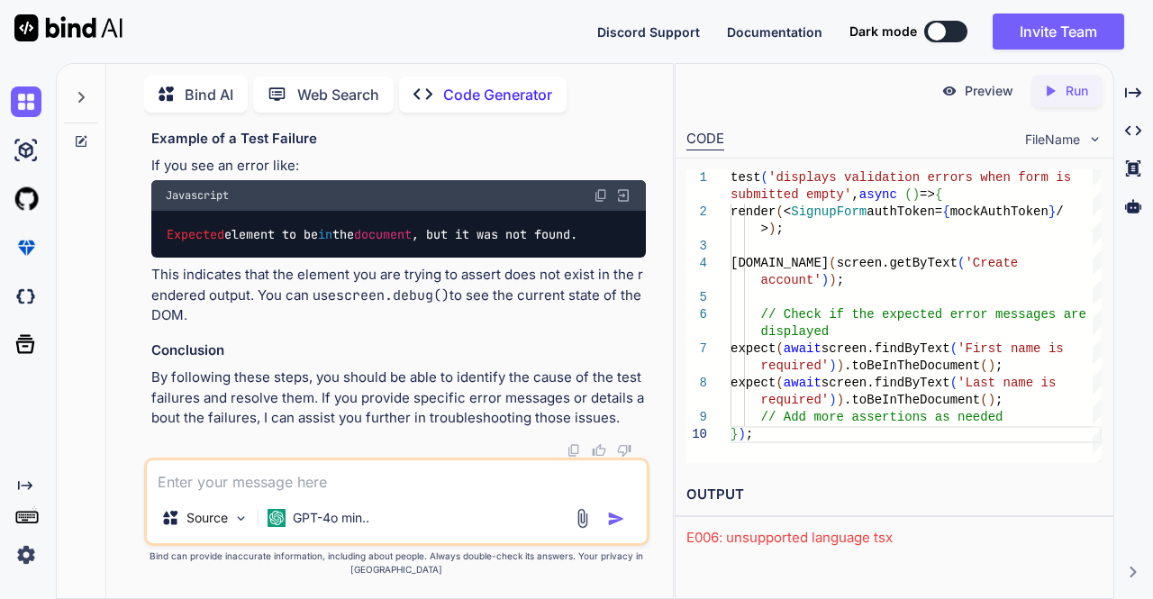
scroll to position [27463, 0]
click at [23, 152] on img at bounding box center [26, 150] width 31 height 31
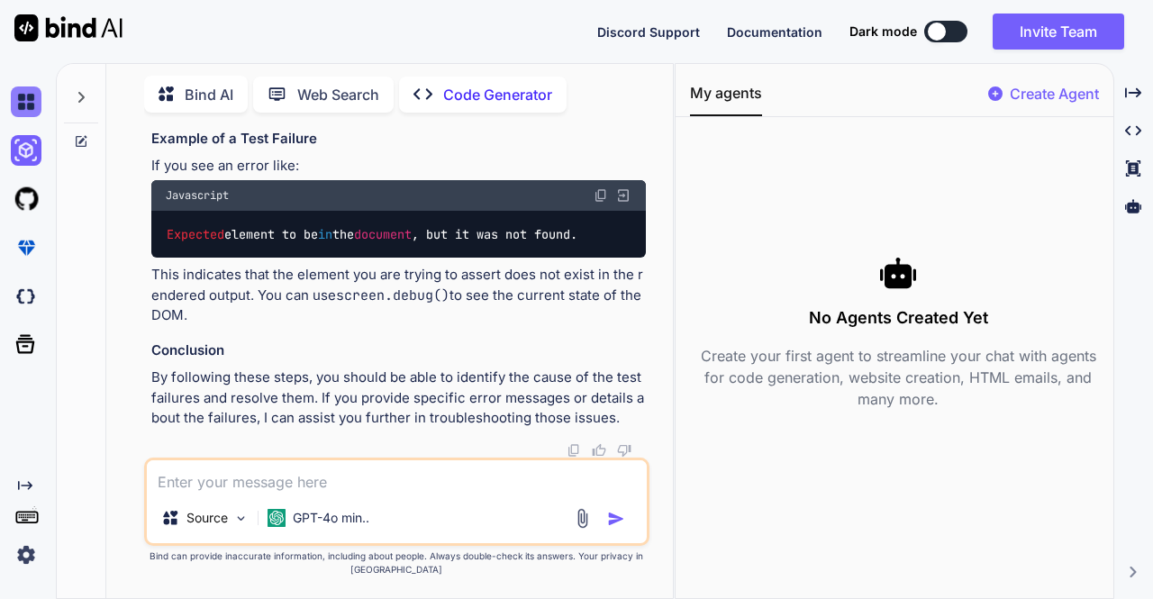
click at [36, 106] on img at bounding box center [26, 101] width 31 height 31
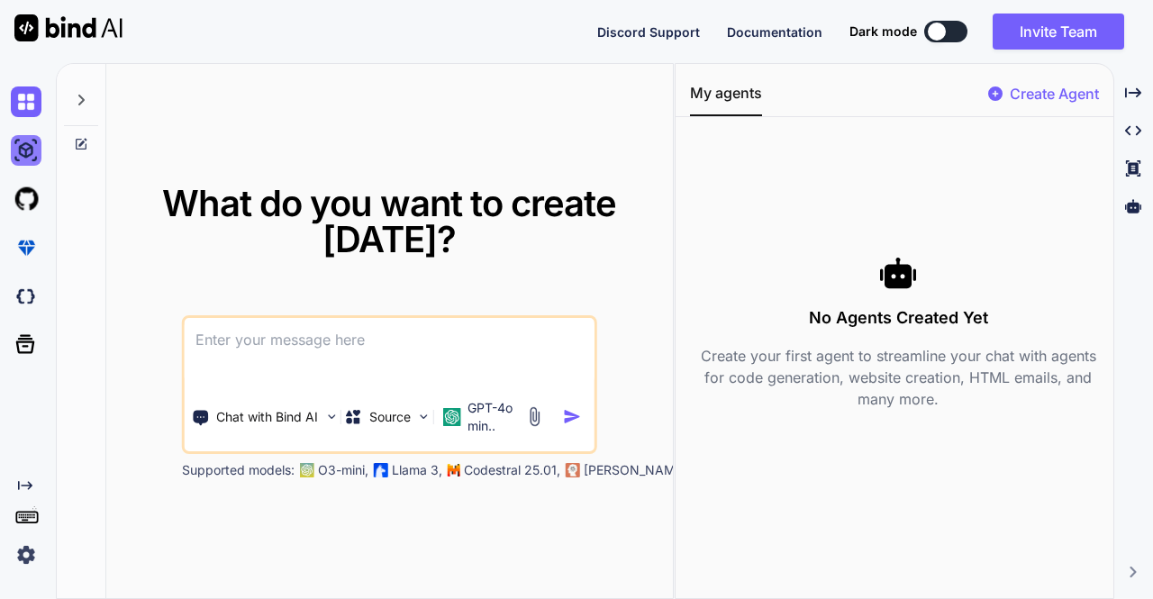
click at [27, 150] on img at bounding box center [26, 150] width 31 height 31
click at [497, 425] on p "GPT-4o min.." at bounding box center [492, 417] width 50 height 36
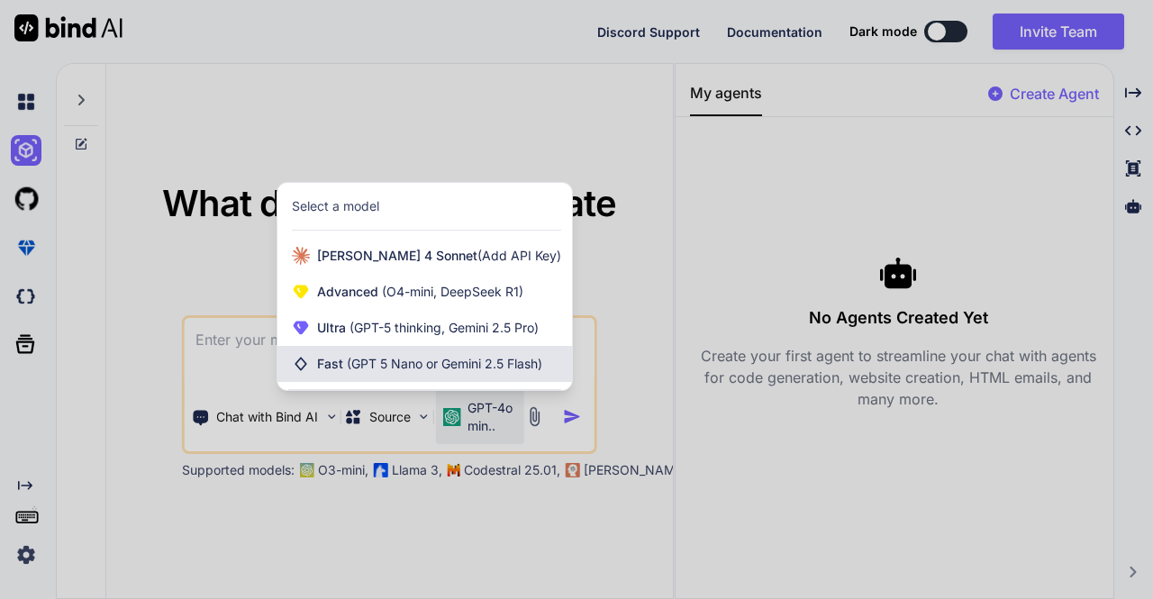
click at [461, 373] on div "Fast (GPT 5 Nano or Gemini 2.5 Flash)" at bounding box center [424, 364] width 295 height 36
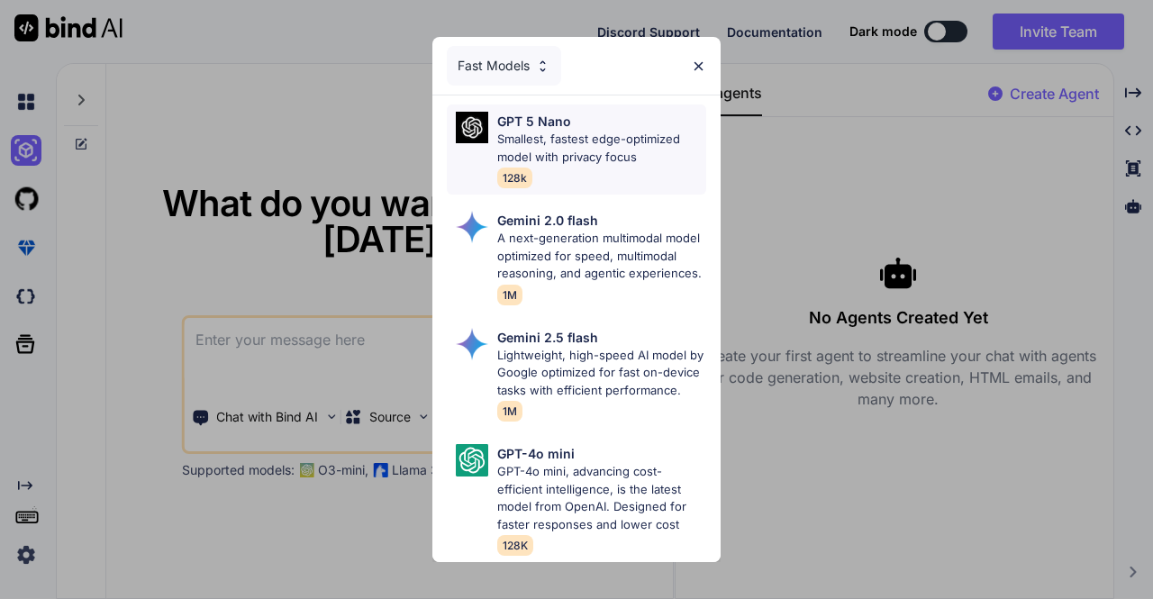
click at [625, 131] on p "Smallest, fastest edge-optimized model with privacy focus" at bounding box center [601, 148] width 209 height 35
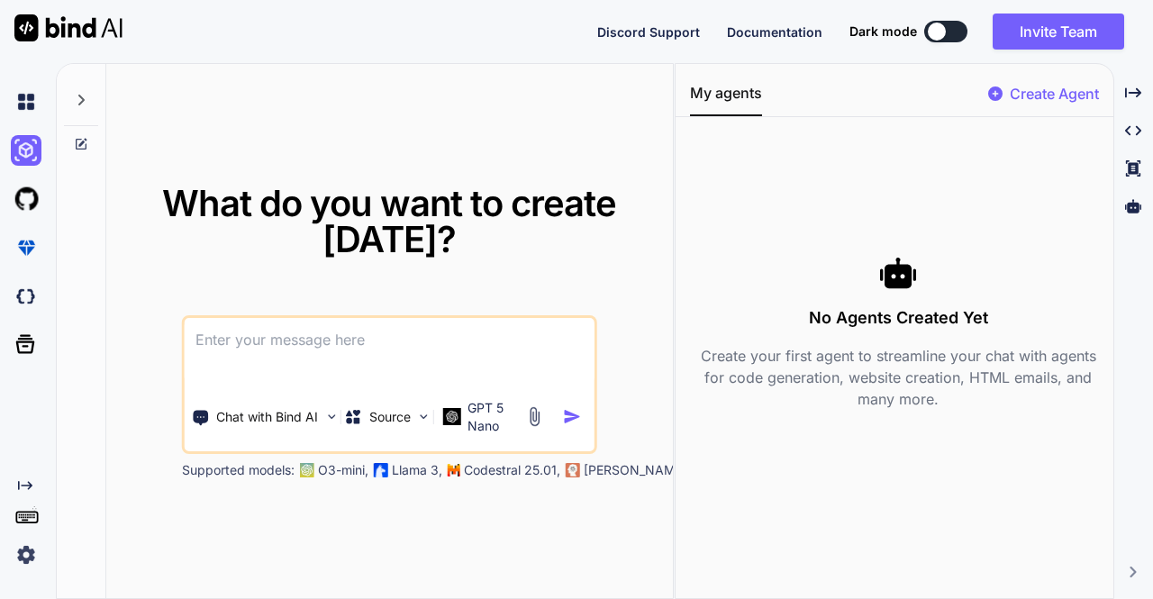
click at [380, 349] on textarea at bounding box center [390, 351] width 410 height 67
paste textarea "Test Suites: 1 failed, 1 total Tests: 8 failed, 8 total"
paste textarea "<div className="min-h-screen text-white"> <main className="max-w-6xl mx-auto p-…"
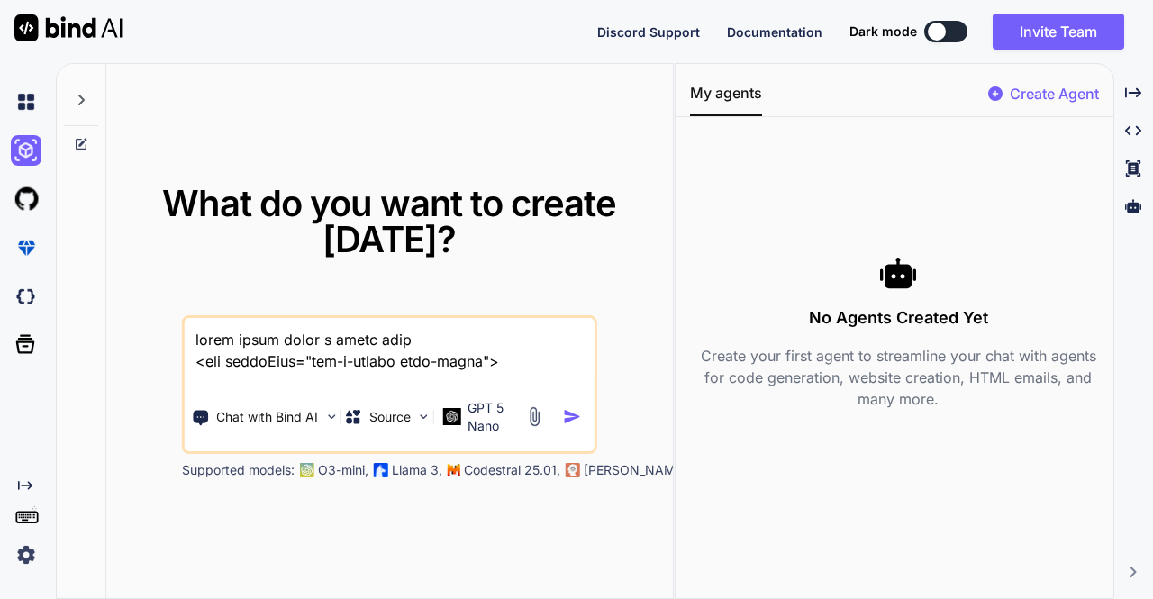
scroll to position [8973, 0]
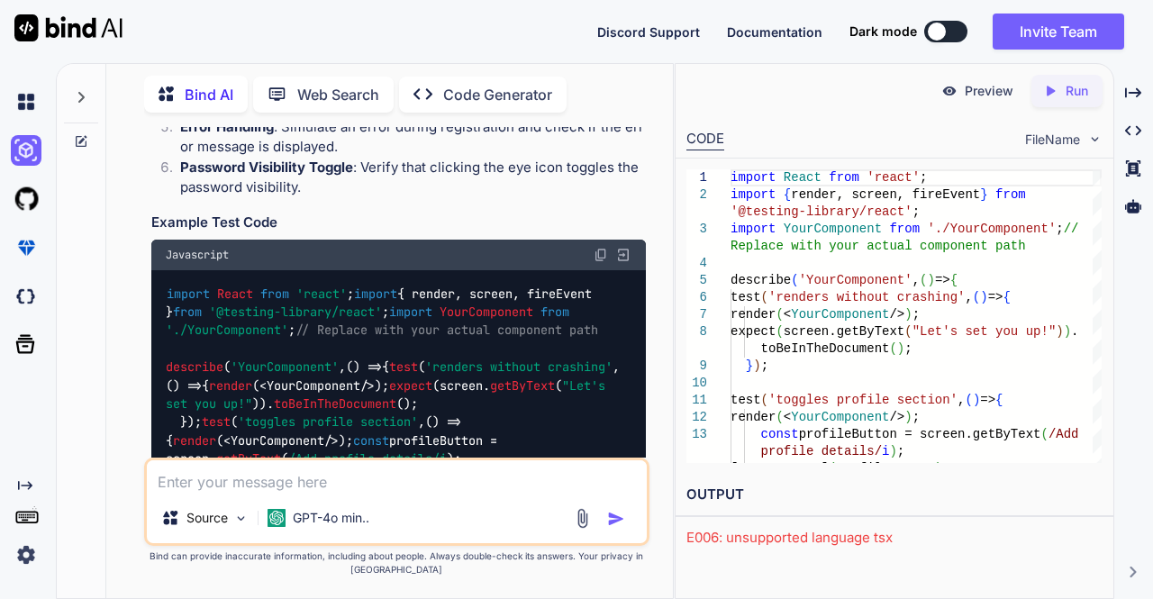
scroll to position [3415, 0]
click at [602, 257] on img at bounding box center [601, 256] width 14 height 14
click at [366, 473] on textarea at bounding box center [397, 476] width 501 height 32
paste textarea "File | % Stmts | % Branch | % Funcs | % Lines | Uncovered Line #s -------------…"
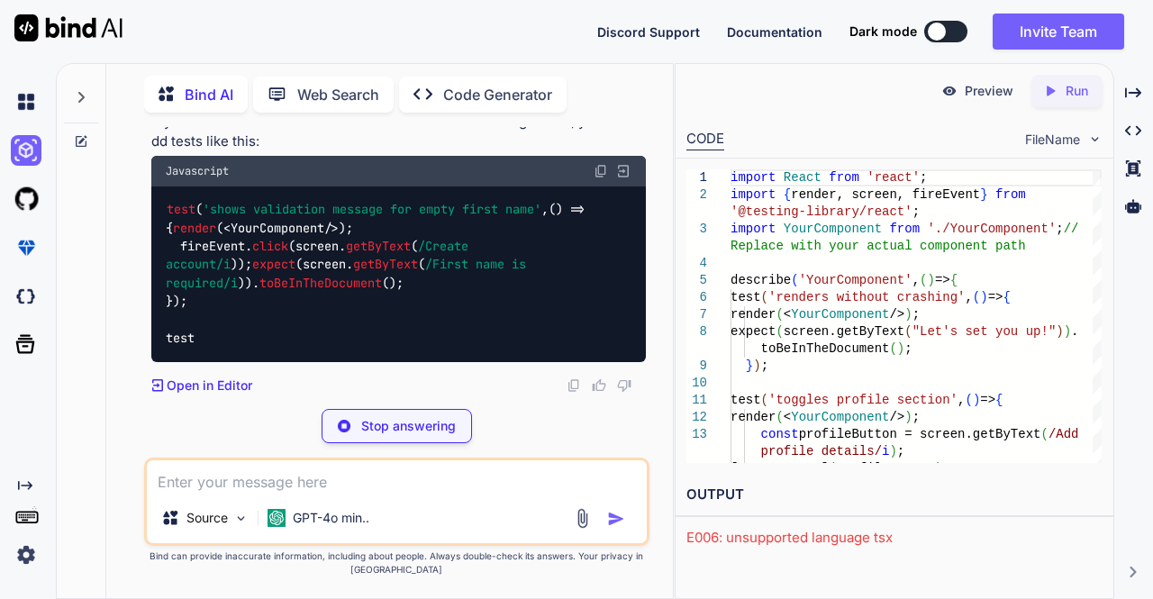
scroll to position [6410, 0]
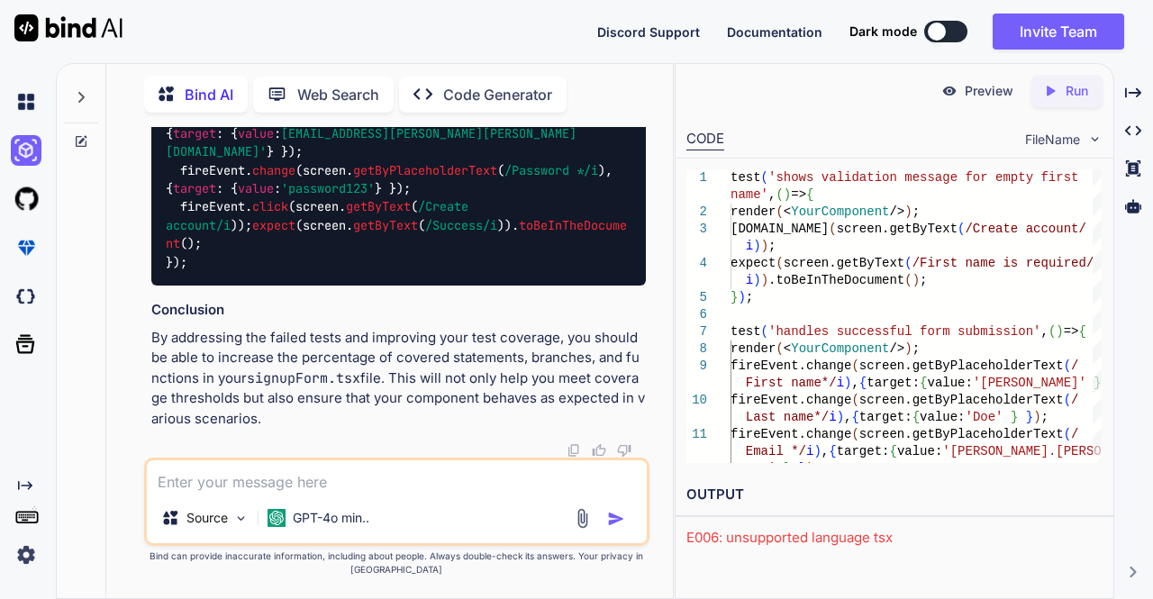
drag, startPoint x: 191, startPoint y: 302, endPoint x: 158, endPoint y: 215, distance: 92.7
click at [158, 215] on div "test ( 'shows validation message for empty first name' , () => { render ( < You…" at bounding box center [398, 88] width 495 height 396
copy code "test ( 'shows validation message for empty first name' , () => { render ( < You…"
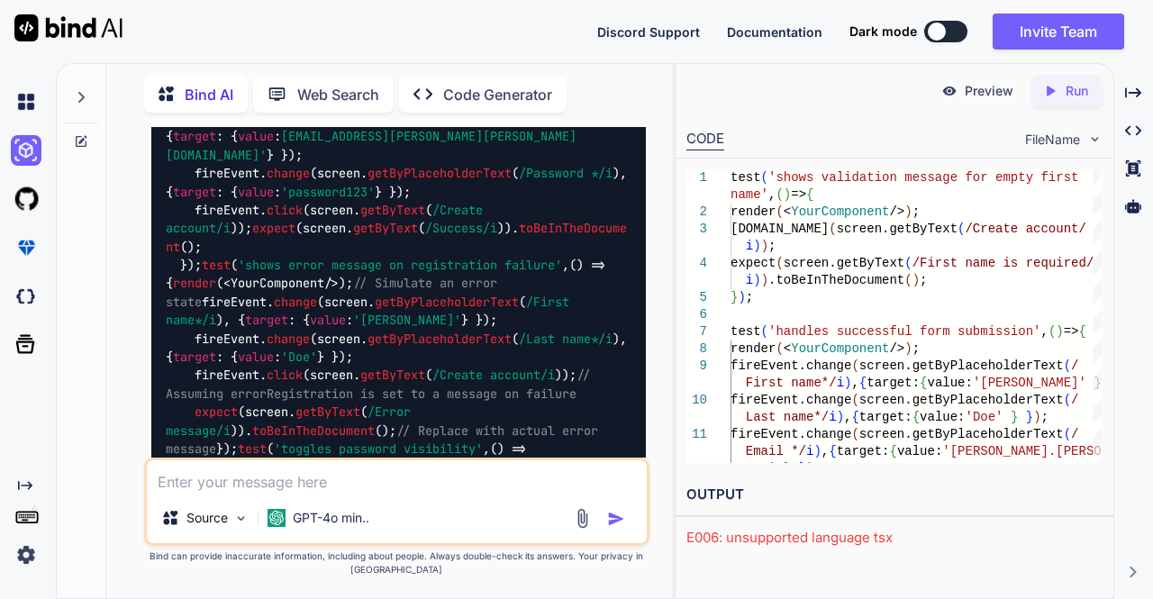
scroll to position [4121, 0]
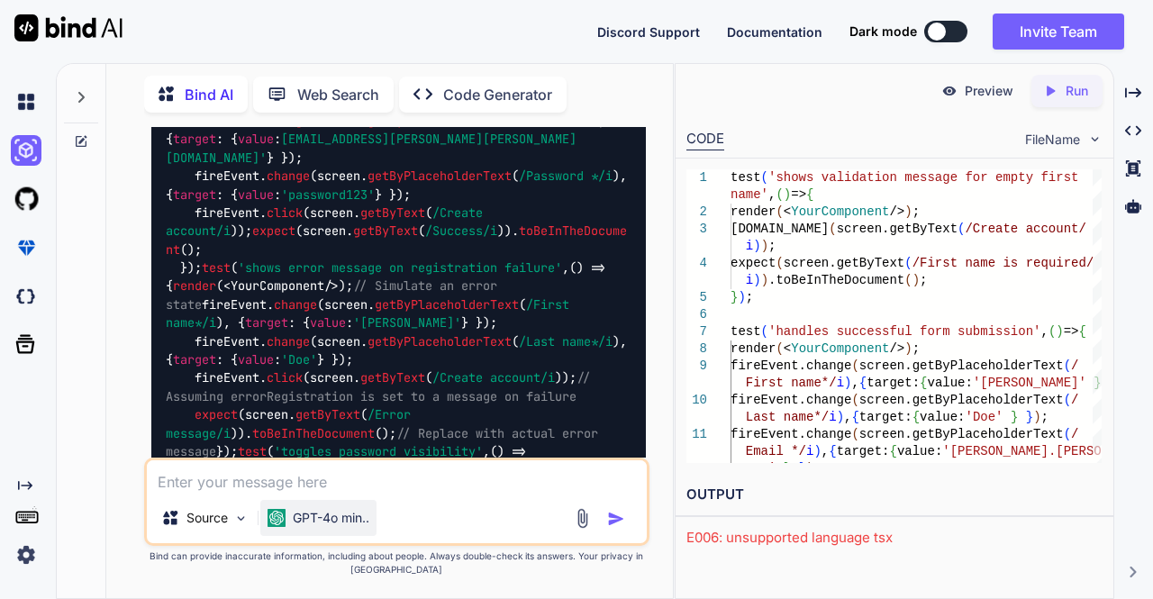
click at [319, 523] on p "GPT-4o min.." at bounding box center [331, 518] width 77 height 18
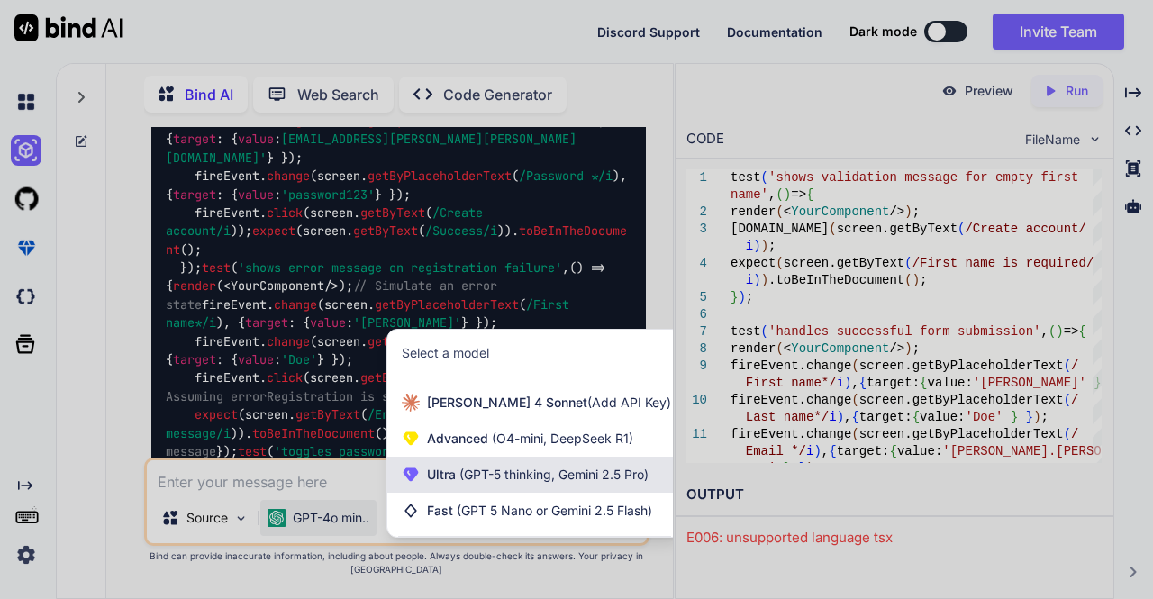
click at [465, 472] on span "(GPT-5 thinking, Gemini 2.5 Pro)" at bounding box center [552, 474] width 193 height 15
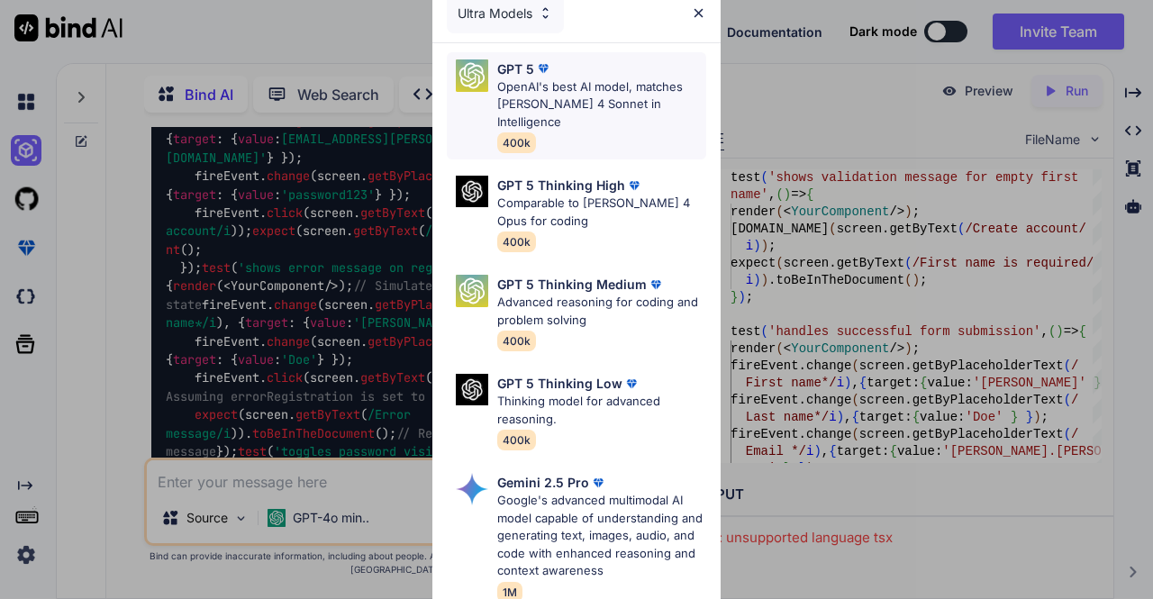
click at [542, 97] on p "OpenAI's best AI model, matches [PERSON_NAME] 4 Sonnet in Intelligence" at bounding box center [601, 104] width 209 height 53
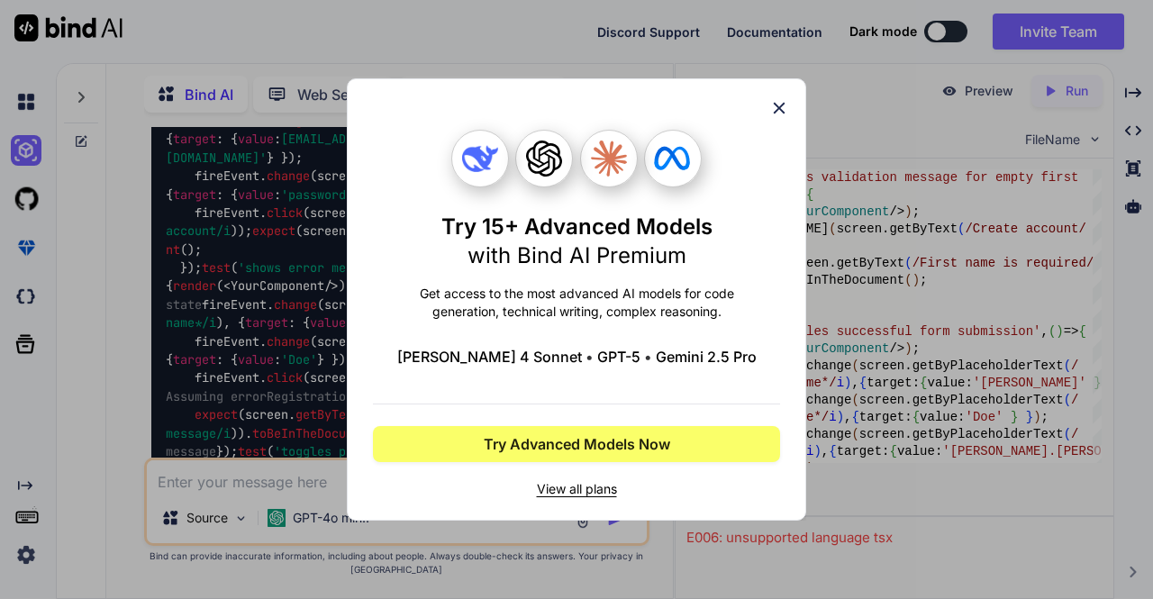
click at [591, 162] on icon at bounding box center [609, 159] width 36 height 36
click at [775, 114] on icon at bounding box center [779, 108] width 20 height 20
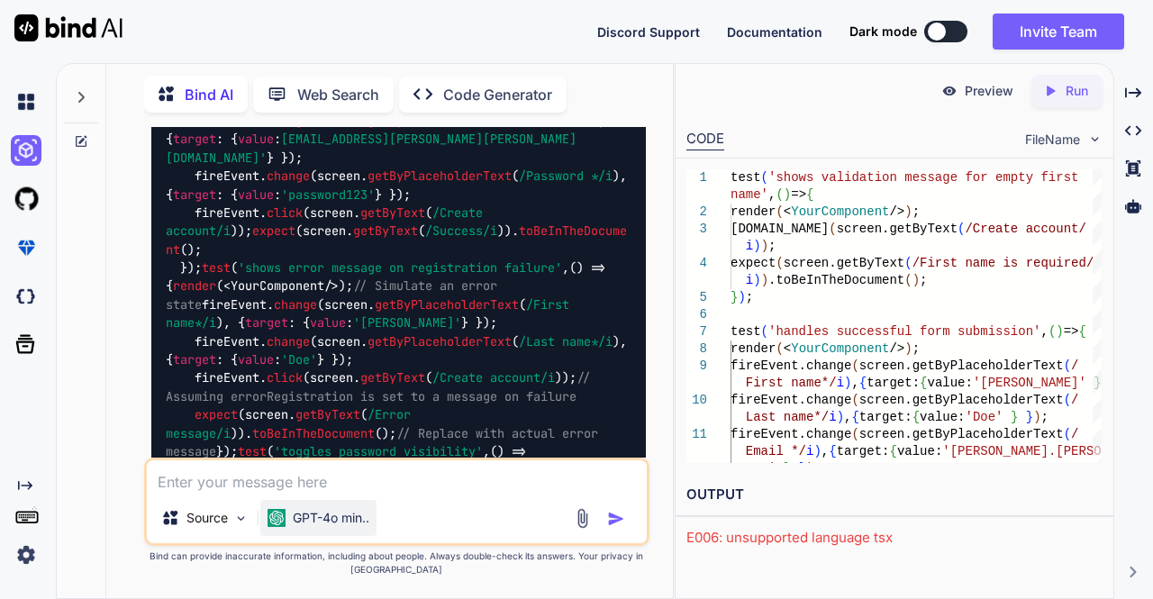
click at [351, 514] on p "GPT-4o min.." at bounding box center [331, 518] width 77 height 18
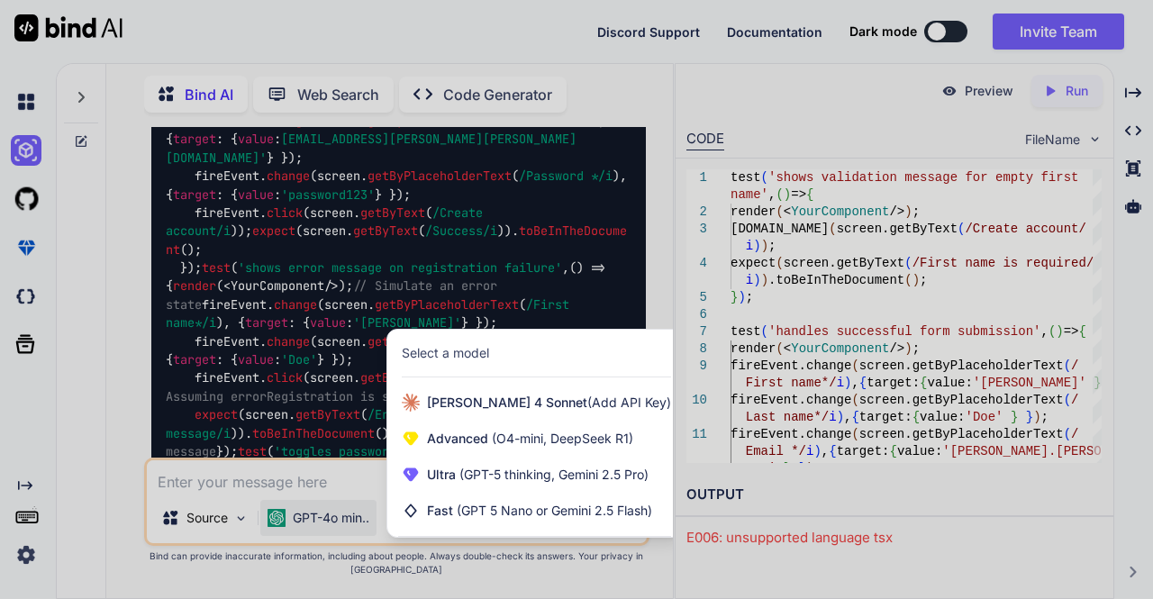
click at [665, 255] on div at bounding box center [576, 299] width 1153 height 599
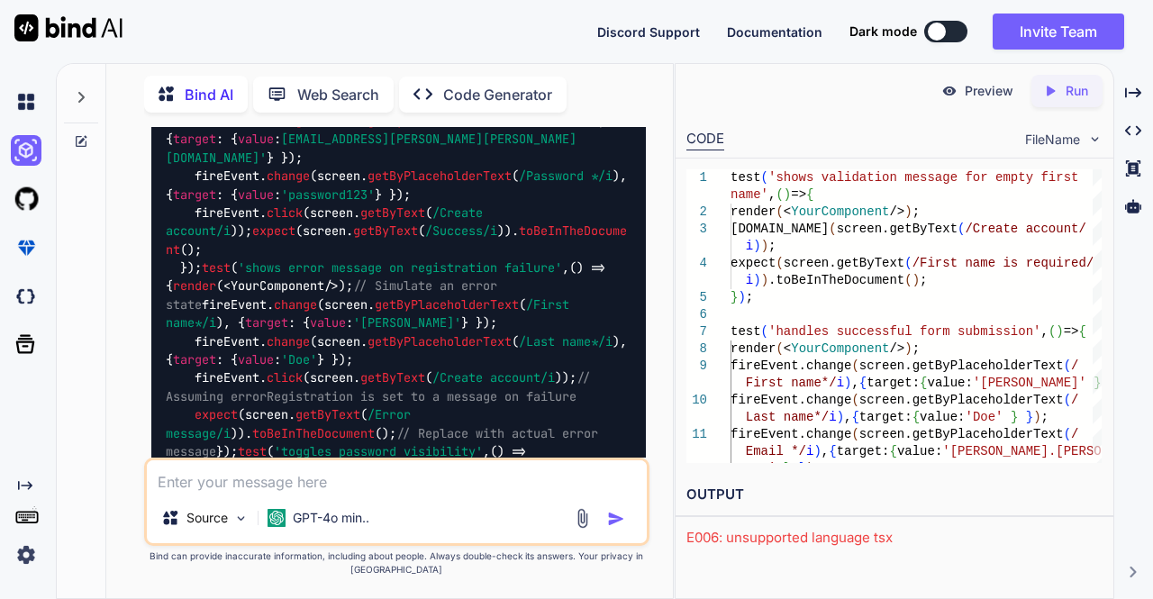
click at [342, 492] on textarea at bounding box center [397, 476] width 501 height 32
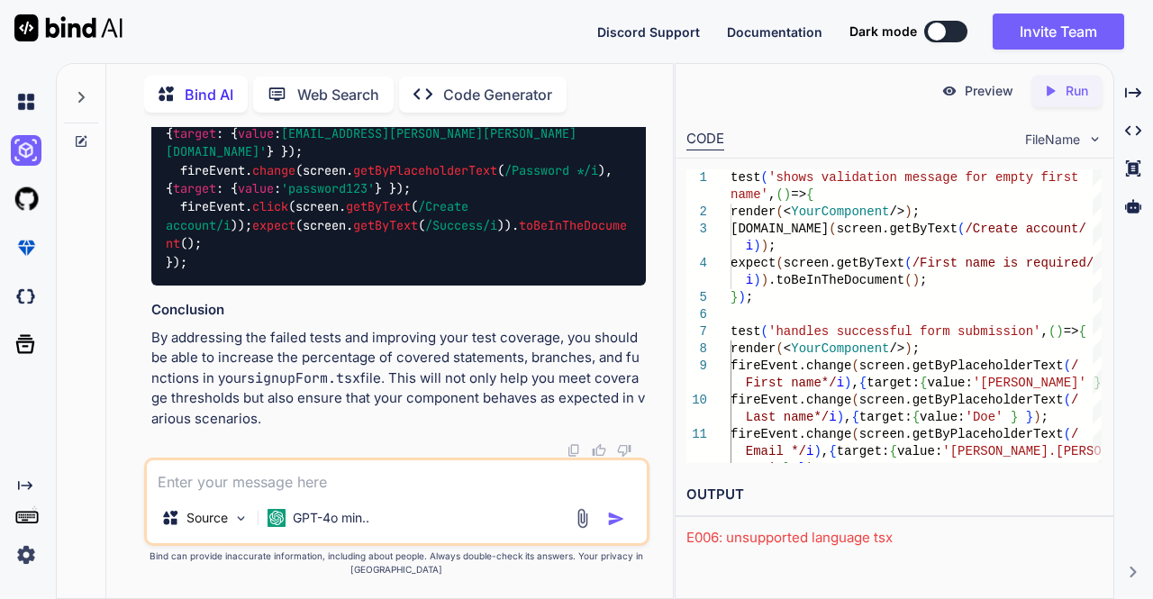
scroll to position [6615, 0]
click at [199, 286] on div "test ( 'shows validation message for empty first name' , () => { render ( < You…" at bounding box center [398, 88] width 495 height 396
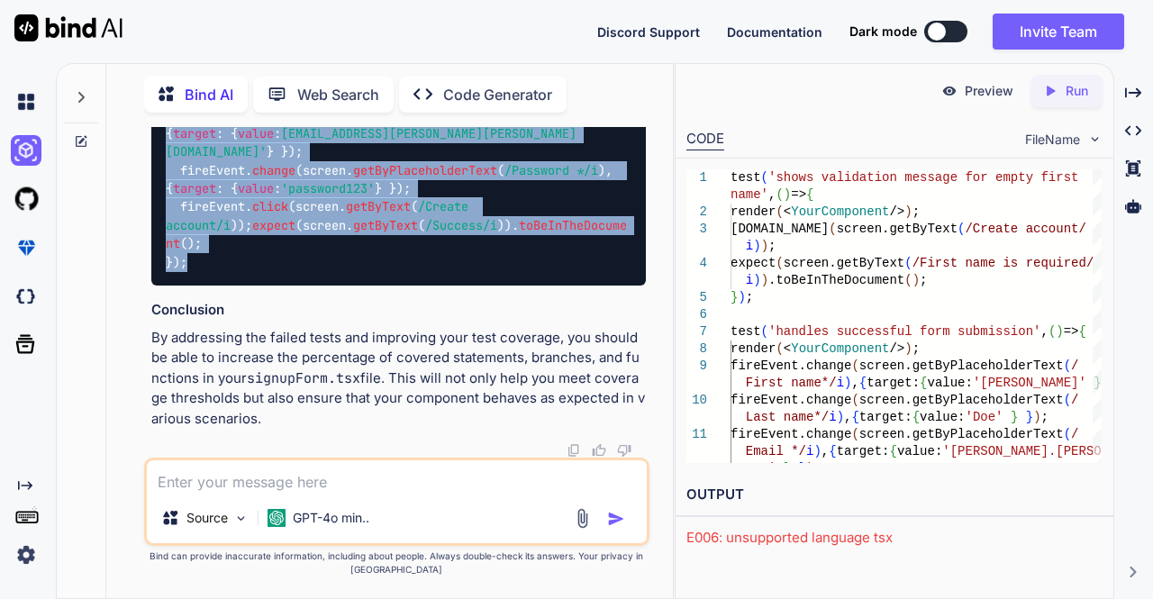
click at [162, 240] on div "test ( 'shows validation message for empty first name' , () => { render ( < You…" at bounding box center [398, 88] width 495 height 396
copy code "test ( 'handles successful form submission' , () => { render ( < YourComponent …"
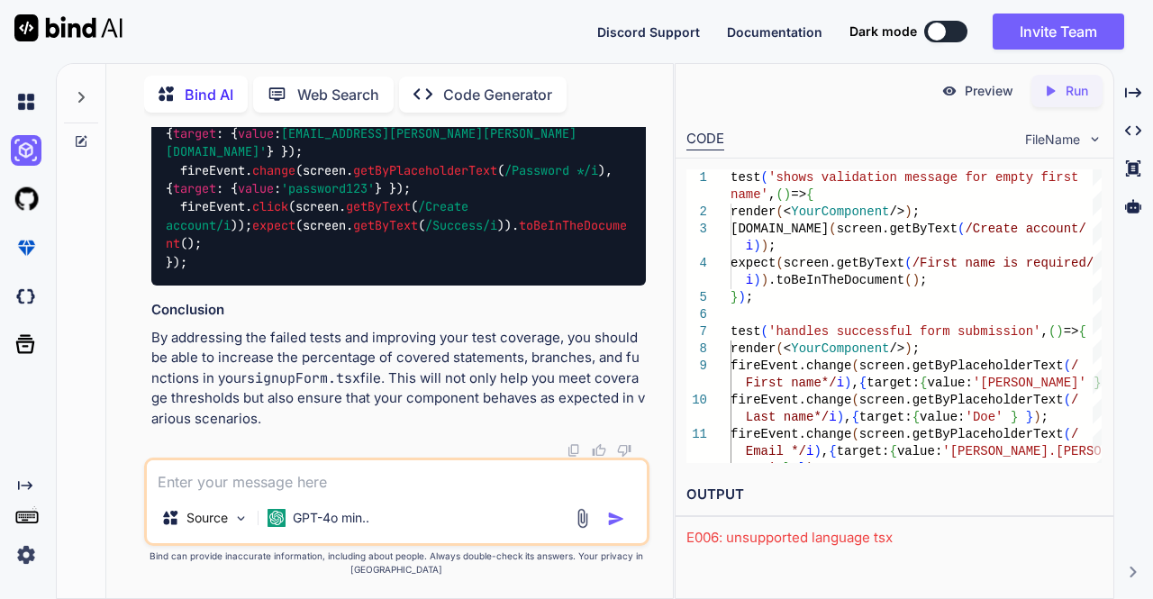
click at [210, 490] on textarea at bounding box center [397, 476] width 501 height 32
paste textarea "test("renders component with all elements", () => { render(<PromoCodeSection />…"
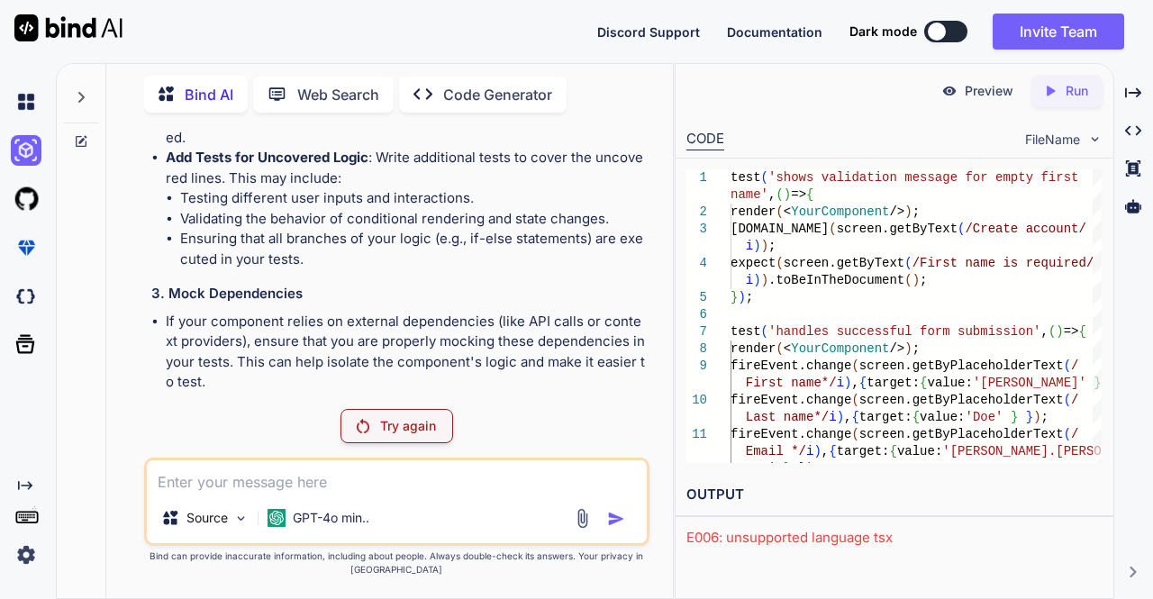
scroll to position [5400, 0]
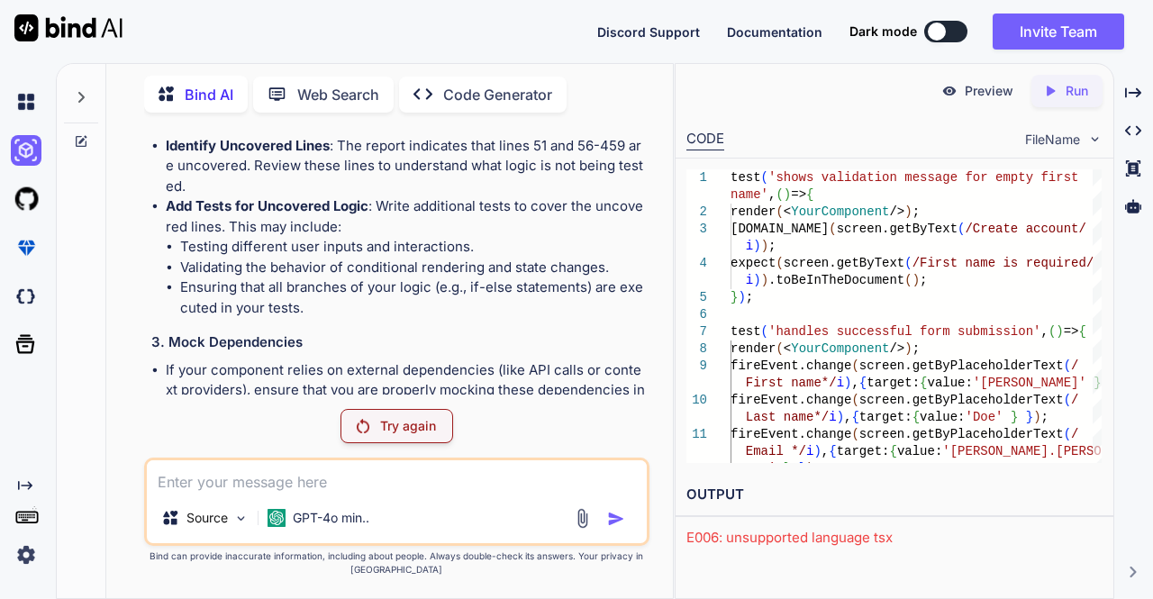
click at [380, 437] on div "Try again" at bounding box center [396, 426] width 113 height 34
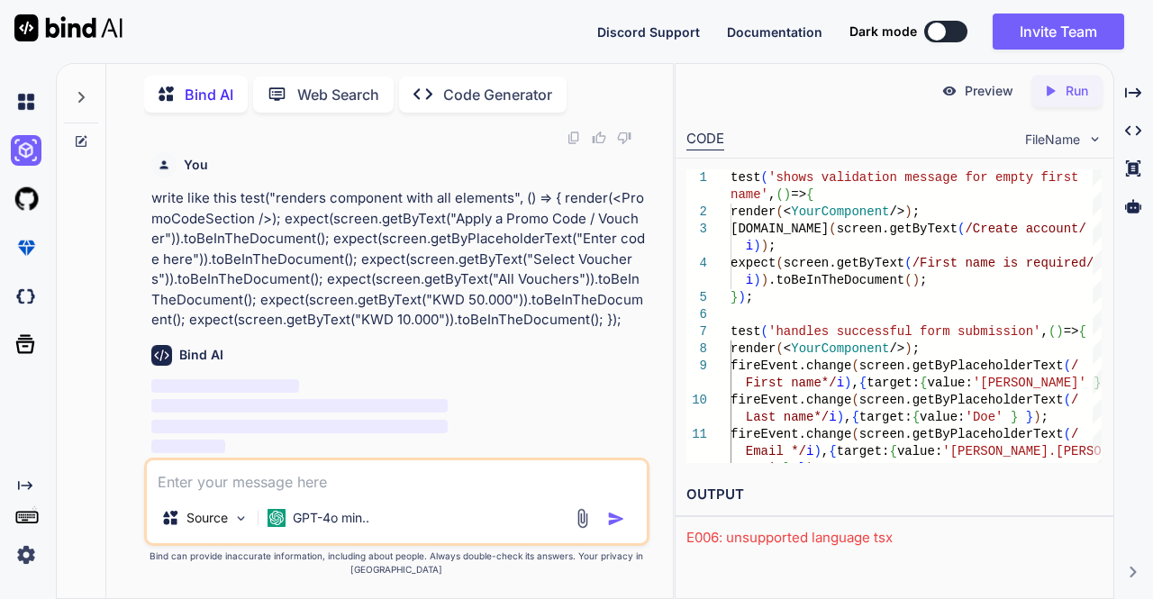
scroll to position [7020, 0]
